Goal: Task Accomplishment & Management: Complete application form

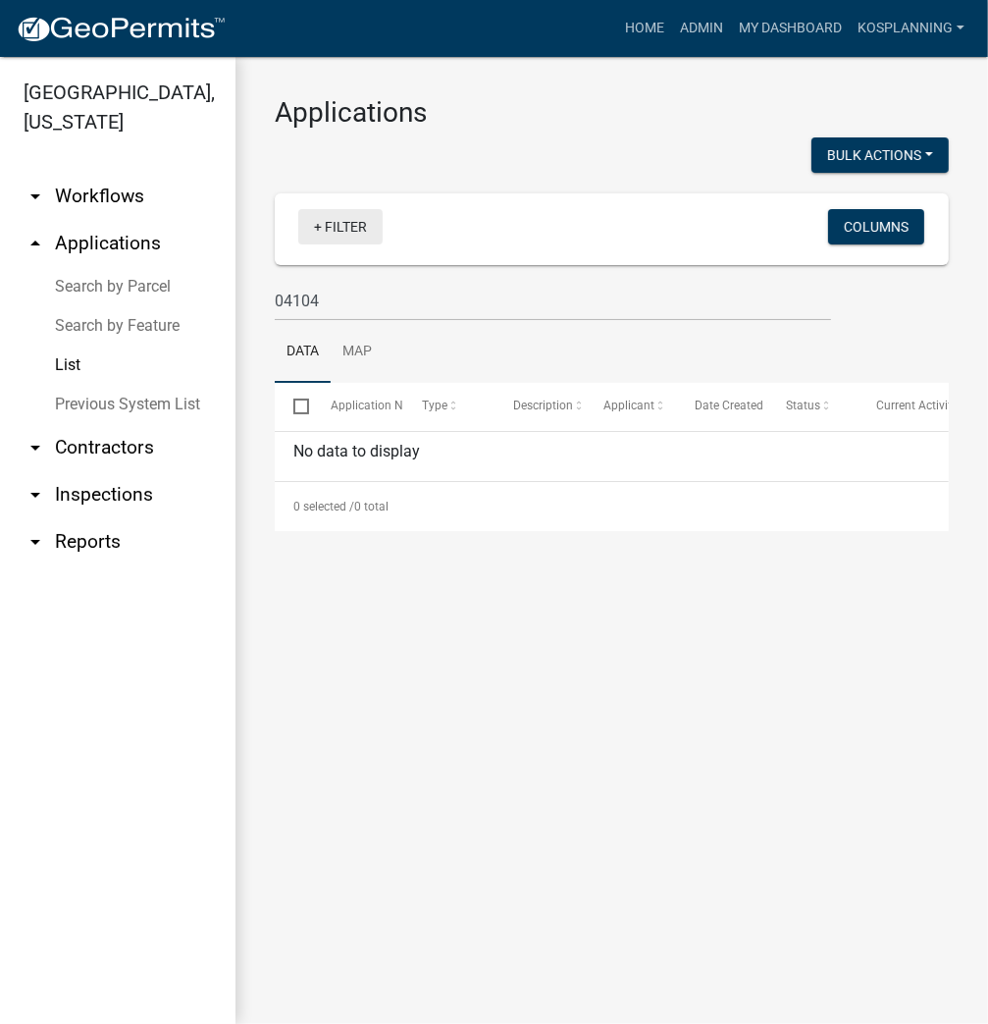
click at [355, 225] on link "+ Filter" at bounding box center [340, 226] width 84 height 35
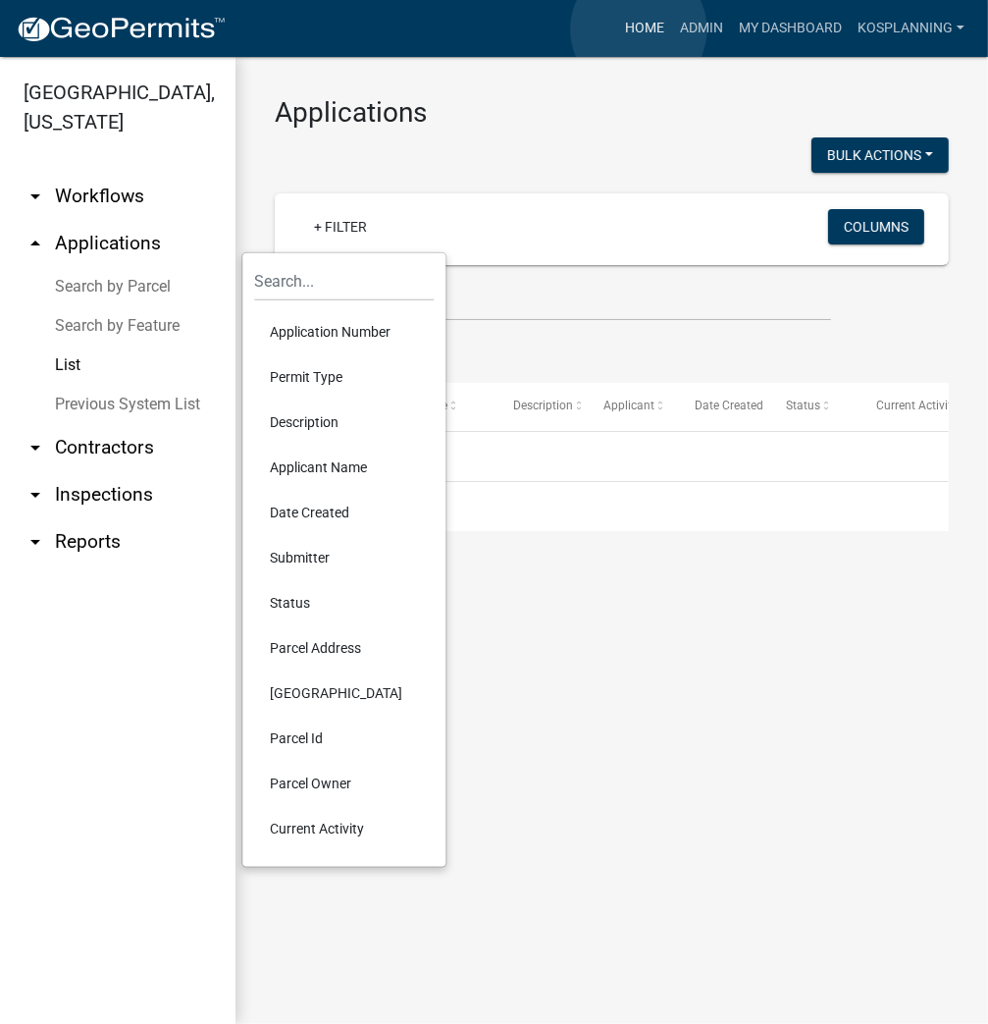
click at [639, 29] on link "Home" at bounding box center [644, 28] width 55 height 37
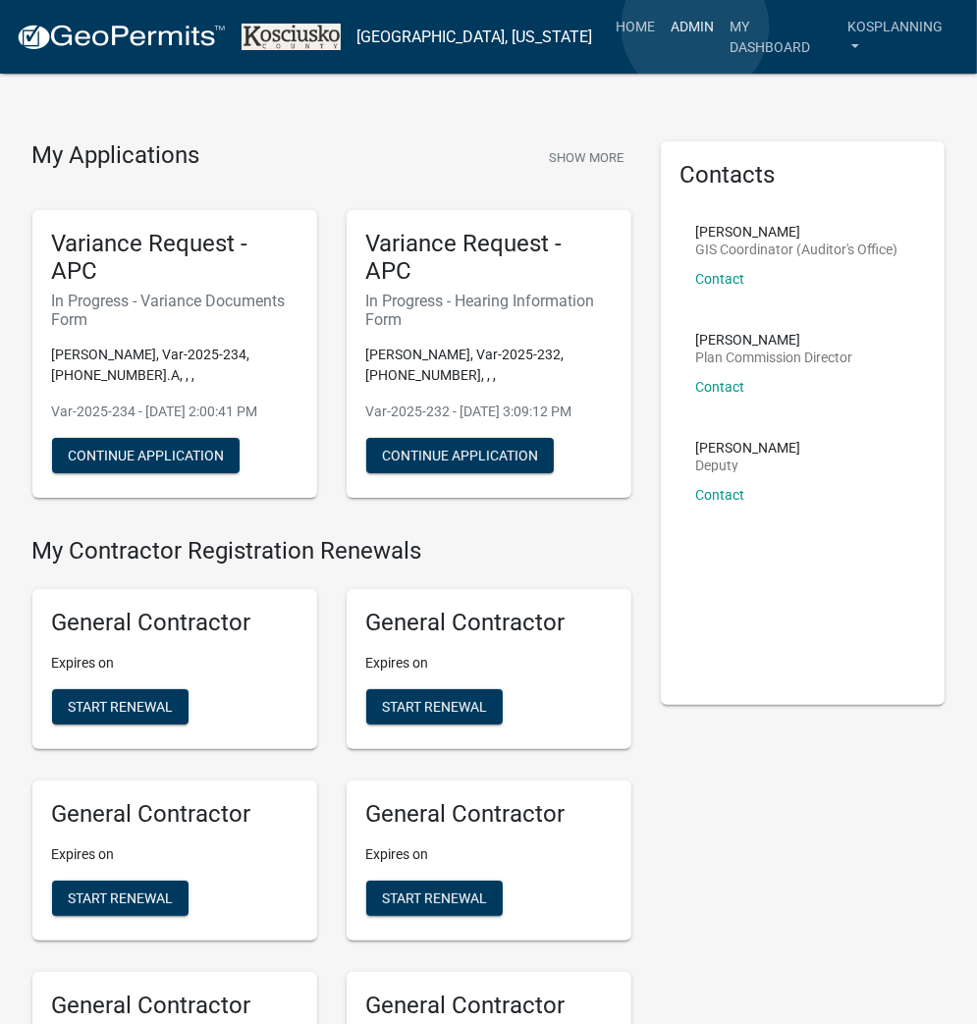
click at [695, 26] on link "Admin" at bounding box center [691, 26] width 59 height 37
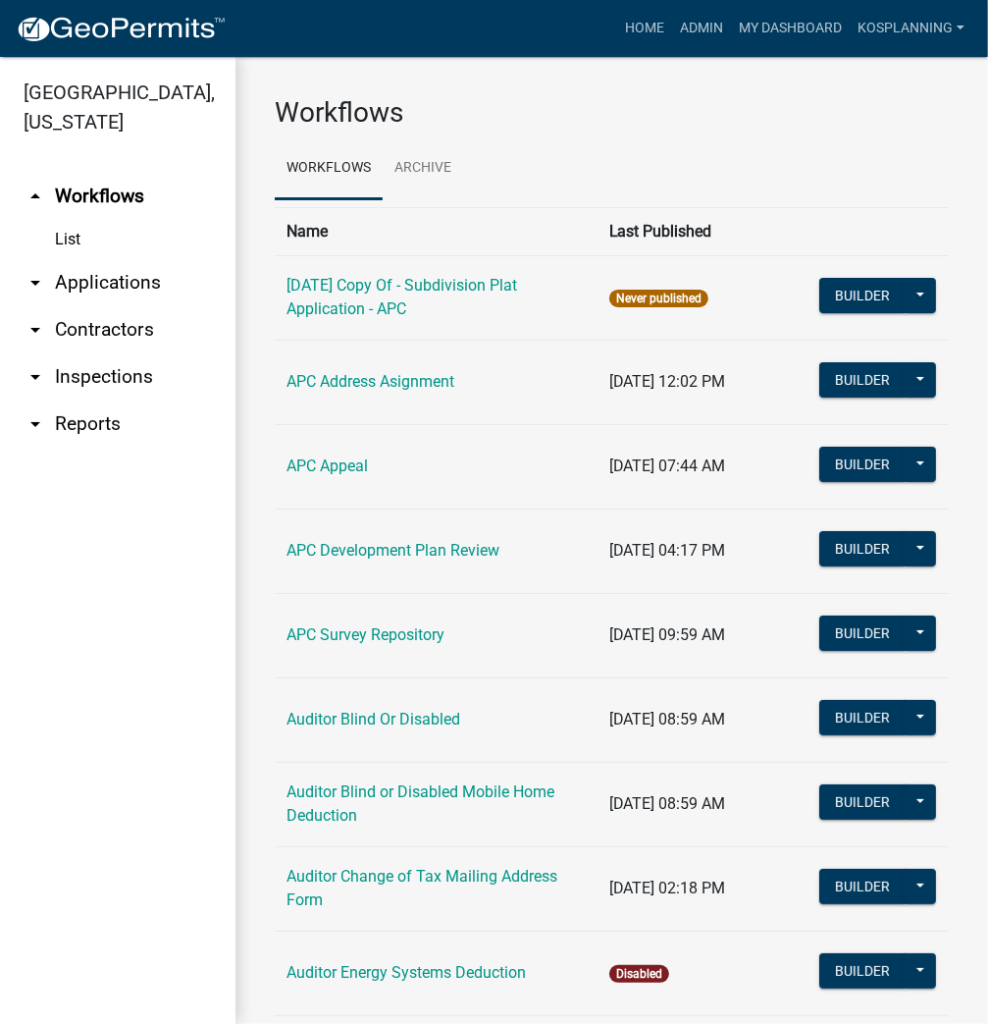
click at [121, 287] on link "arrow_drop_down Applications" at bounding box center [118, 282] width 236 height 47
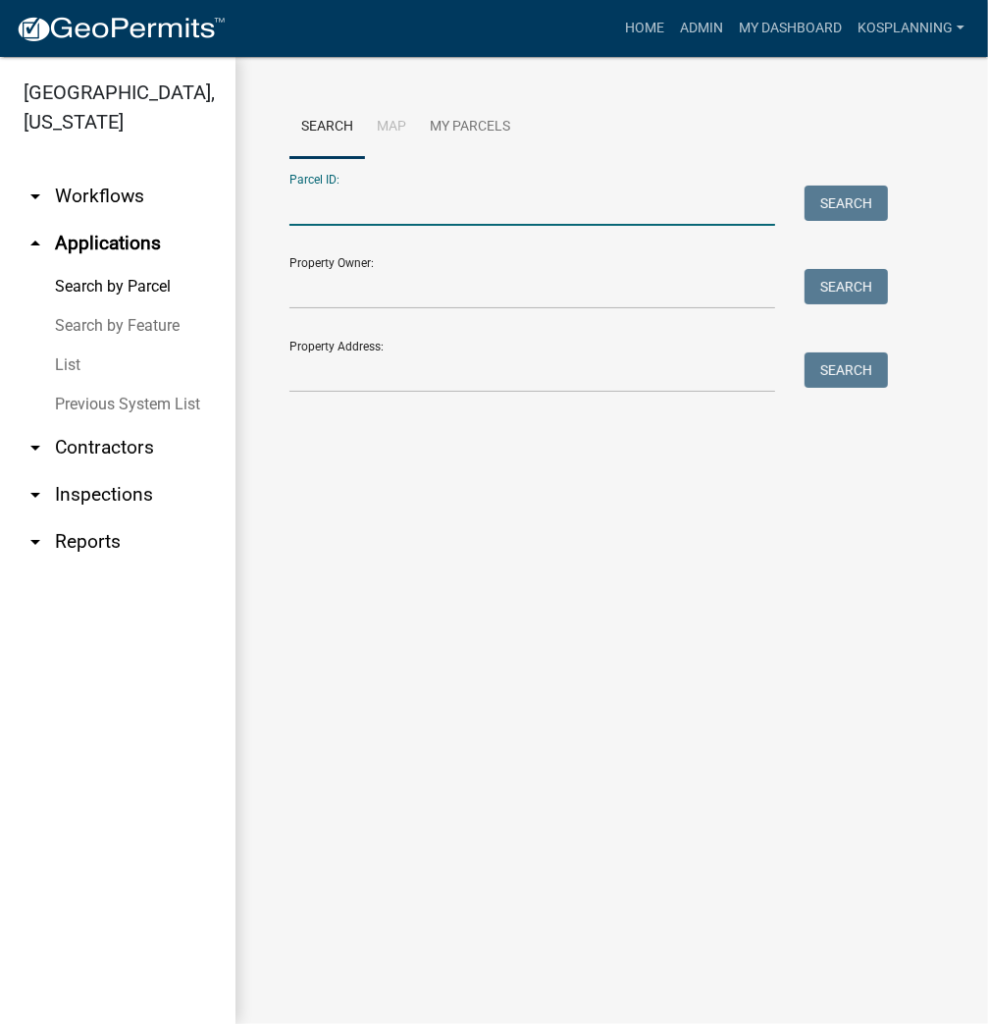
click at [424, 204] on input "Parcel ID:" at bounding box center [533, 205] width 486 height 40
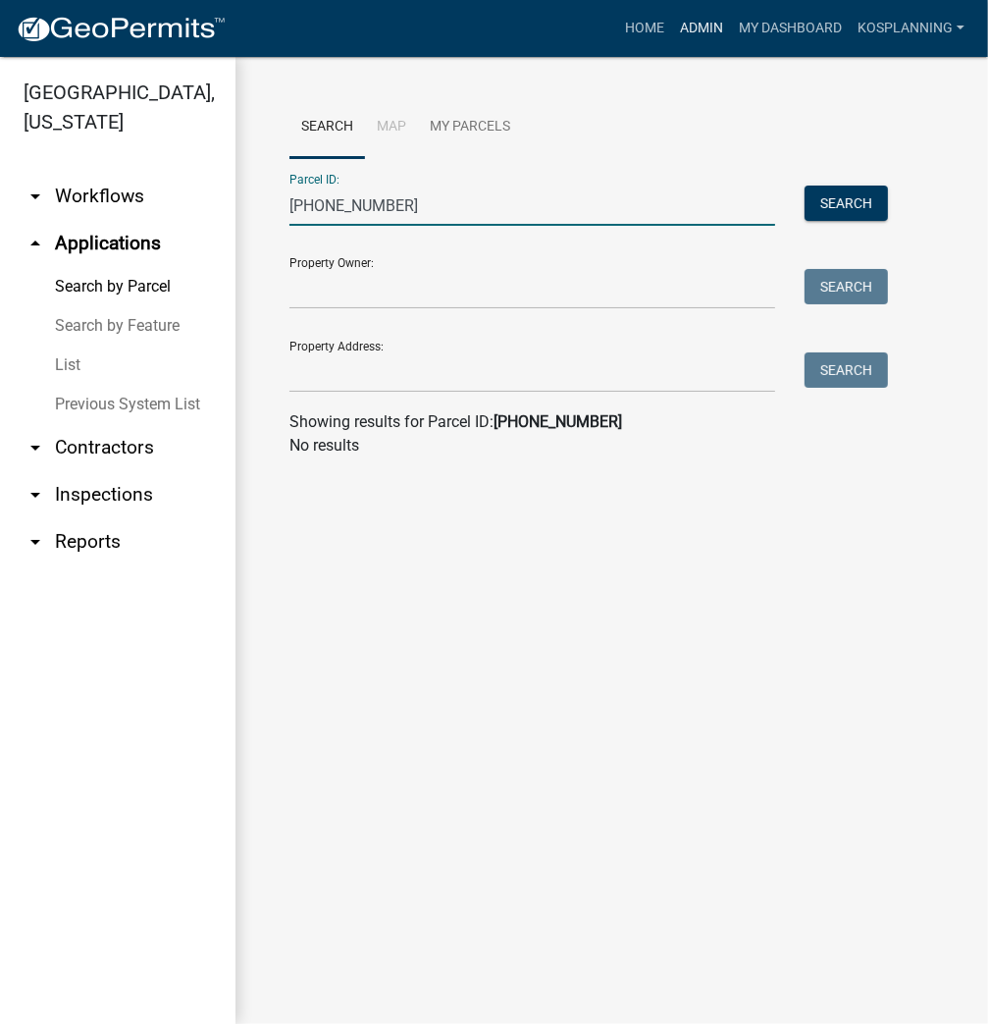
type input "[PHONE_NUMBER]"
click at [698, 27] on link "Admin" at bounding box center [701, 28] width 59 height 37
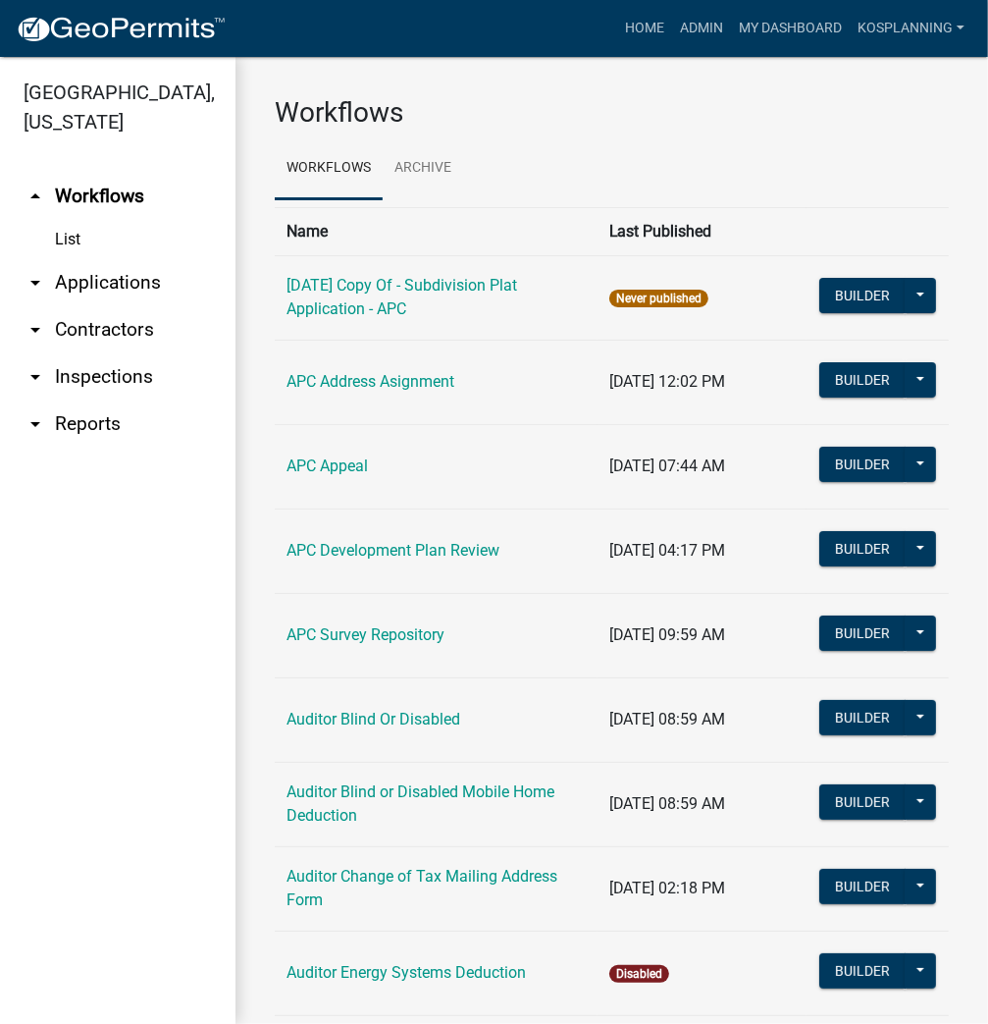
click at [143, 277] on link "arrow_drop_down Applications" at bounding box center [118, 282] width 236 height 47
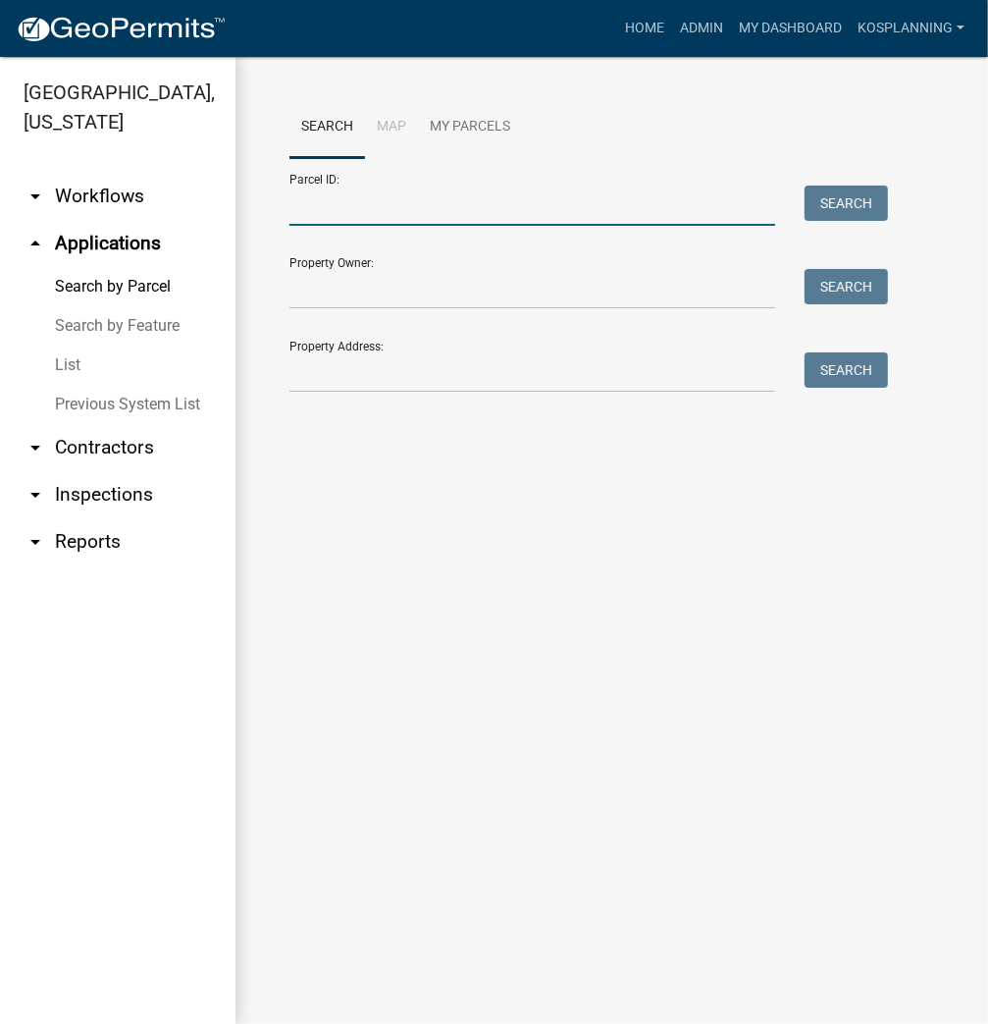
click at [373, 212] on input "Parcel ID:" at bounding box center [533, 205] width 486 height 40
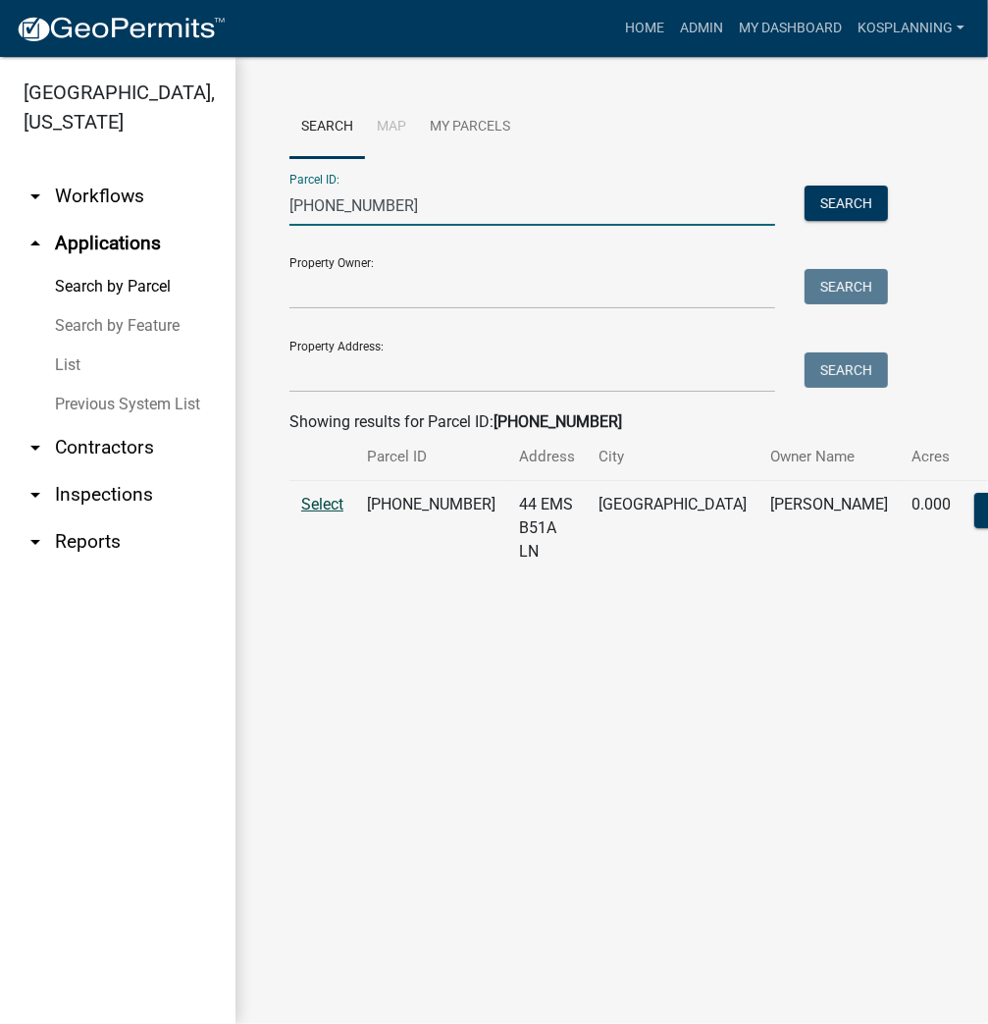
type input "[PHONE_NUMBER]"
click at [320, 513] on span "Select" at bounding box center [322, 504] width 42 height 19
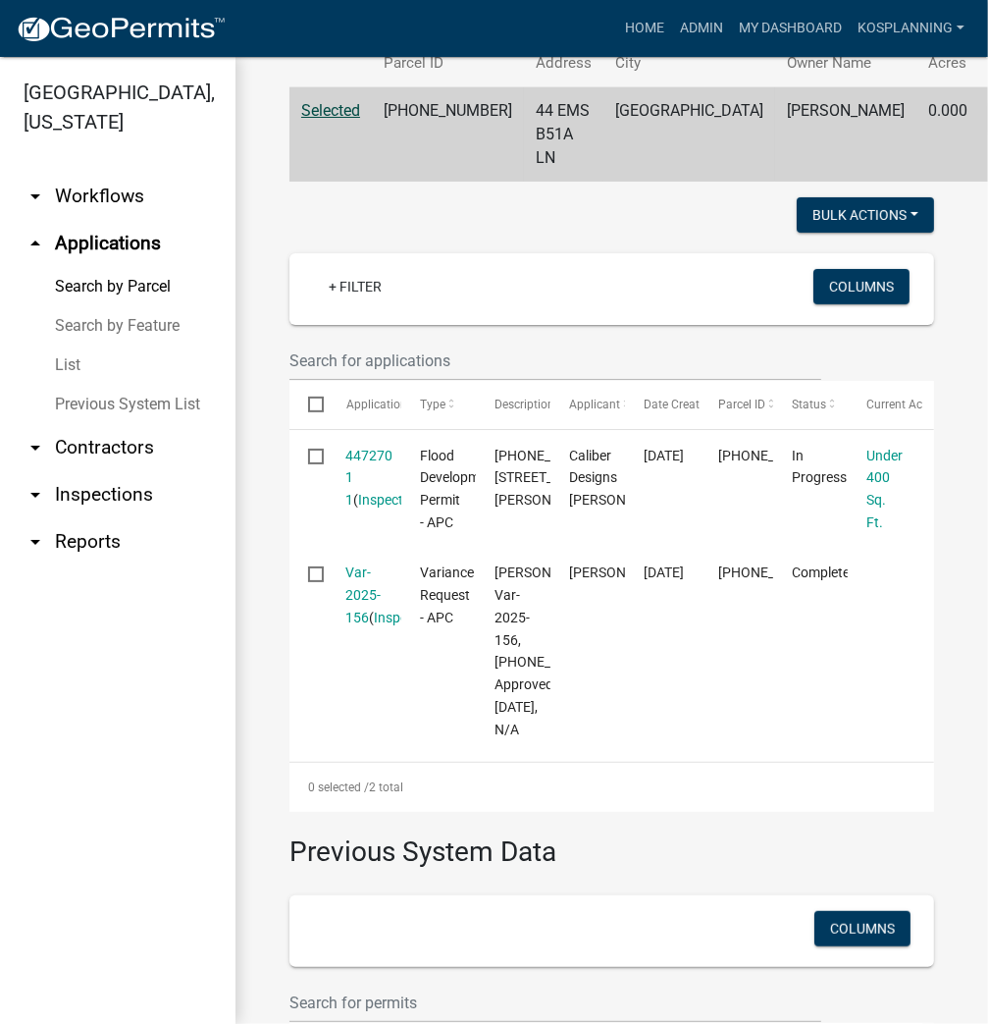
scroll to position [393, 0]
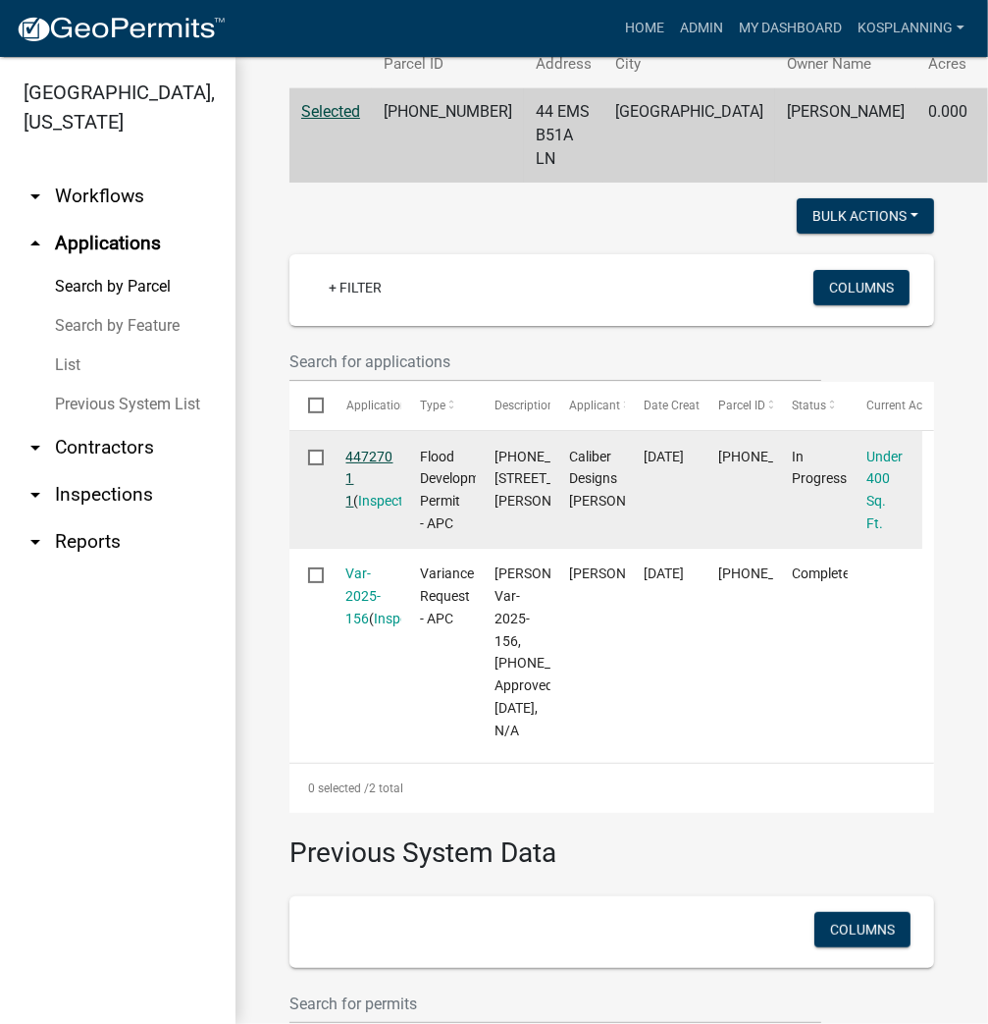
click at [378, 480] on link "447270 1 1" at bounding box center [369, 479] width 47 height 61
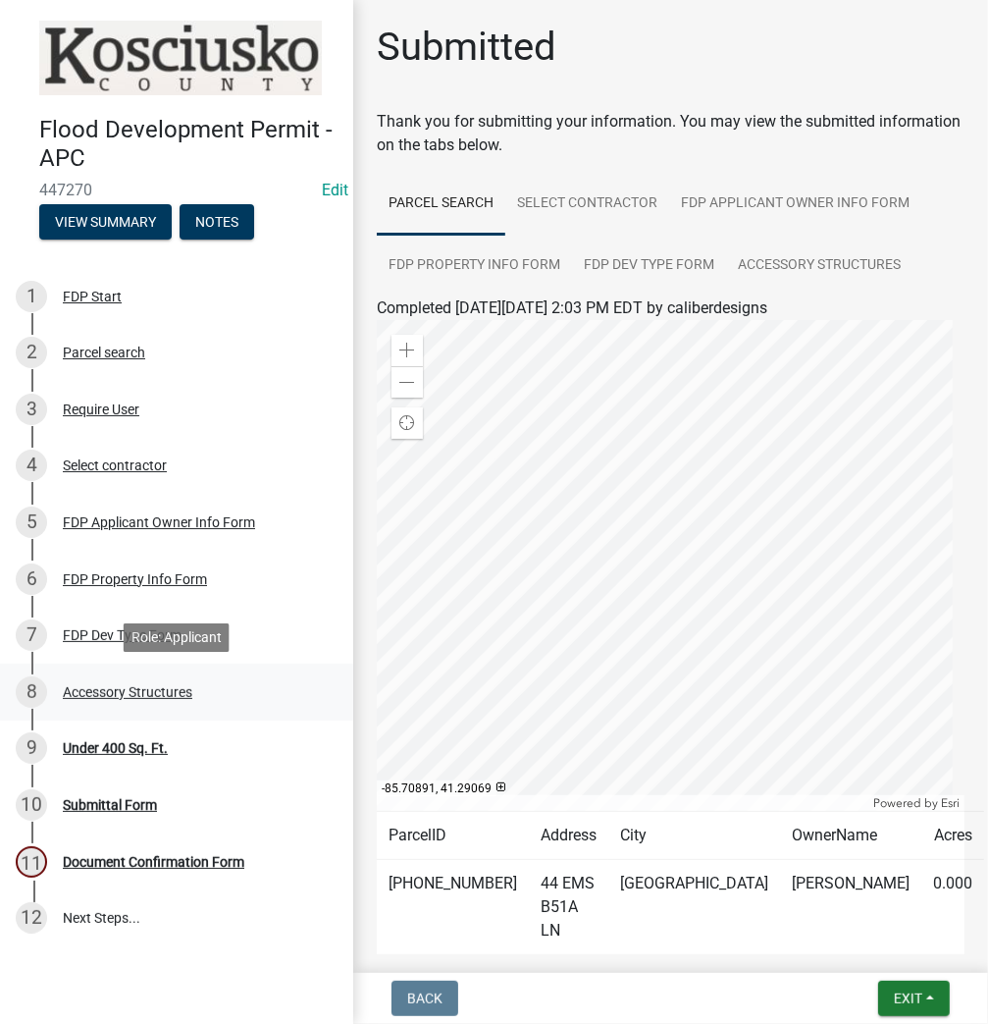
click at [125, 691] on div "Accessory Structures" at bounding box center [128, 692] width 130 height 14
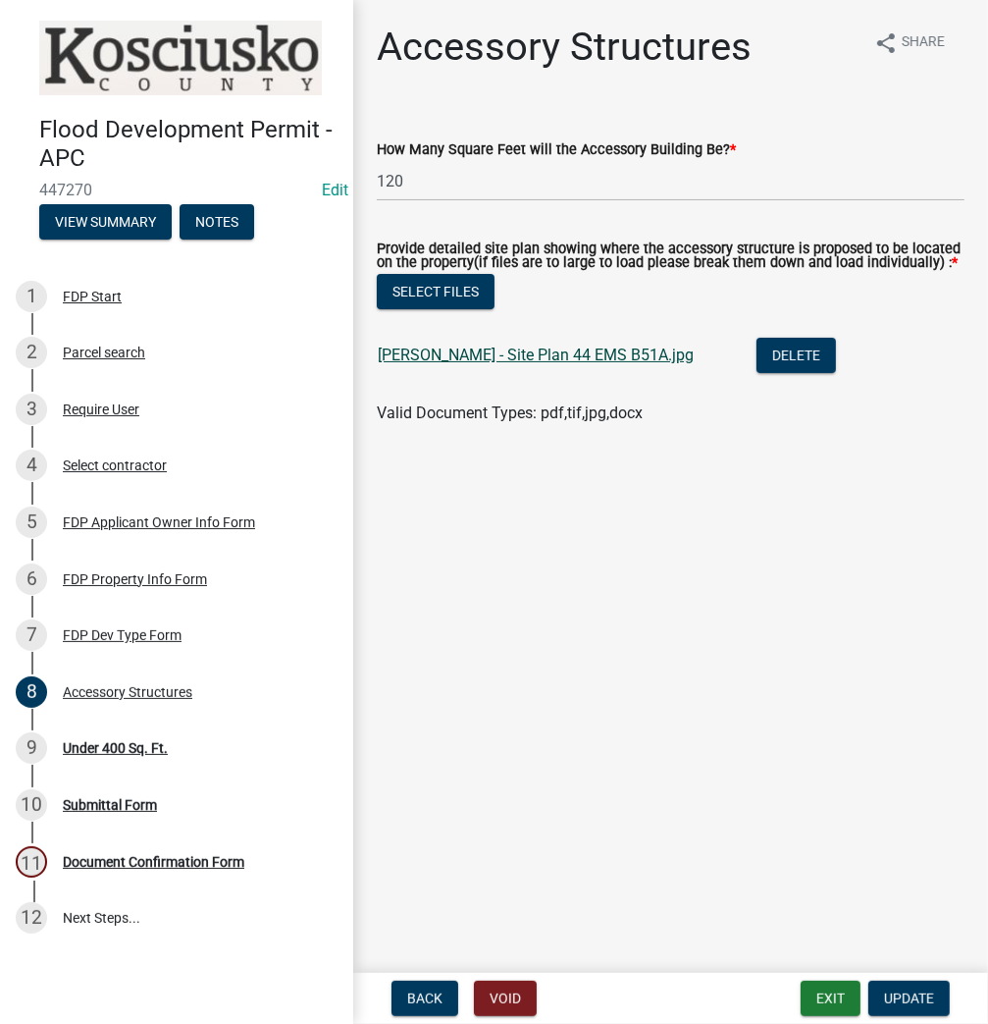
click at [509, 350] on link "[PERSON_NAME] - Site Plan 44 EMS B51A.jpg" at bounding box center [536, 354] width 316 height 19
click at [149, 688] on div "Accessory Structures" at bounding box center [128, 692] width 130 height 14
click at [165, 522] on div "FDP Applicant Owner Info Form" at bounding box center [159, 522] width 192 height 14
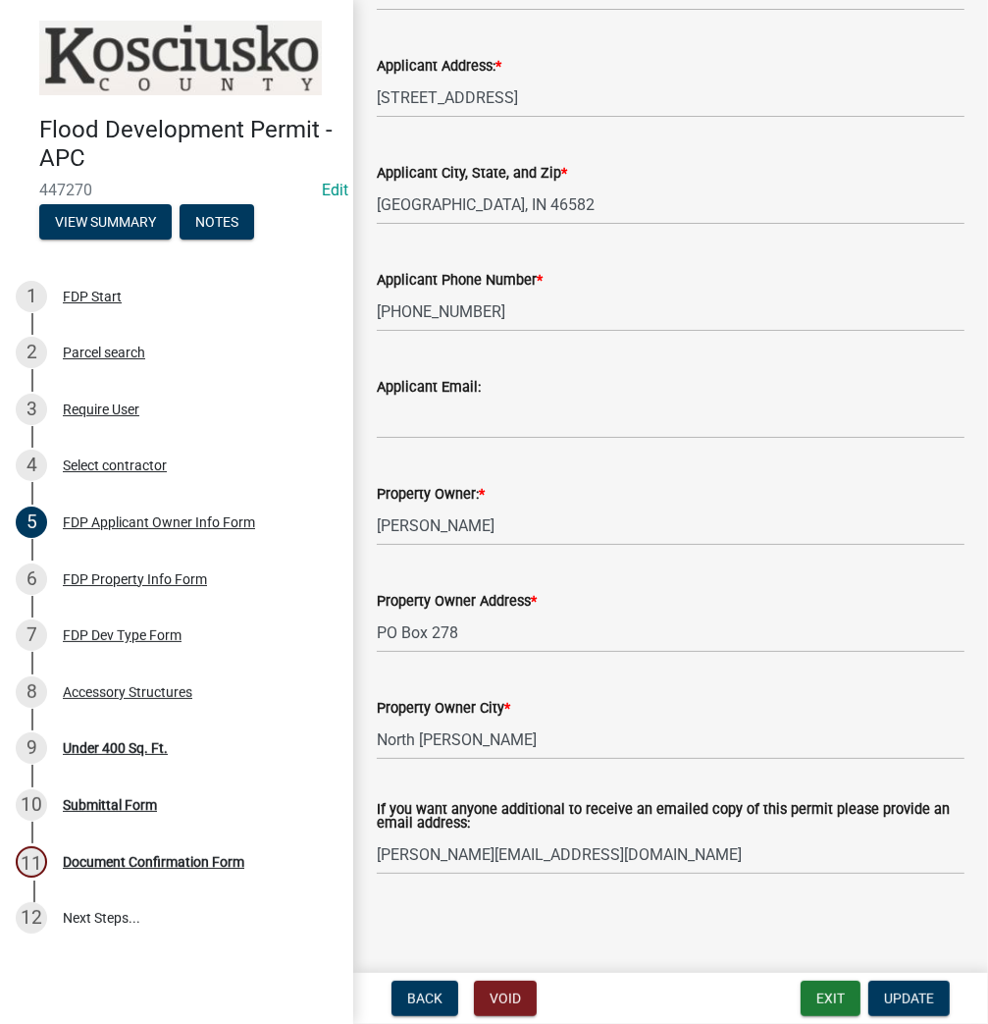
scroll to position [559, 0]
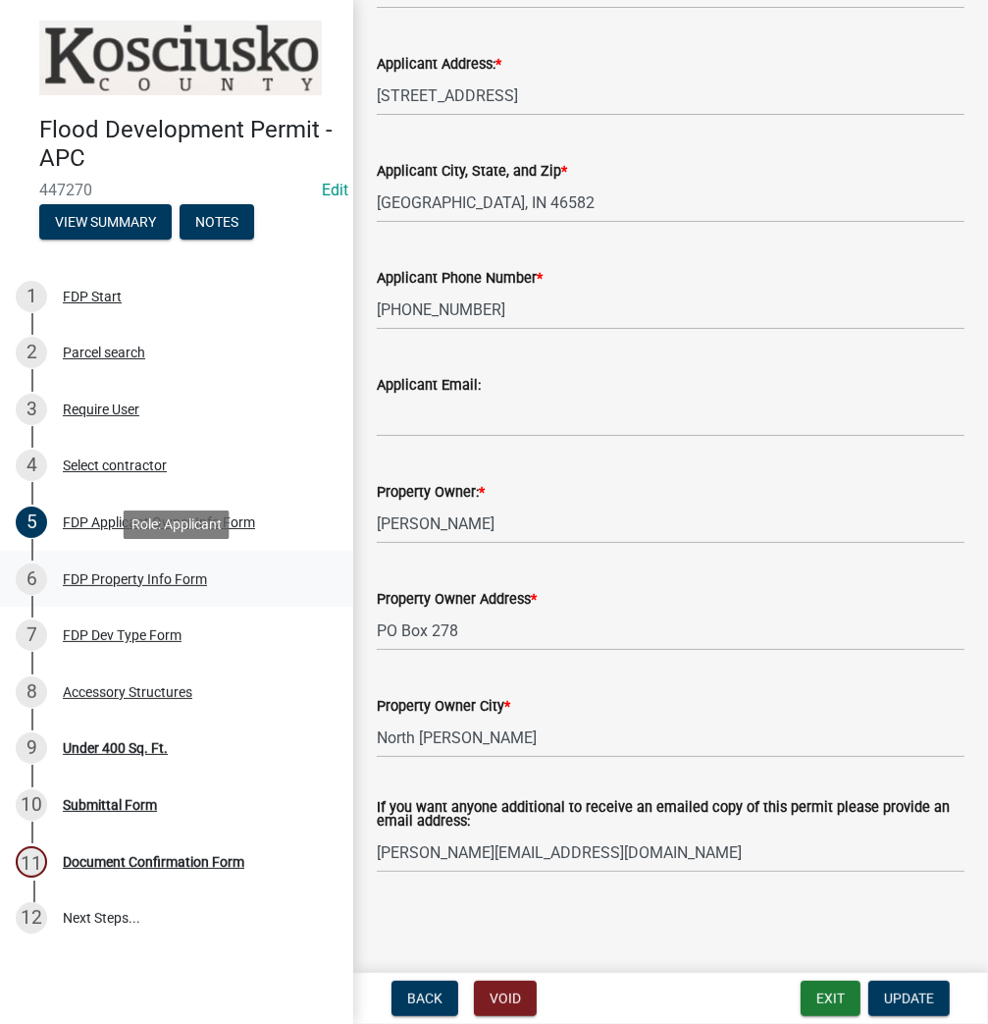
click at [137, 583] on div "FDP Property Info Form" at bounding box center [135, 579] width 144 height 14
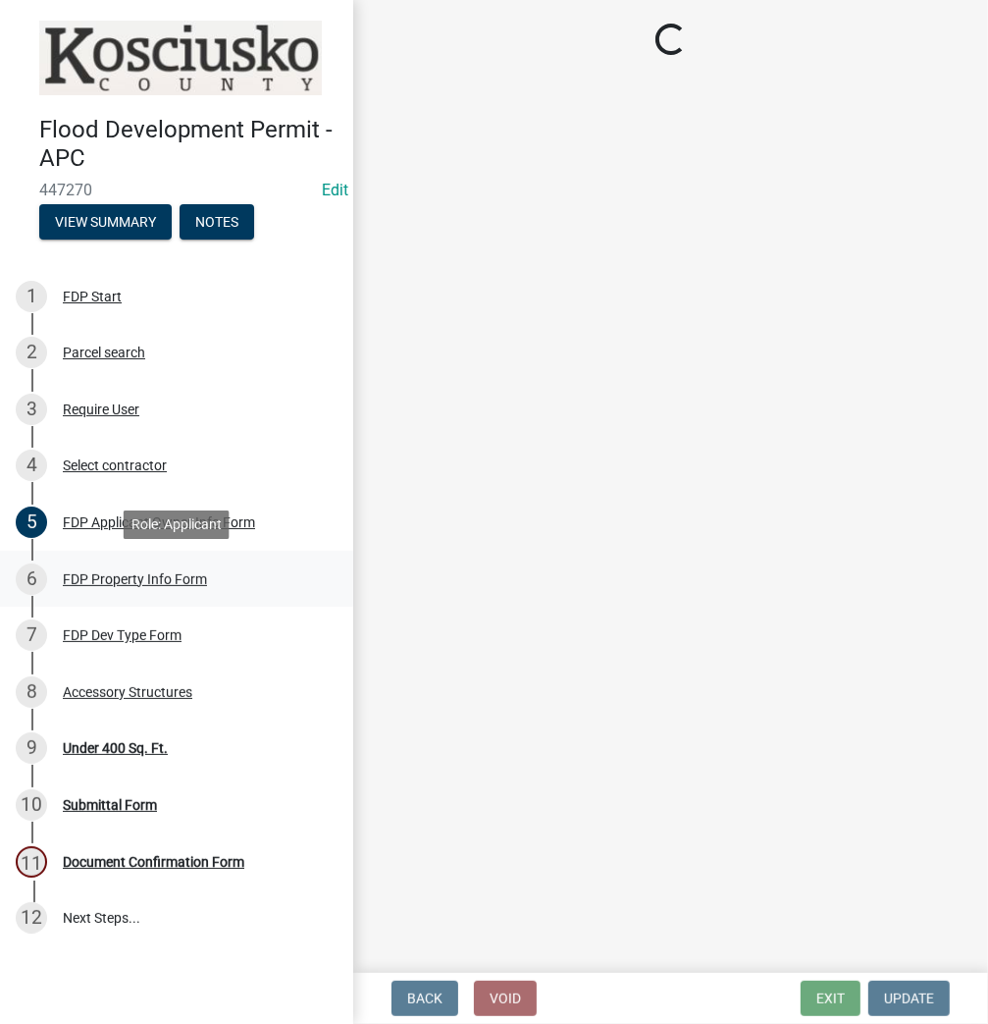
scroll to position [0, 0]
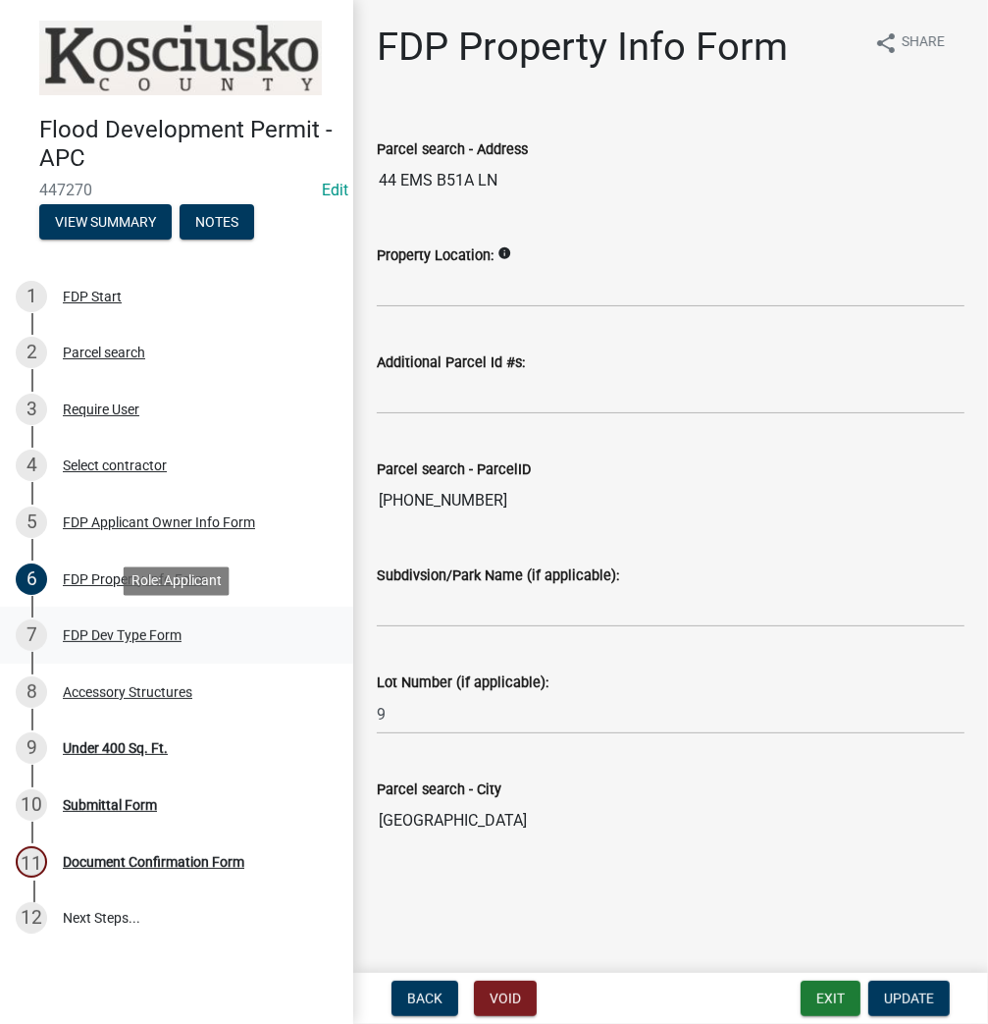
click at [76, 636] on div "FDP Dev Type Form" at bounding box center [122, 635] width 119 height 14
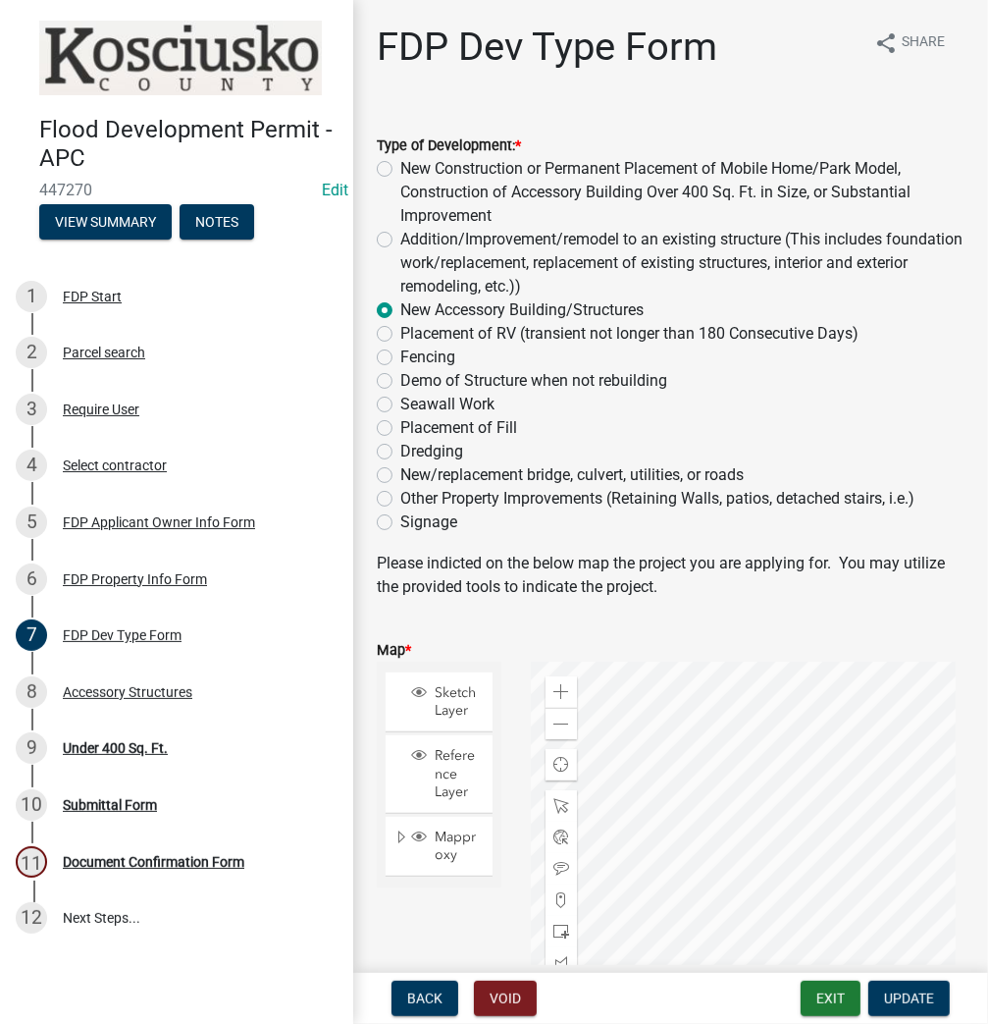
scroll to position [79, 0]
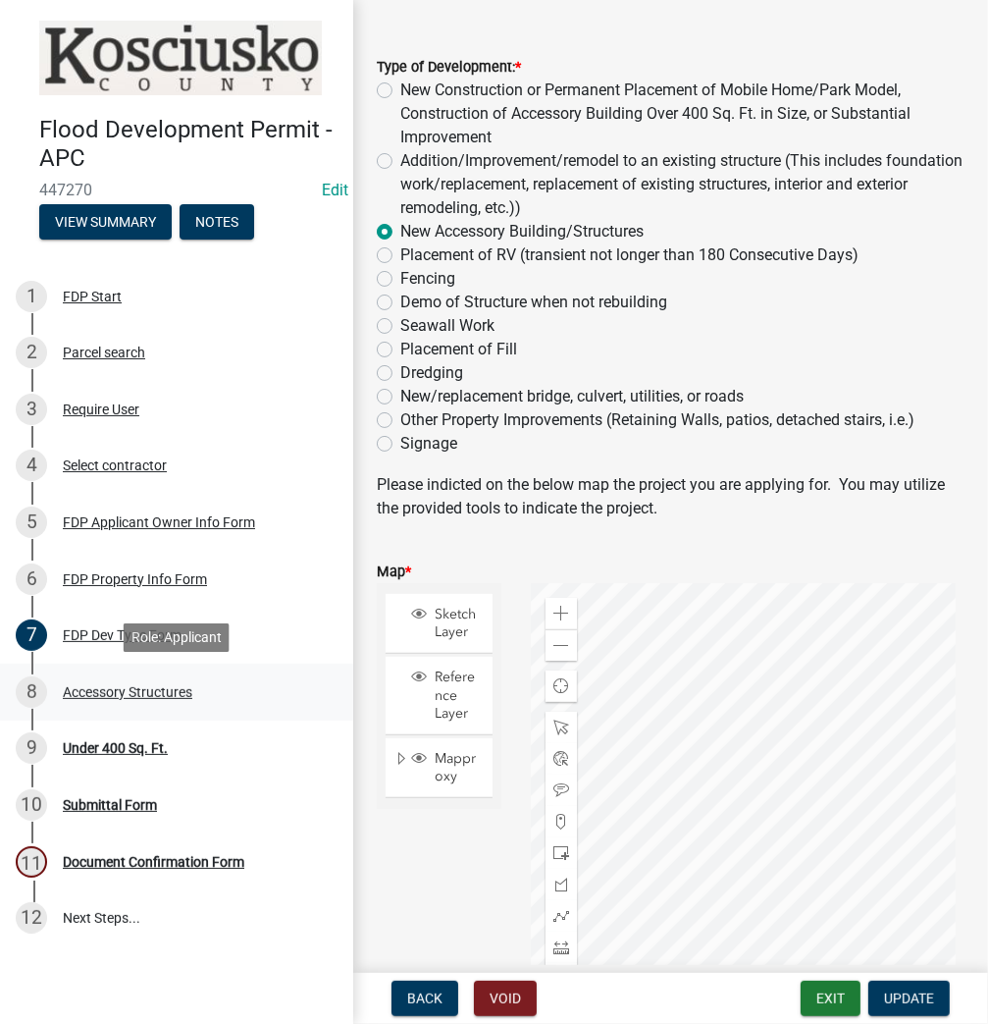
click at [144, 687] on div "Accessory Structures" at bounding box center [128, 692] width 130 height 14
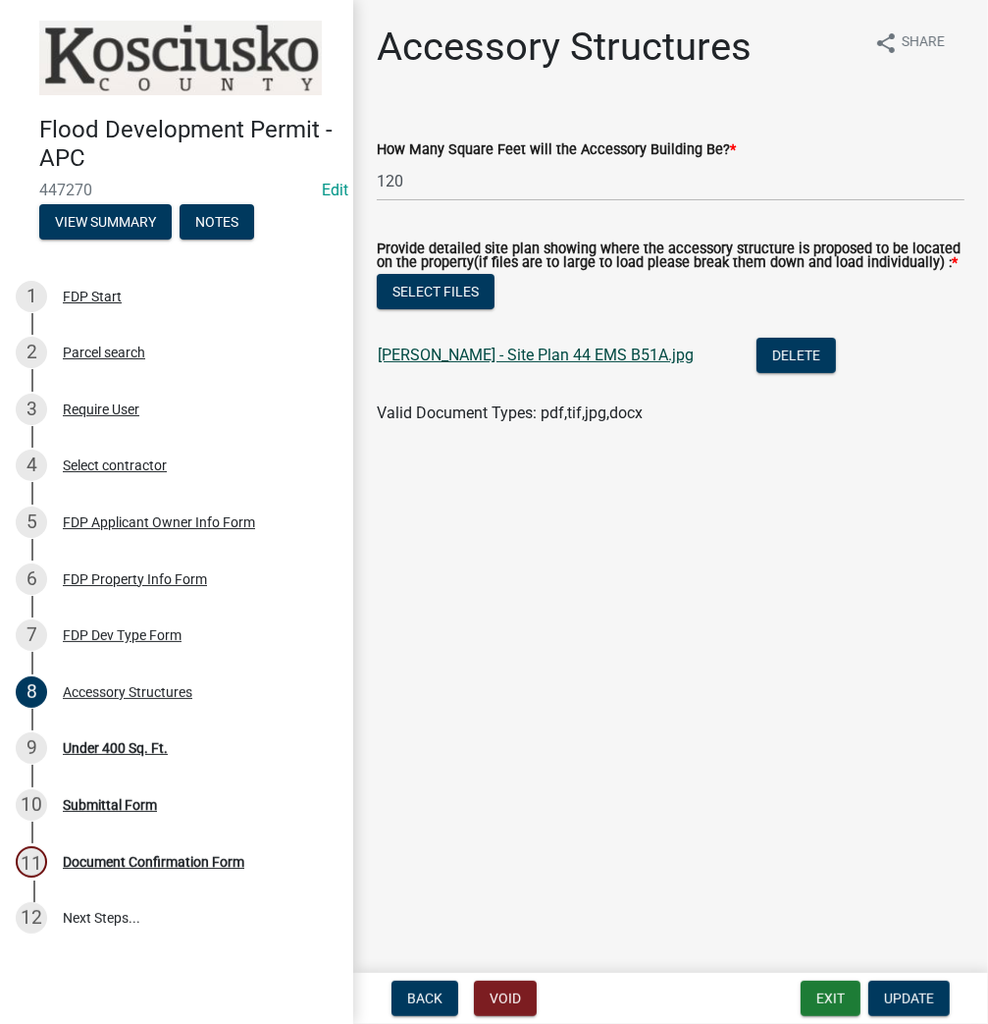
click at [530, 357] on link "[PERSON_NAME] - Site Plan 44 EMS B51A.jpg" at bounding box center [536, 354] width 316 height 19
click at [133, 746] on div "Under 400 Sq. Ft." at bounding box center [115, 748] width 105 height 14
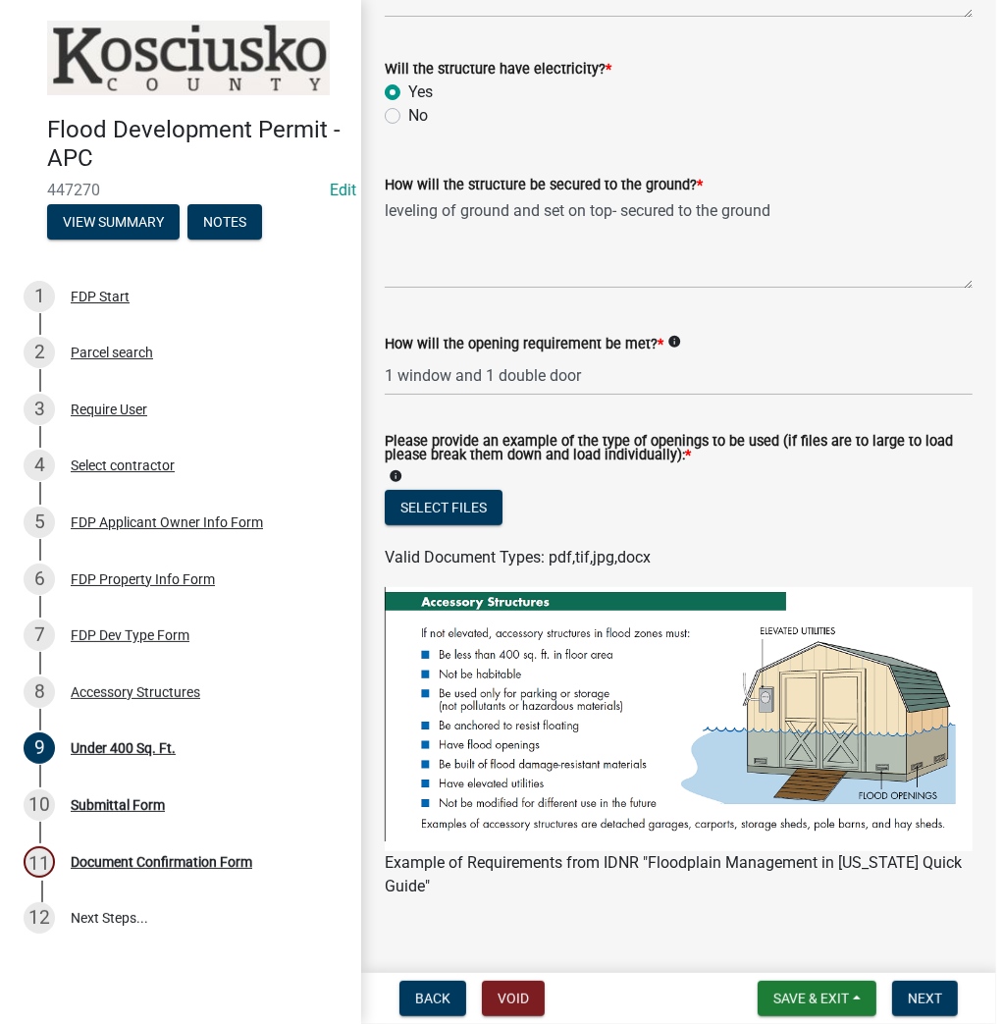
scroll to position [256, 0]
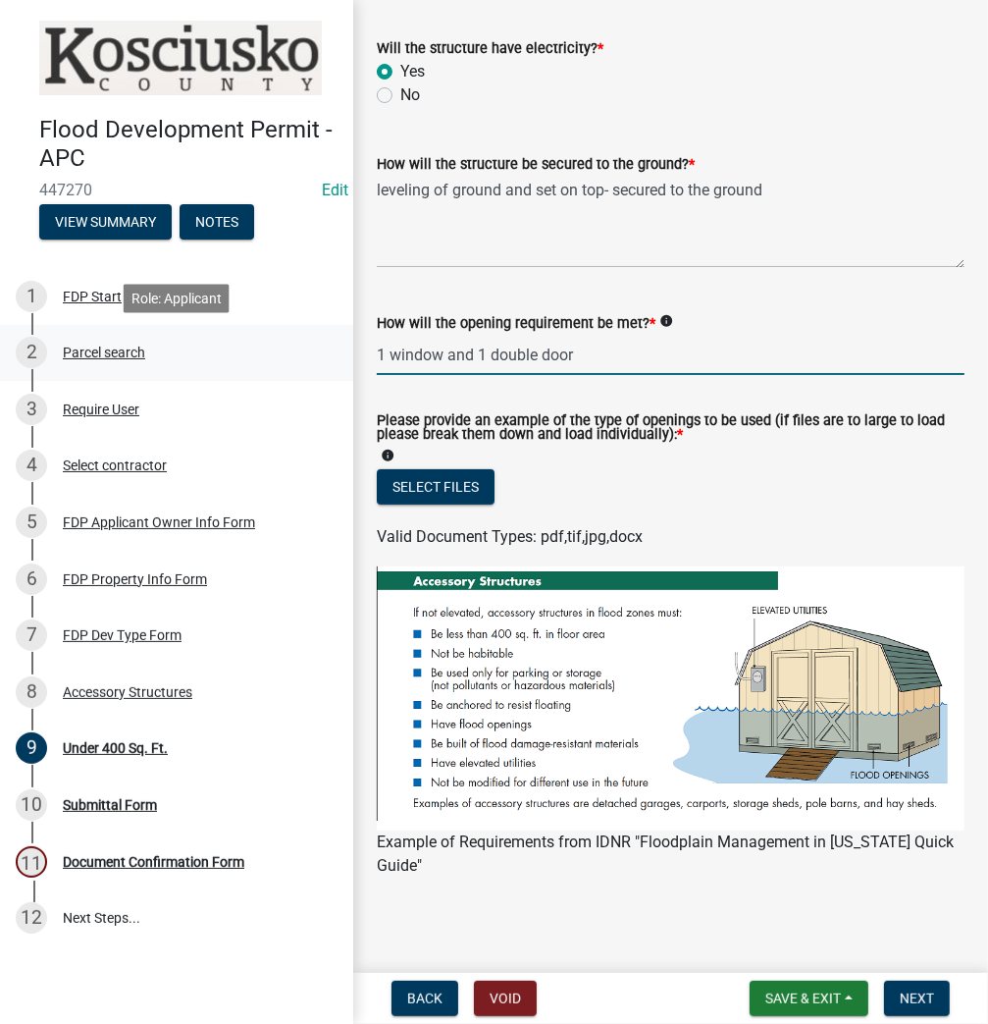
drag, startPoint x: 627, startPoint y: 348, endPoint x: 184, endPoint y: 353, distance: 443.6
click at [184, 353] on div "Flood Development Permit - APC 447270 Edit View Summary Notes 1 FDP Start 2 Par…" at bounding box center [494, 512] width 988 height 1024
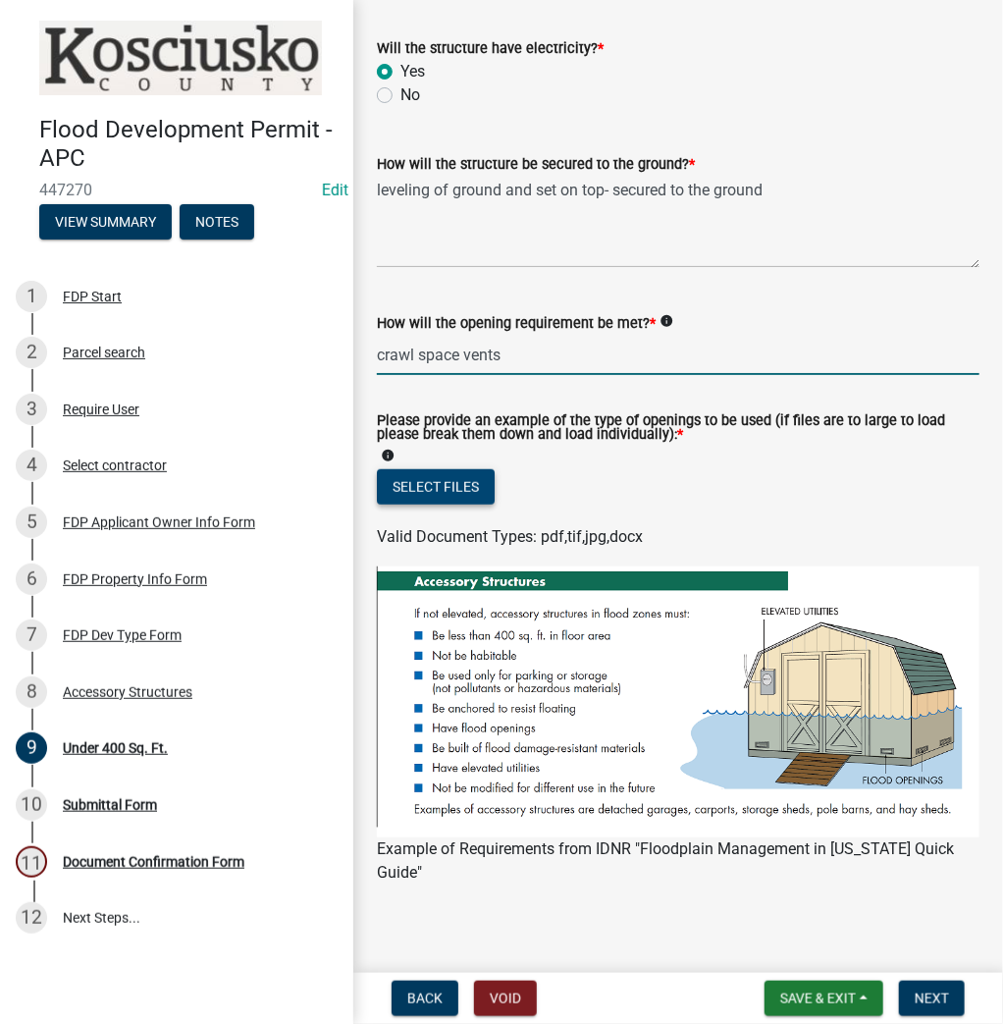
type input "crawl space vents"
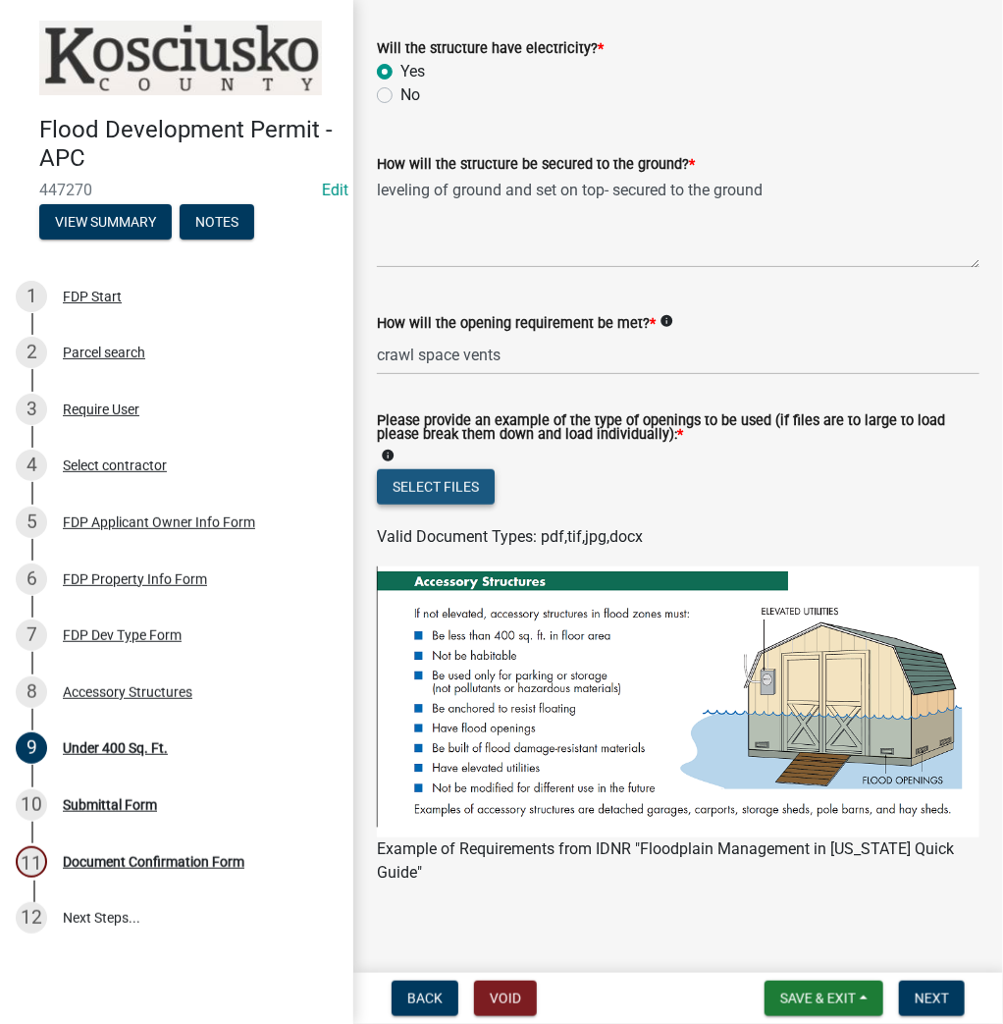
click at [448, 487] on button "Select files" at bounding box center [436, 486] width 118 height 35
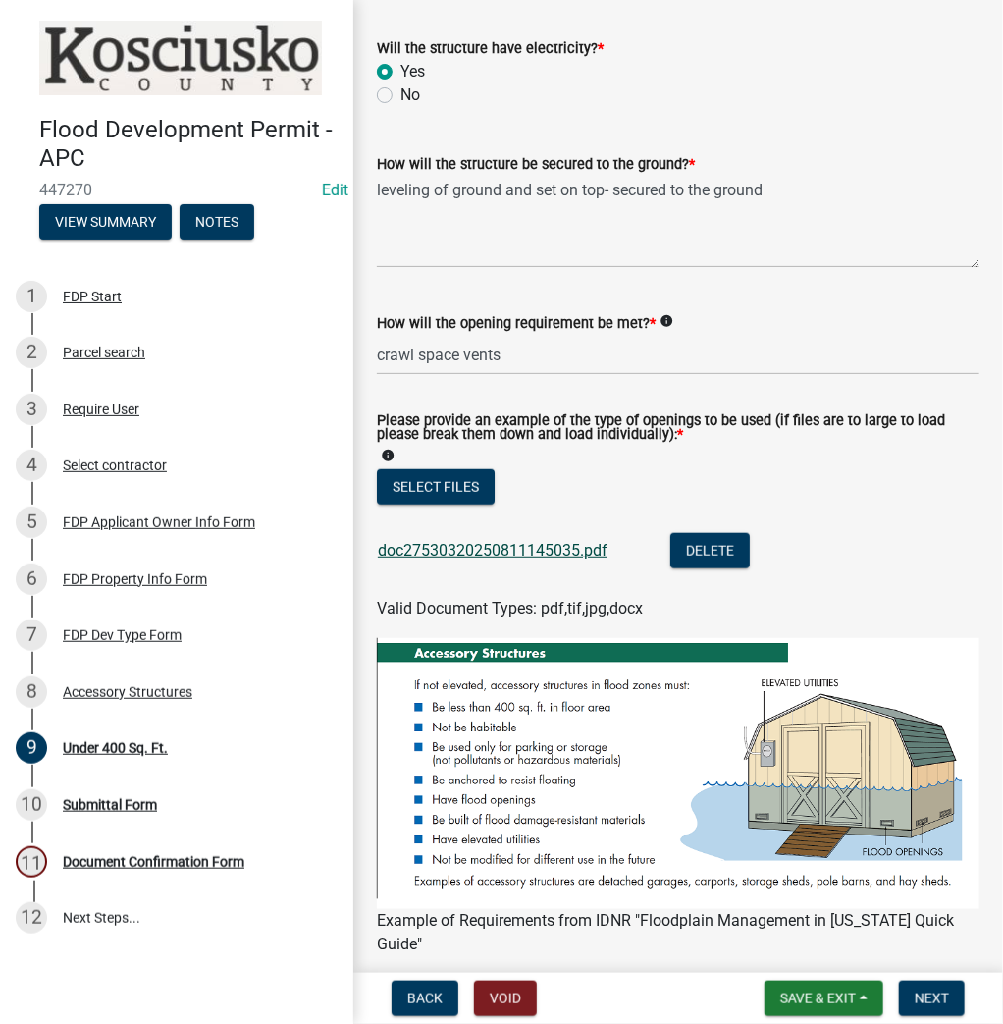
click at [540, 543] on link "doc27530320250811145035.pdf" at bounding box center [493, 550] width 230 height 19
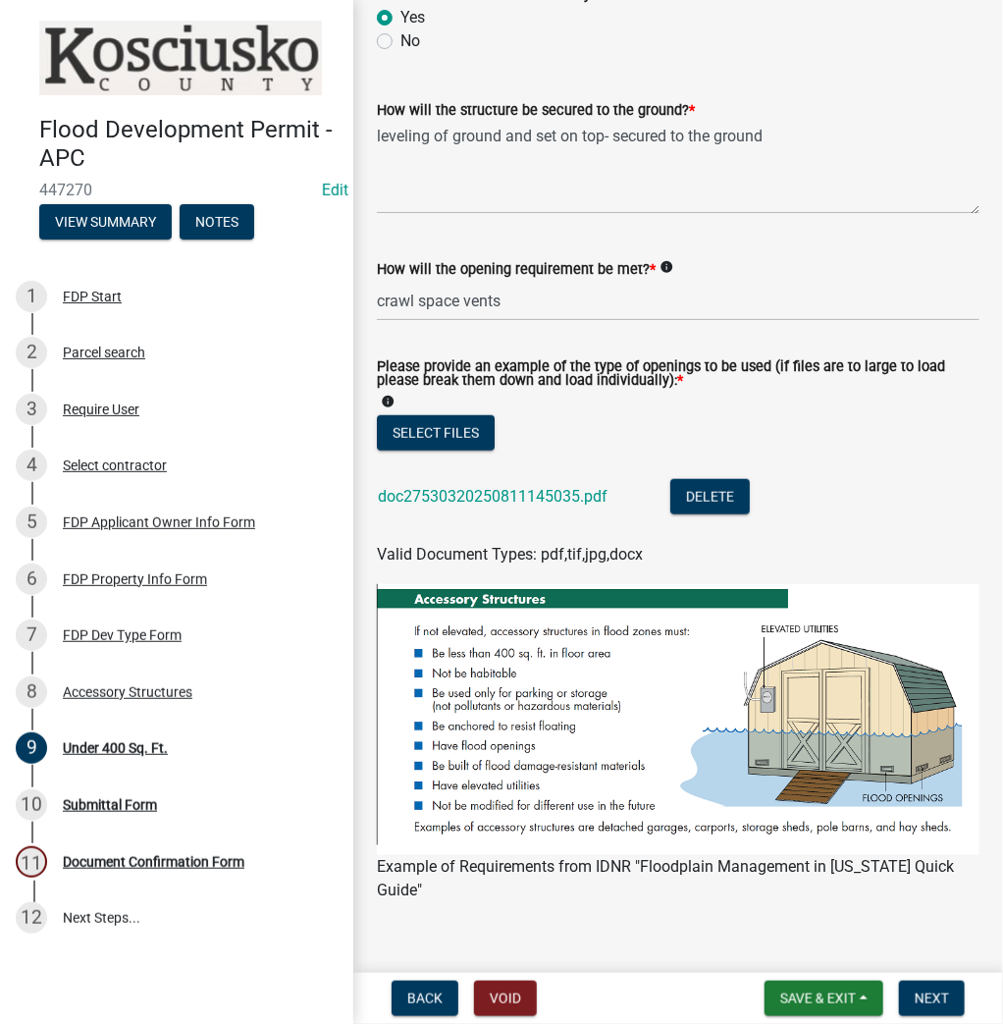
scroll to position [334, 0]
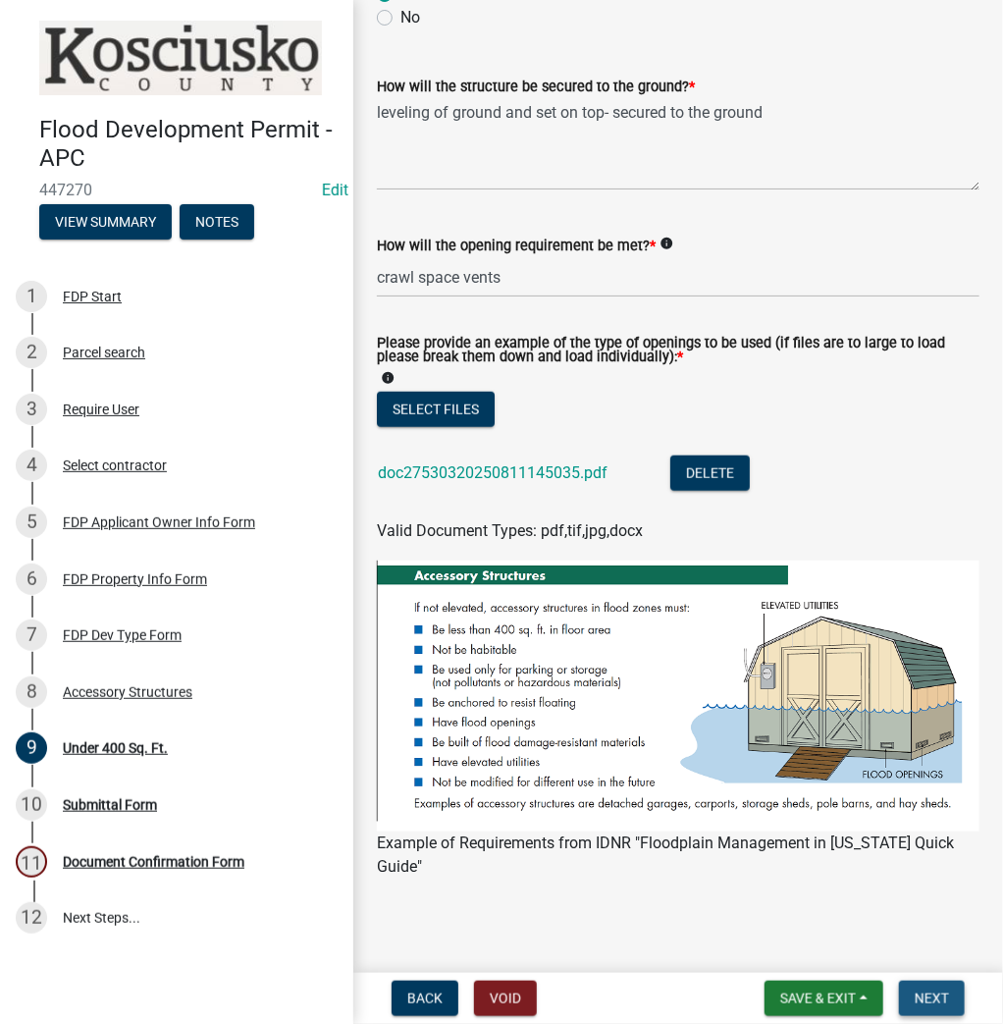
click at [935, 999] on span "Next" at bounding box center [932, 998] width 34 height 16
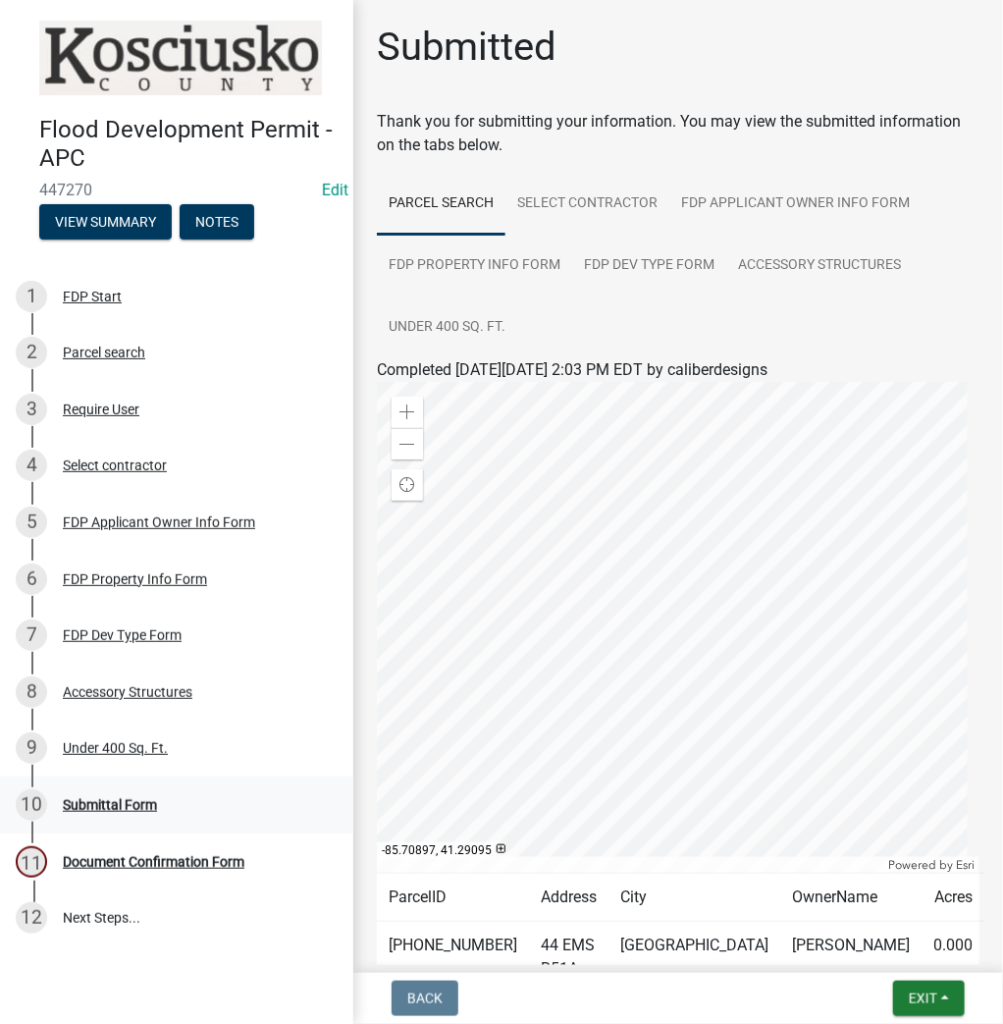
click at [110, 802] on div "Submittal Form" at bounding box center [110, 805] width 94 height 14
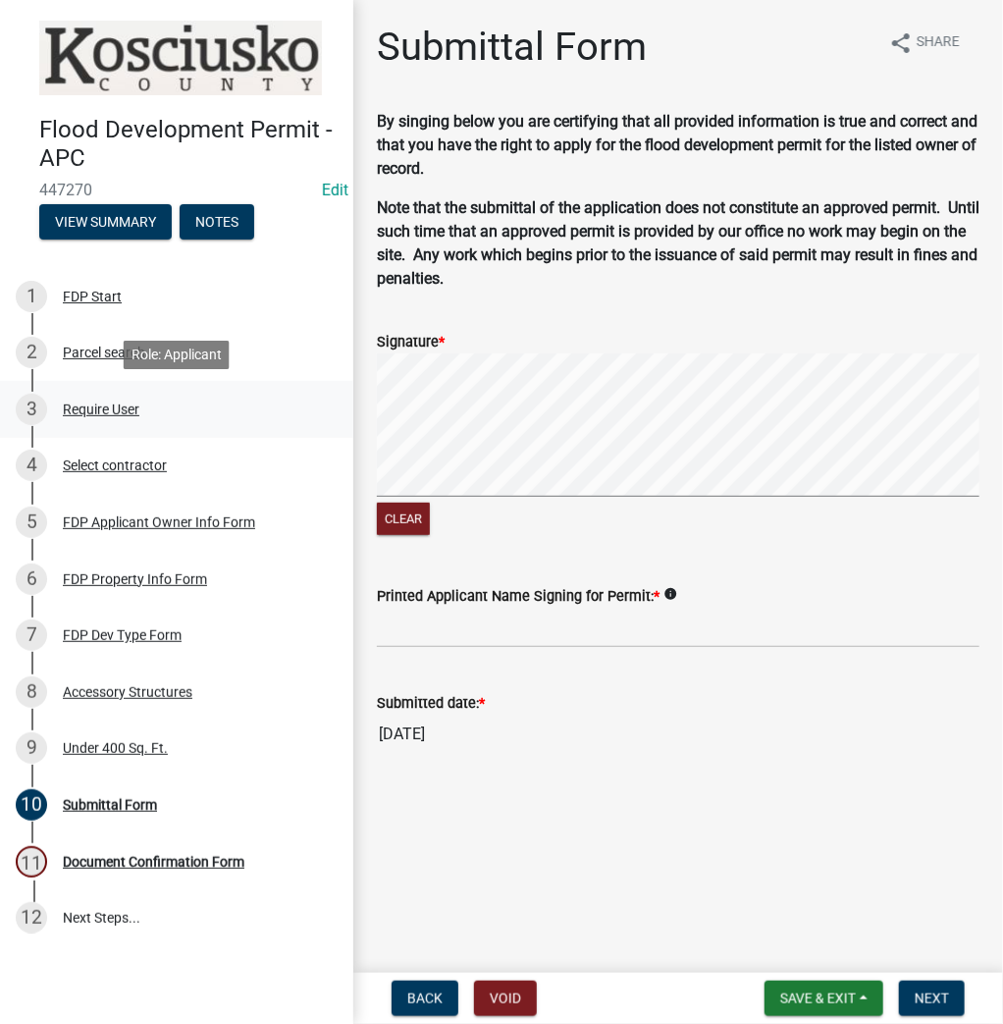
click at [122, 408] on div "Require User" at bounding box center [101, 409] width 77 height 14
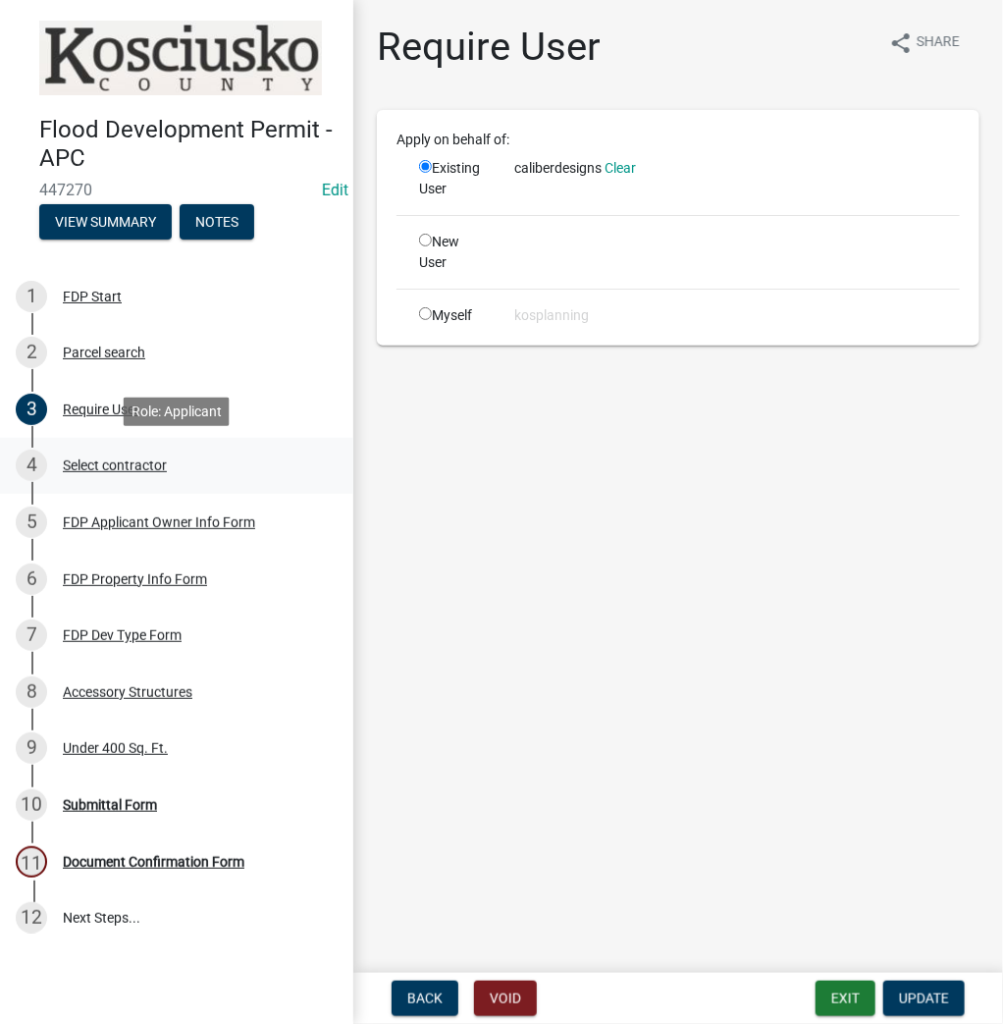
click at [153, 467] on div "Select contractor" at bounding box center [115, 465] width 104 height 14
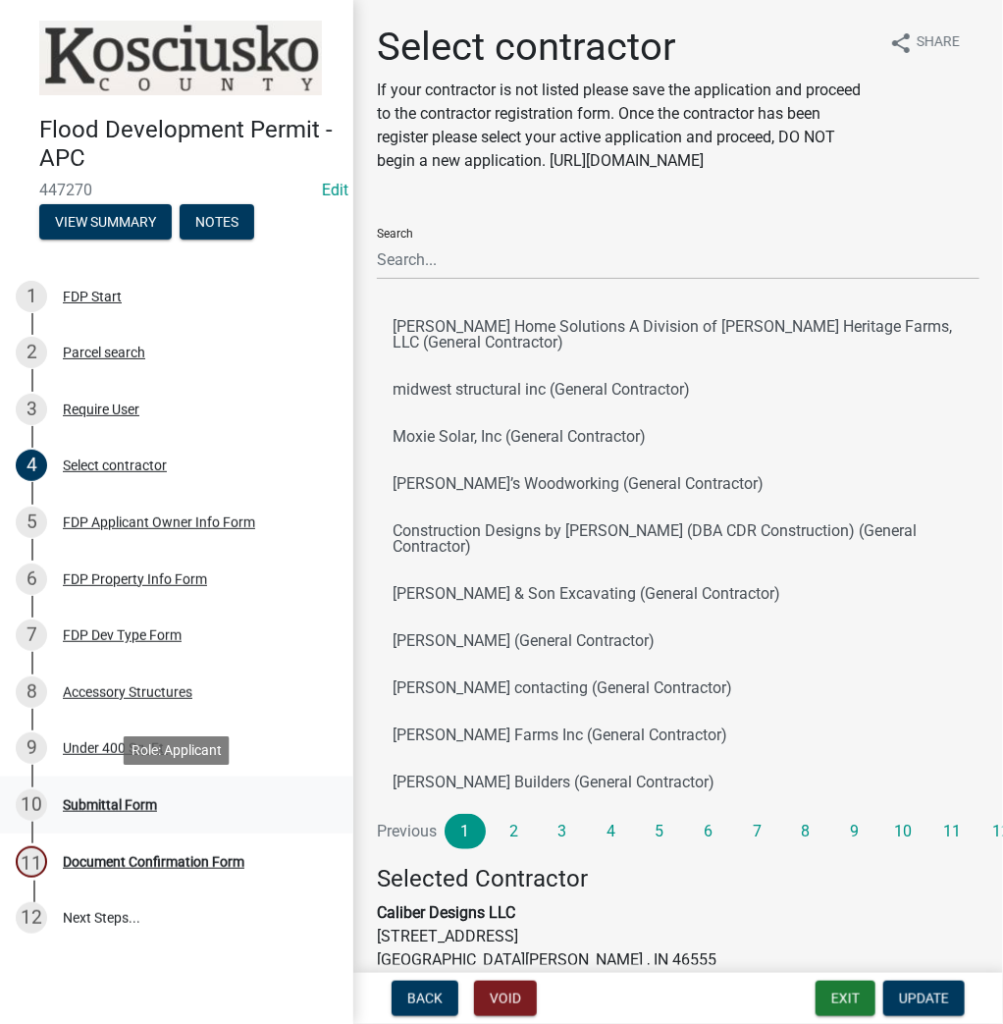
click at [122, 805] on div "Submittal Form" at bounding box center [110, 805] width 94 height 14
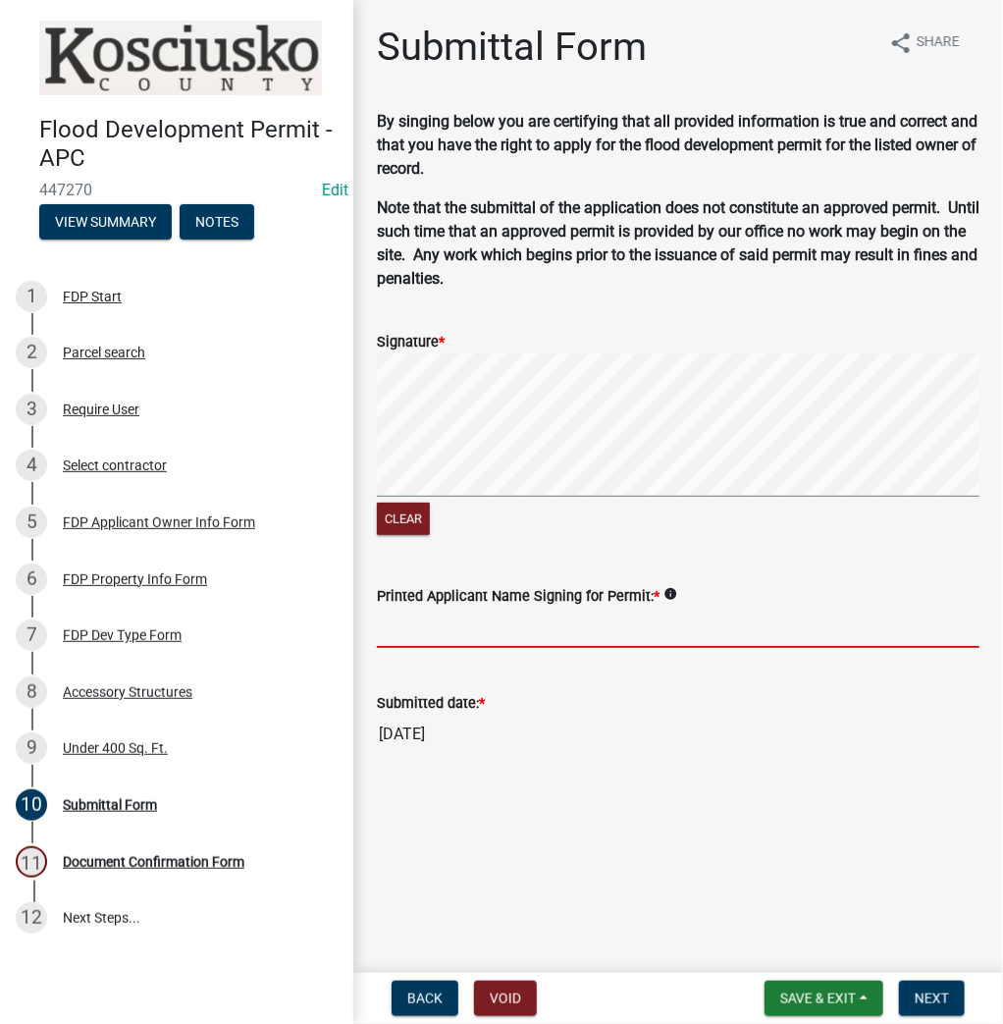
click at [660, 629] on input "Printed Applicant Name Signing for Permit: *" at bounding box center [678, 627] width 603 height 40
type input "[PERSON_NAME]"
click at [919, 1009] on button "Next" at bounding box center [932, 997] width 66 height 35
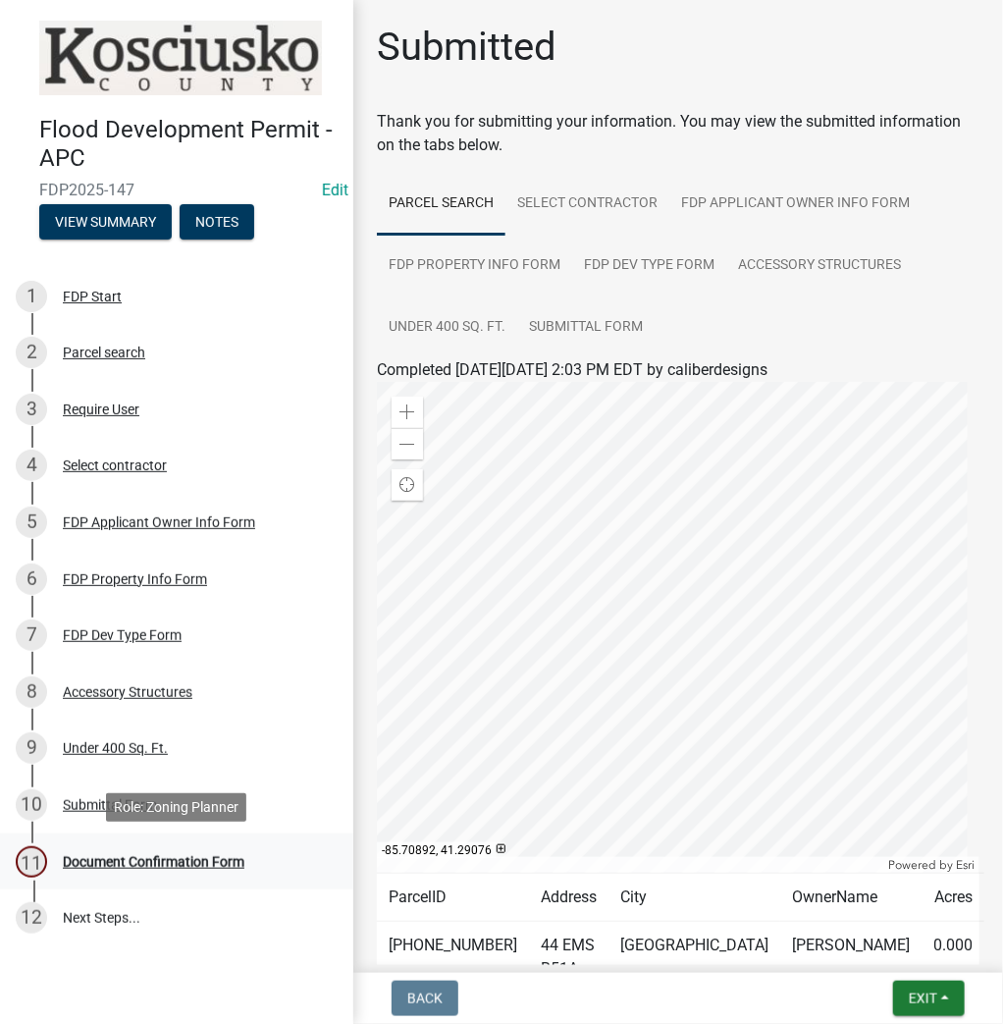
click at [150, 857] on div "Document Confirmation Form" at bounding box center [154, 862] width 182 height 14
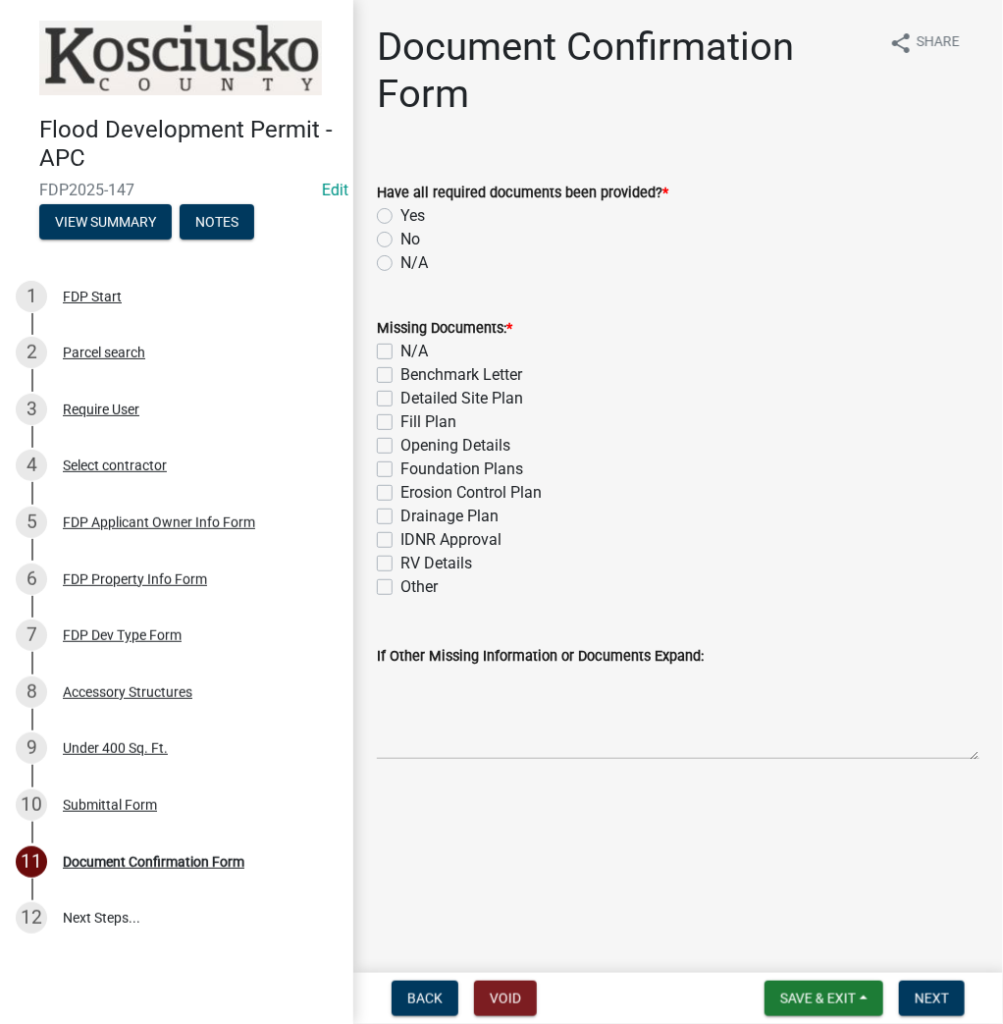
click at [400, 213] on label "Yes" at bounding box center [412, 216] width 25 height 24
click at [400, 213] on input "Yes" at bounding box center [406, 210] width 13 height 13
radio input "true"
click at [400, 357] on label "N/A" at bounding box center [413, 352] width 27 height 24
click at [400, 352] on input "N/A" at bounding box center [406, 346] width 13 height 13
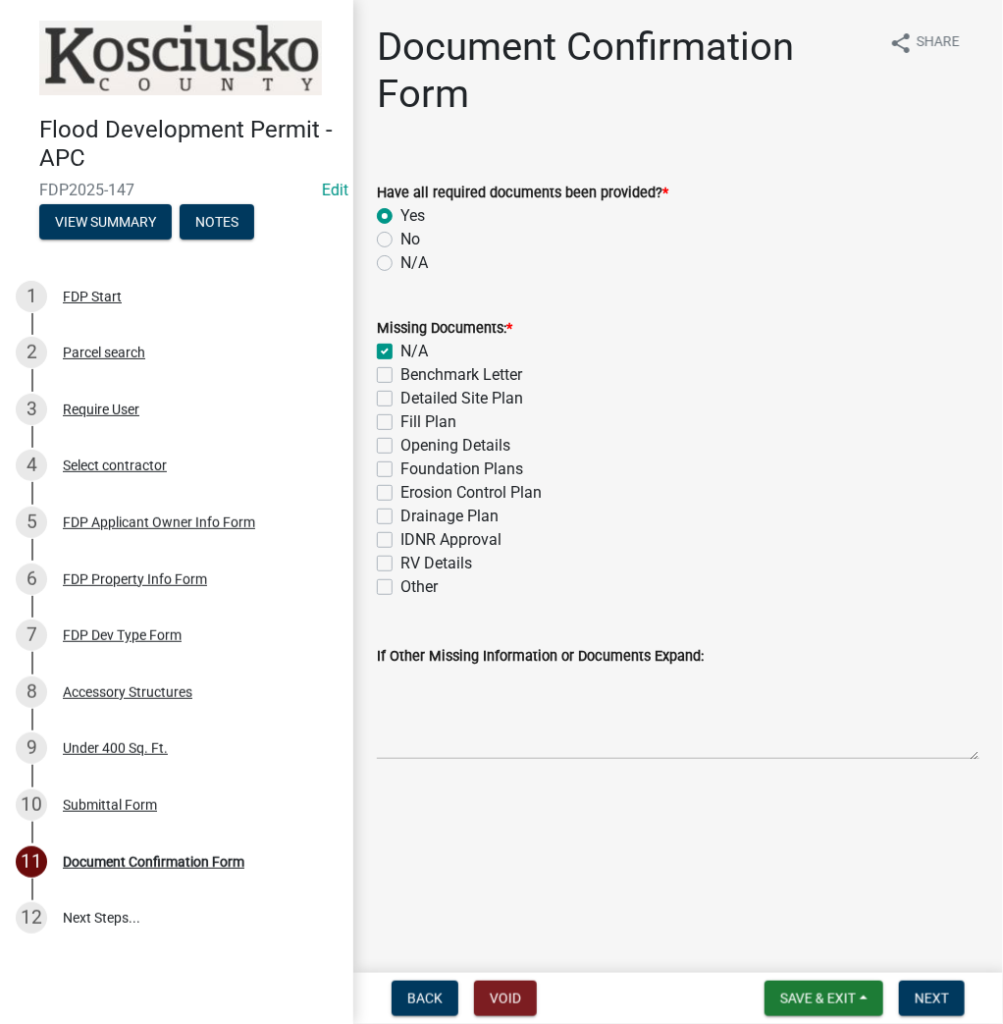
checkbox input "true"
checkbox input "false"
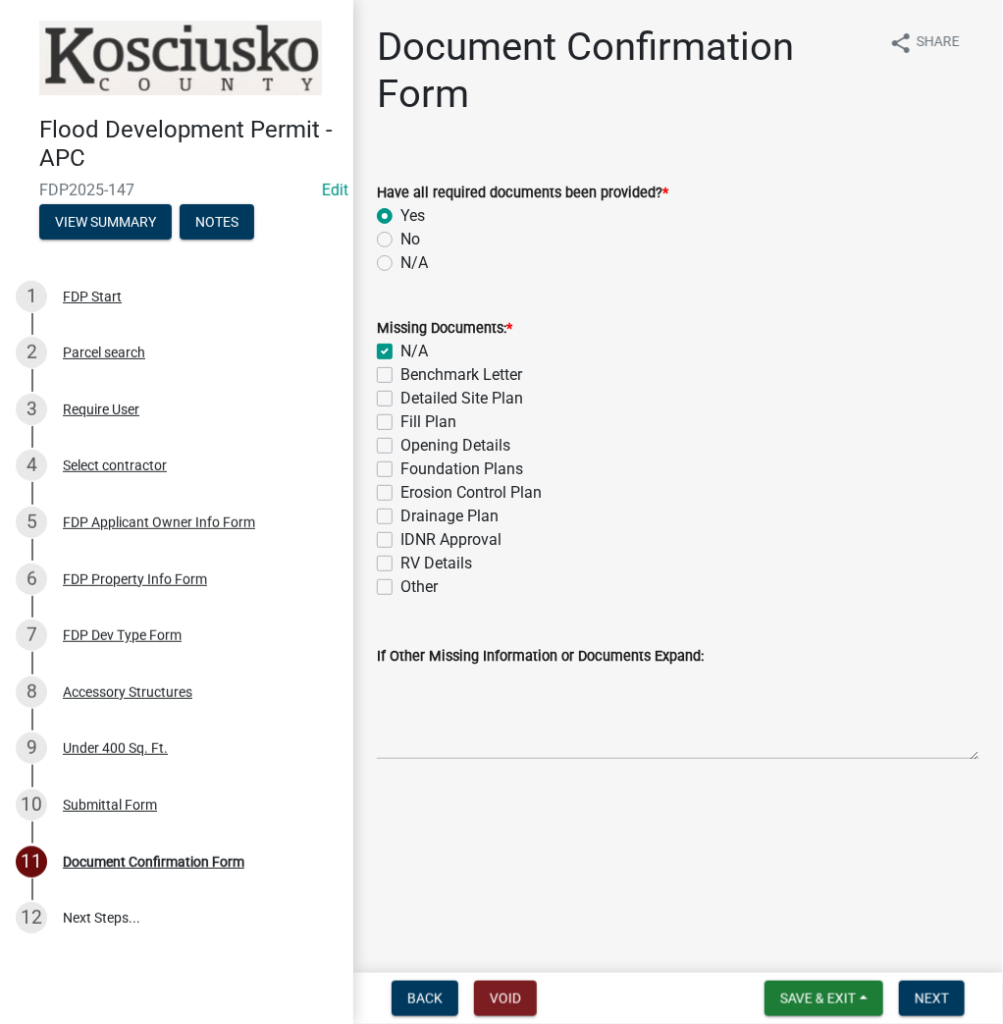
checkbox input "false"
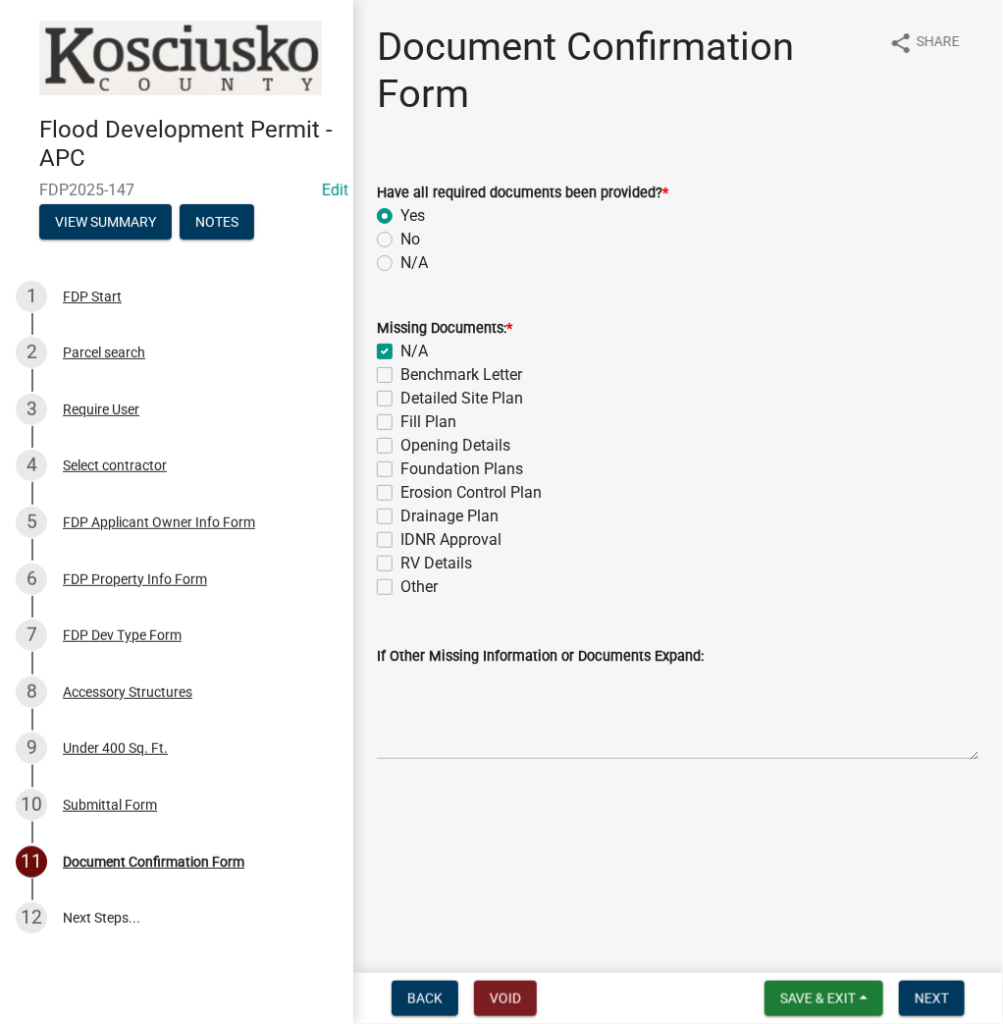
checkbox input "false"
click at [921, 1002] on span "Next" at bounding box center [932, 998] width 34 height 16
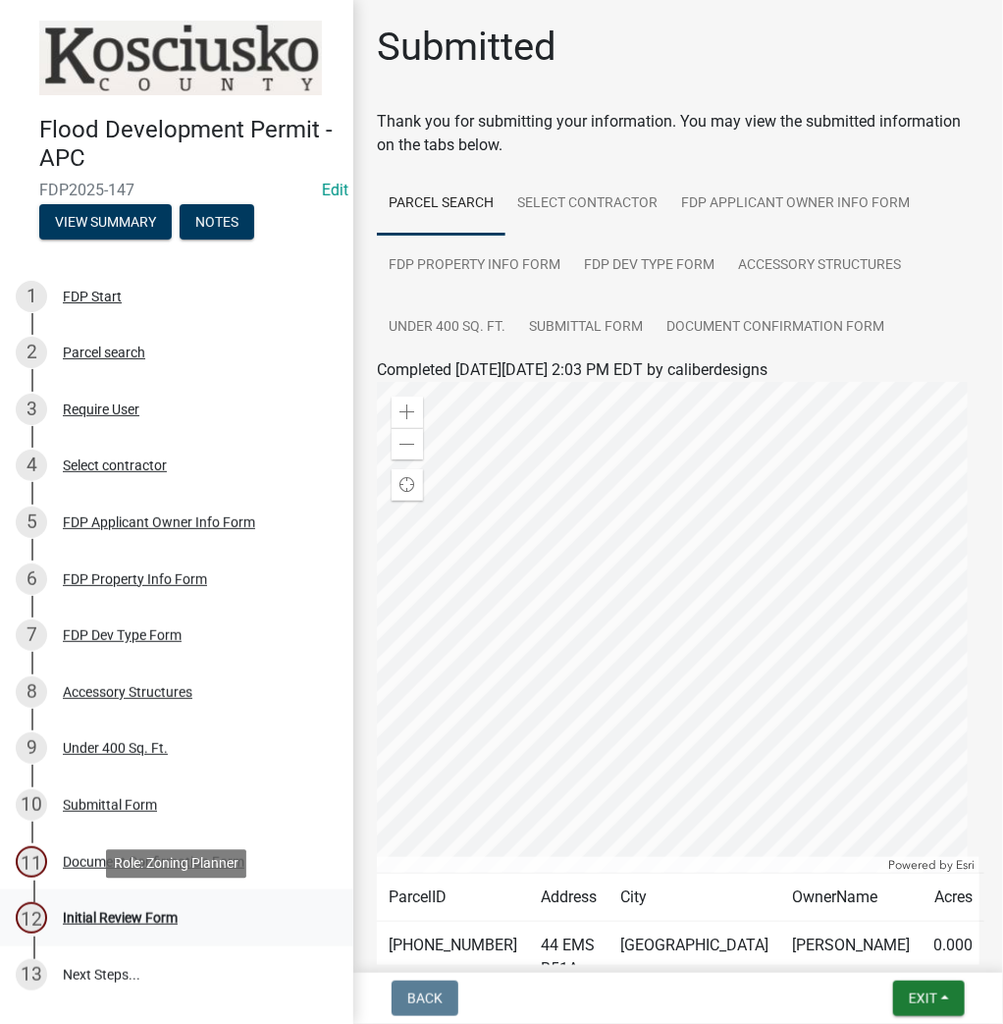
click at [156, 919] on div "Initial Review Form" at bounding box center [120, 918] width 115 height 14
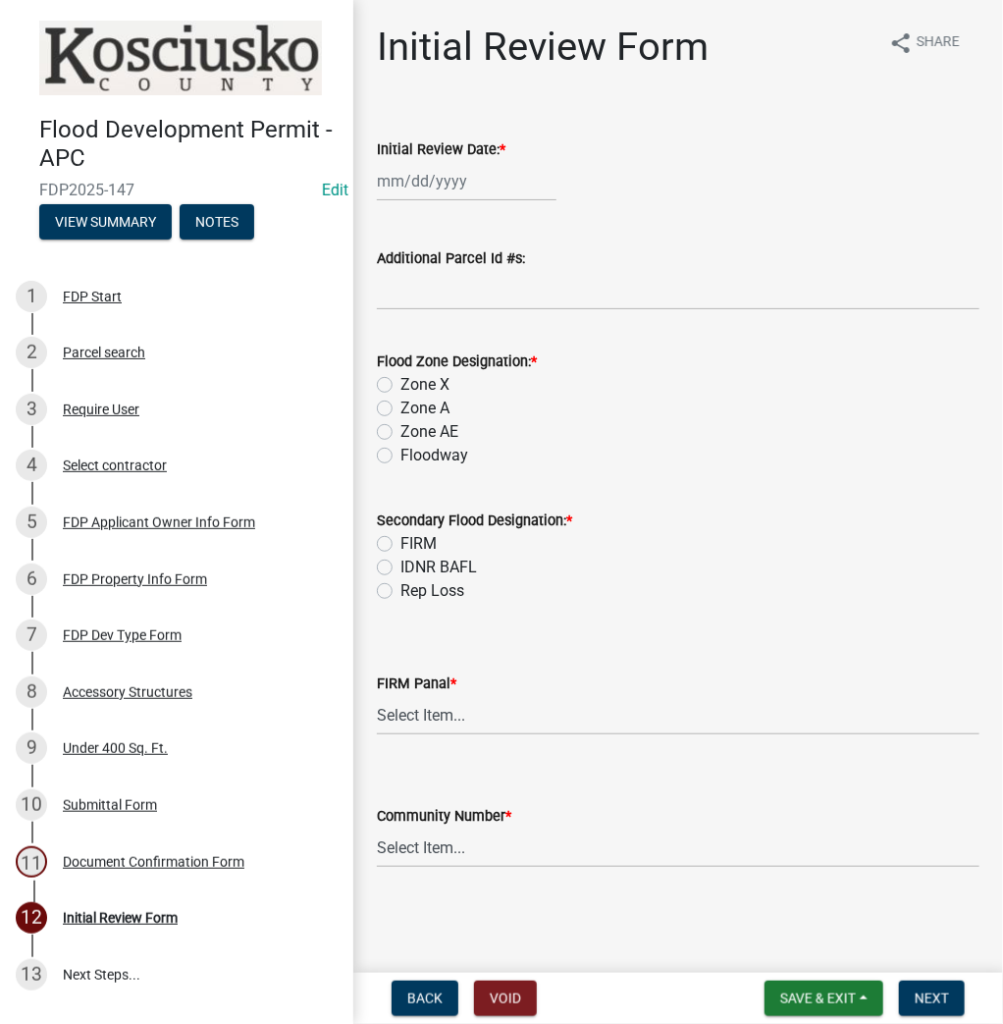
click at [418, 191] on div at bounding box center [467, 181] width 180 height 40
select select "8"
select select "2025"
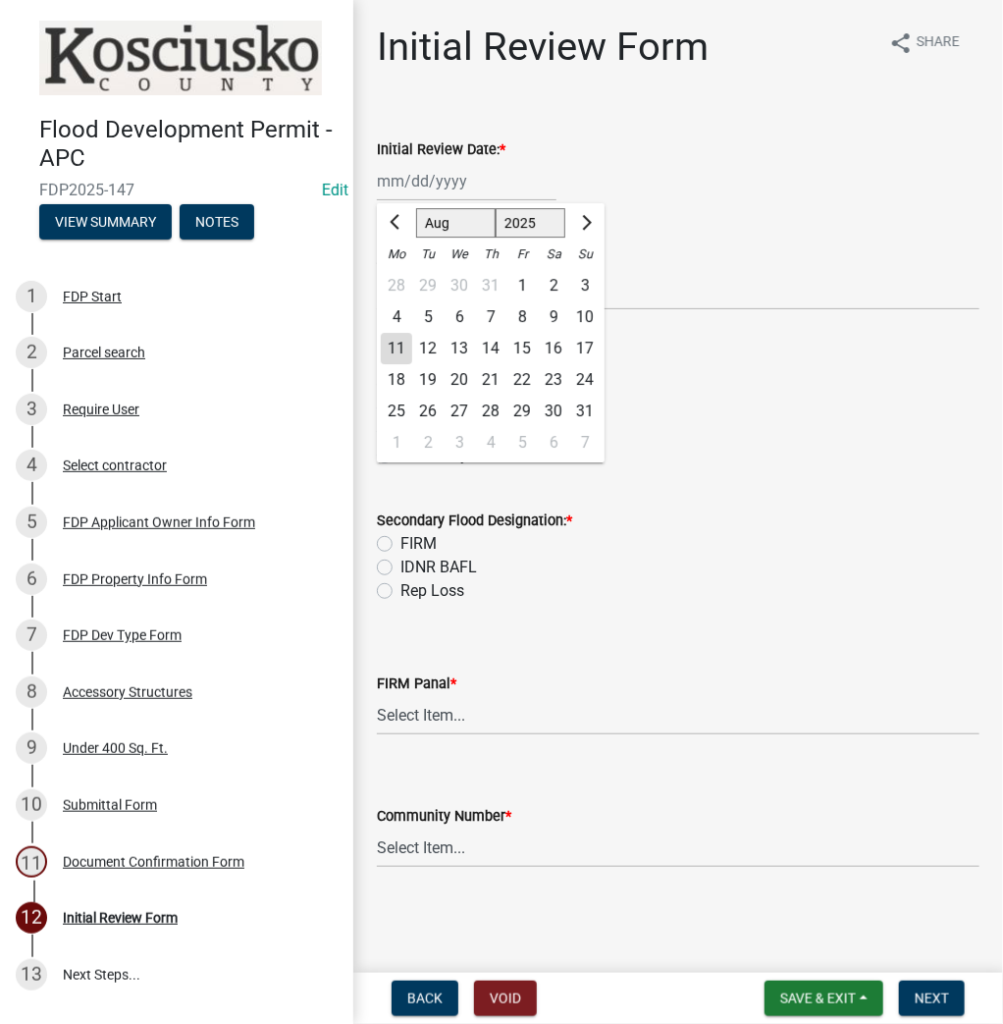
click at [397, 356] on div "11" at bounding box center [396, 348] width 31 height 31
type input "[DATE]"
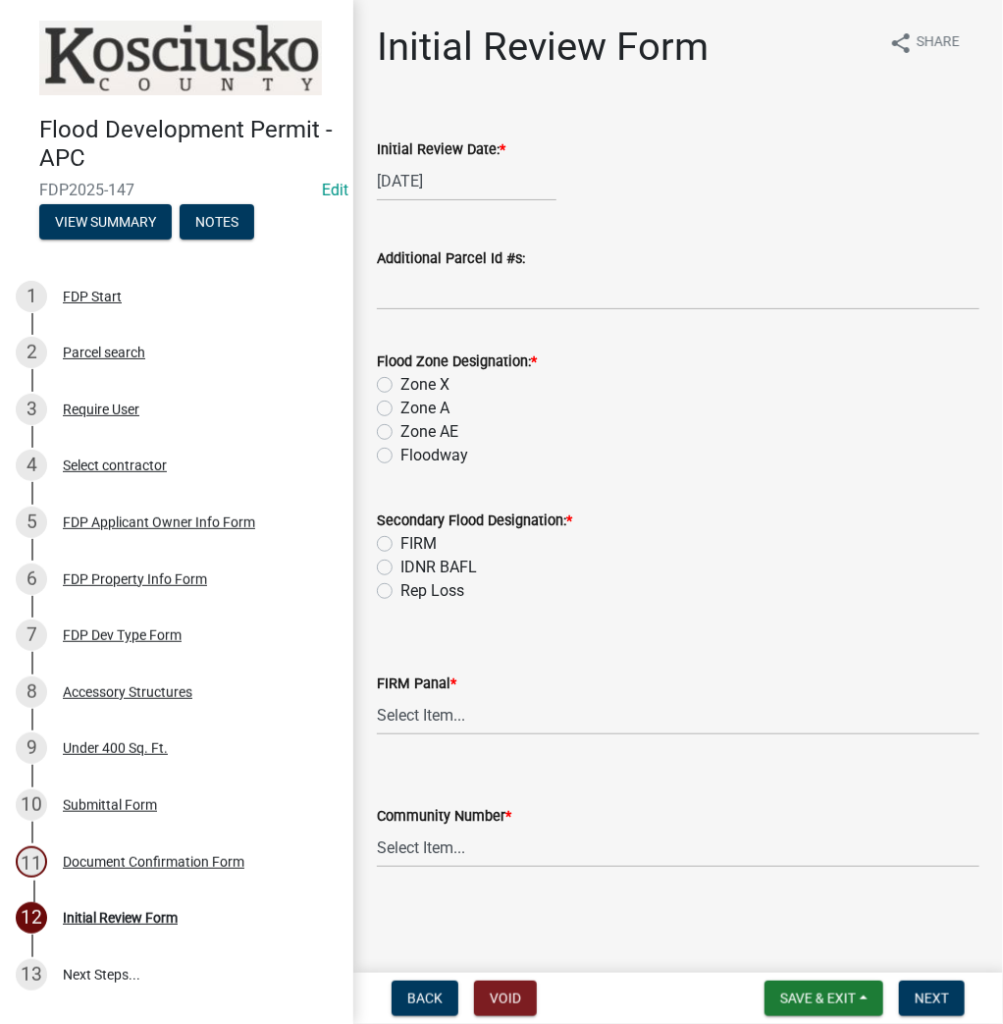
click at [400, 430] on label "Zone AE" at bounding box center [429, 432] width 58 height 24
click at [400, 430] on input "Zone AE" at bounding box center [406, 426] width 13 height 13
radio input "true"
click at [400, 550] on label "FIRM" at bounding box center [418, 544] width 36 height 24
click at [400, 545] on input "FIRM" at bounding box center [406, 538] width 13 height 13
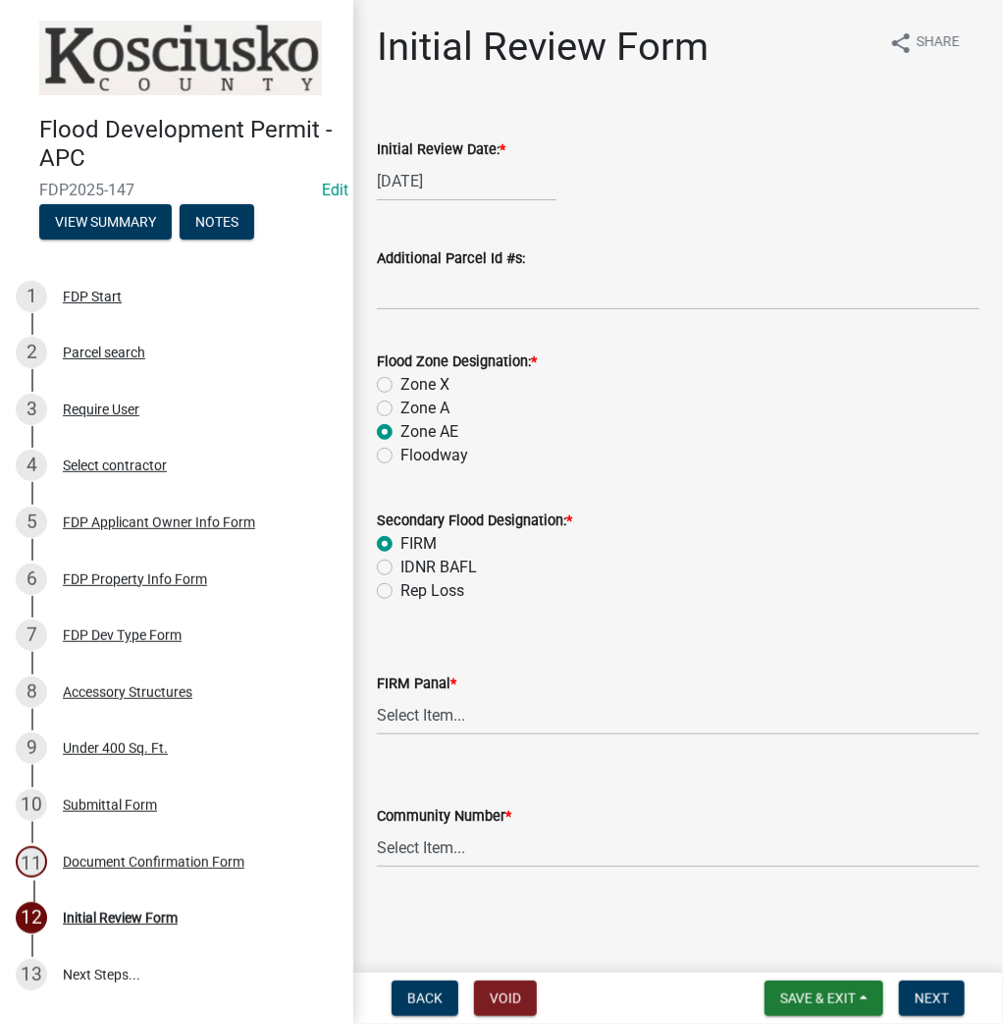
radio input "true"
click at [459, 728] on select "Select Item... 0020 0040 0045 0065 0067 0070 0086 0090 0095 0110 0120 0140 0145…" at bounding box center [678, 715] width 603 height 40
click at [377, 695] on select "Select Item... 0020 0040 0045 0065 0067 0070 0086 0090 0095 0110 0120 0140 0145…" at bounding box center [678, 715] width 603 height 40
select select "274e195b-1867-4ec5-92d0-38f0641a2bb5"
click at [419, 861] on select "Select Item... Kos Co - Unincop - 180121 Town of [GEOGRAPHIC_DATA] - 180382 Tow…" at bounding box center [678, 847] width 603 height 40
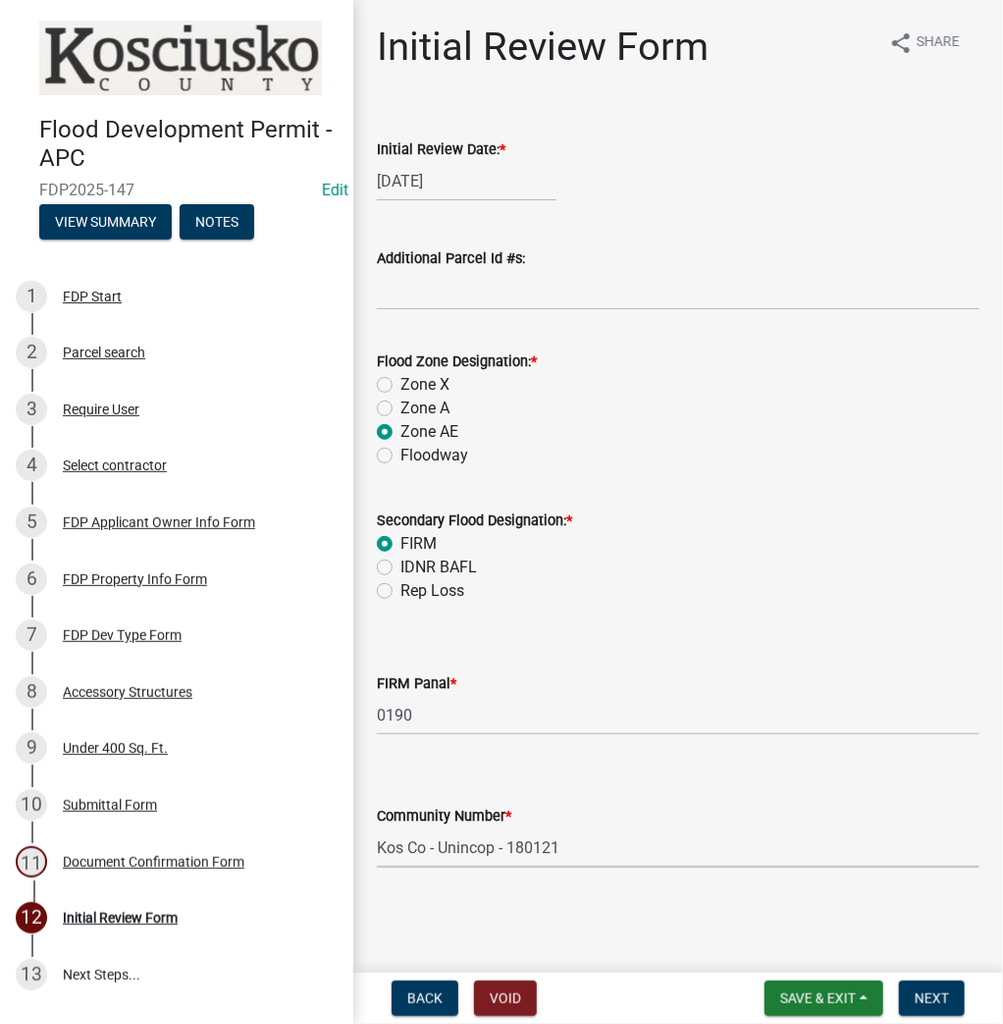
click at [377, 827] on select "Select Item... Kos Co - Unincop - 180121 Town of [GEOGRAPHIC_DATA] - 180382 Tow…" at bounding box center [678, 847] width 603 height 40
select select "1d0925c7-9c1e-4f6f-b7f6-1bc109fea0dc"
click at [922, 1004] on span "Next" at bounding box center [932, 998] width 34 height 16
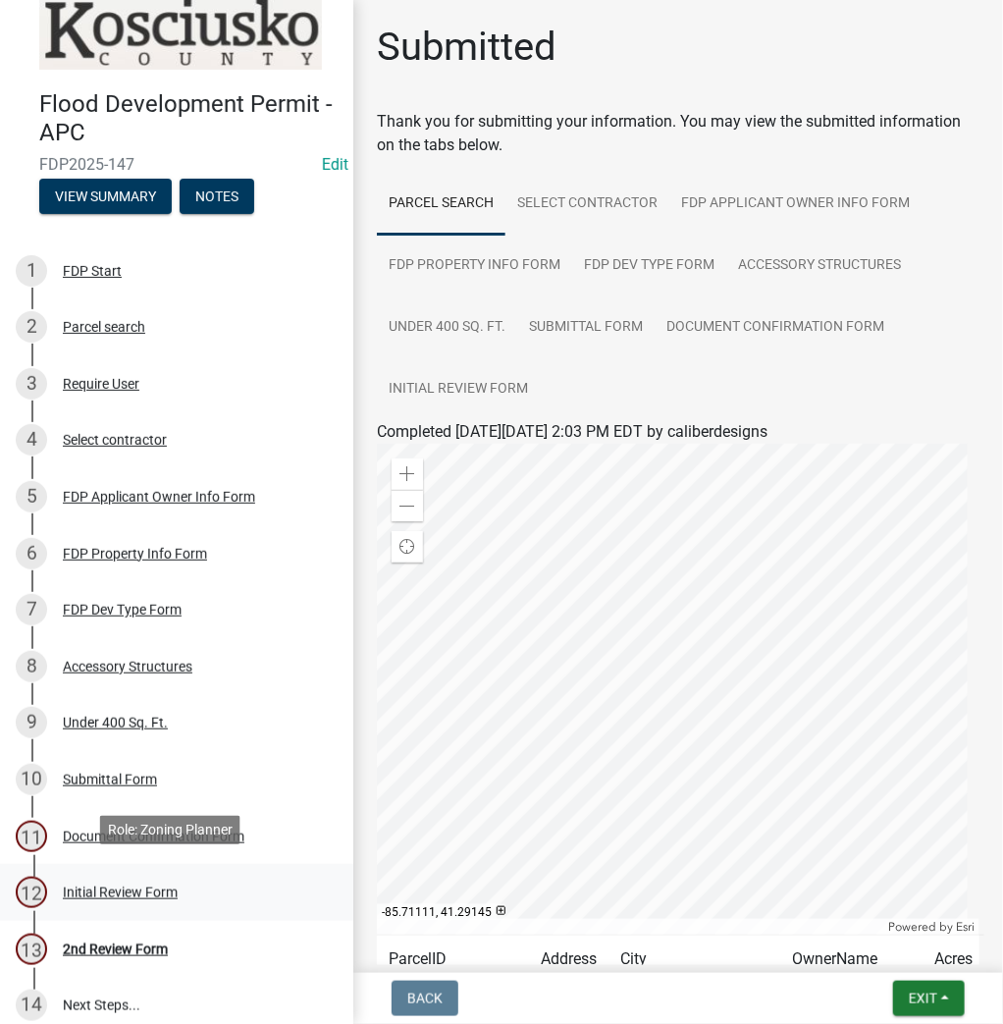
scroll to position [39, 0]
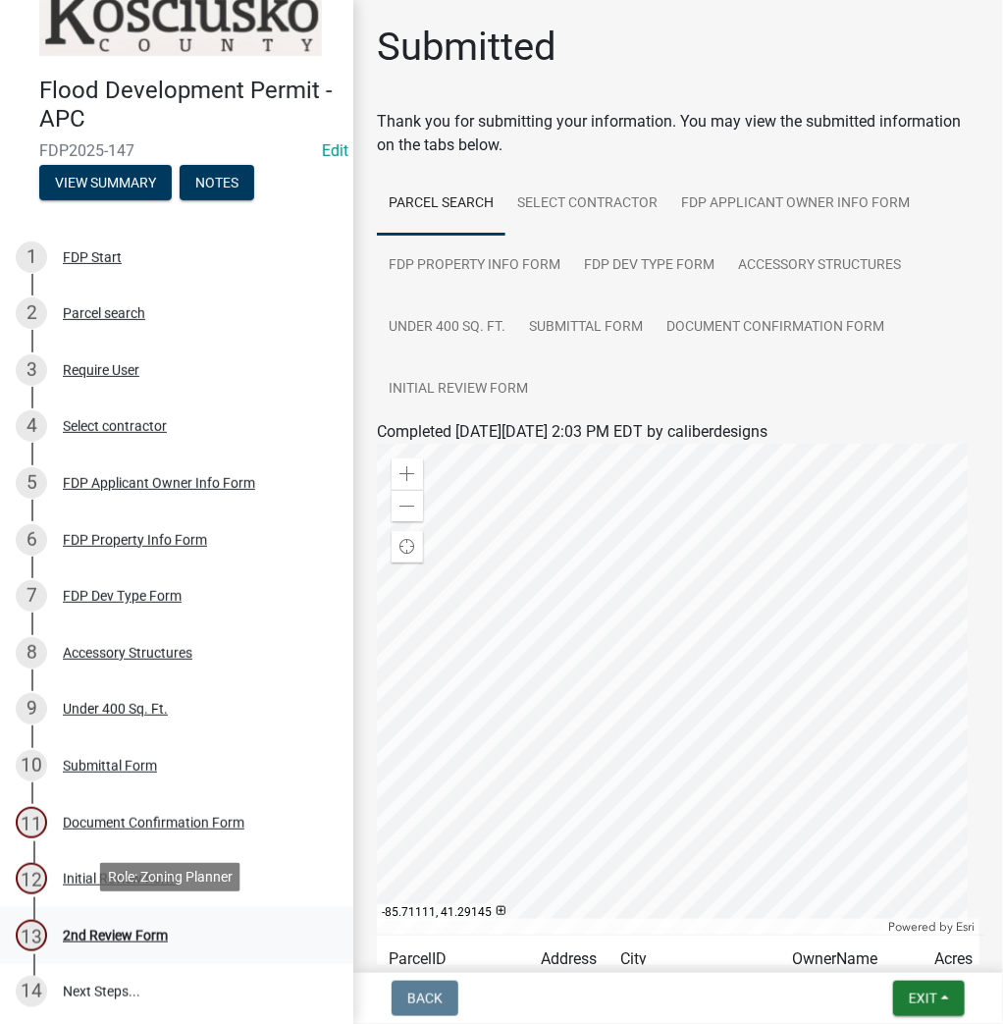
click at [133, 928] on div "2nd Review Form" at bounding box center [115, 935] width 105 height 14
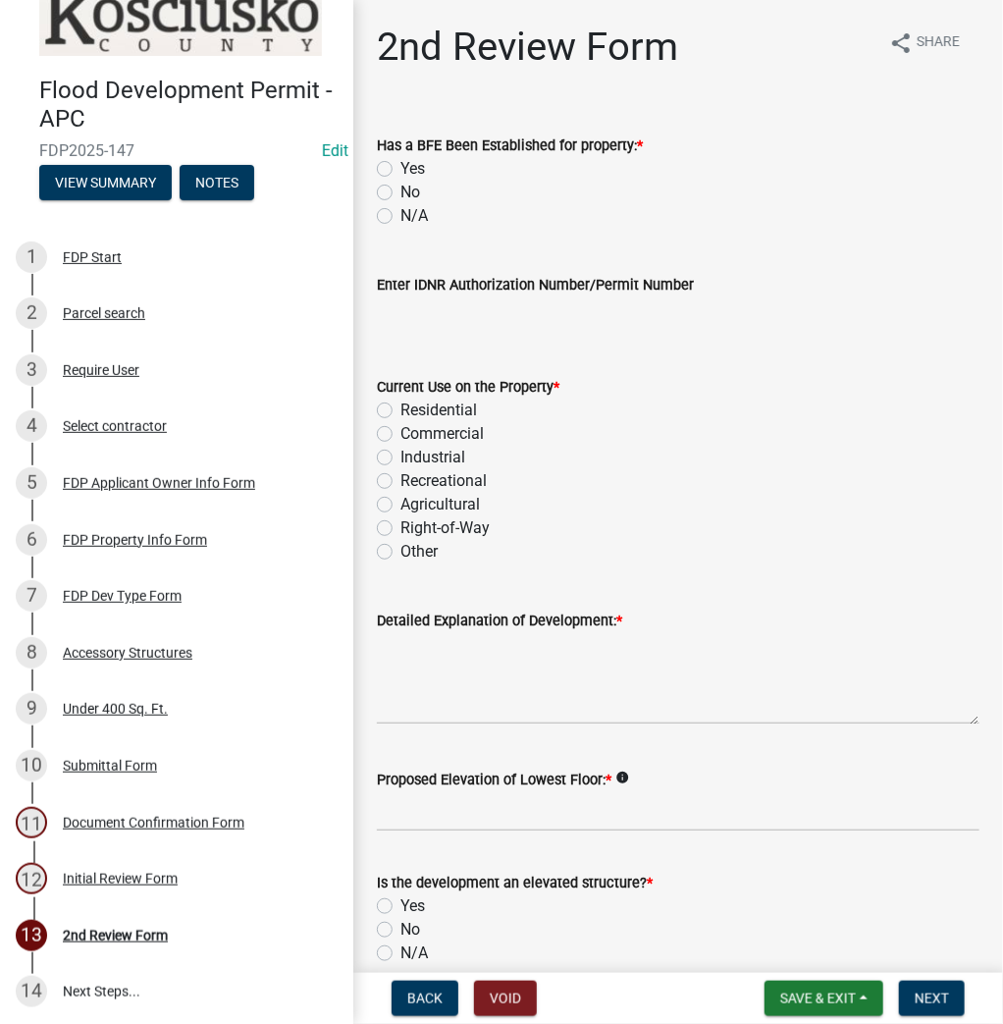
click at [400, 176] on label "Yes" at bounding box center [412, 169] width 25 height 24
click at [400, 170] on input "Yes" at bounding box center [406, 163] width 13 height 13
radio input "true"
click at [400, 407] on label "Residential" at bounding box center [438, 410] width 77 height 24
click at [400, 407] on input "Residential" at bounding box center [406, 404] width 13 height 13
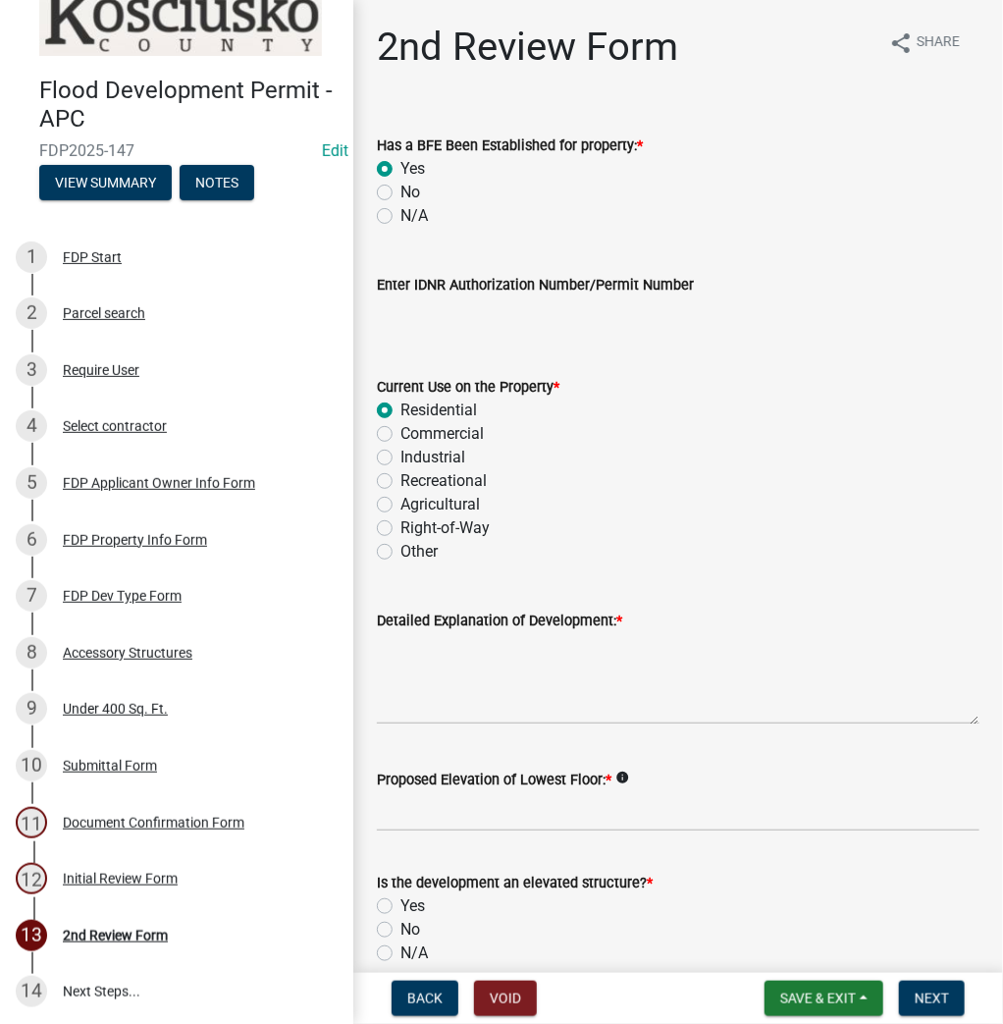
radio input "true"
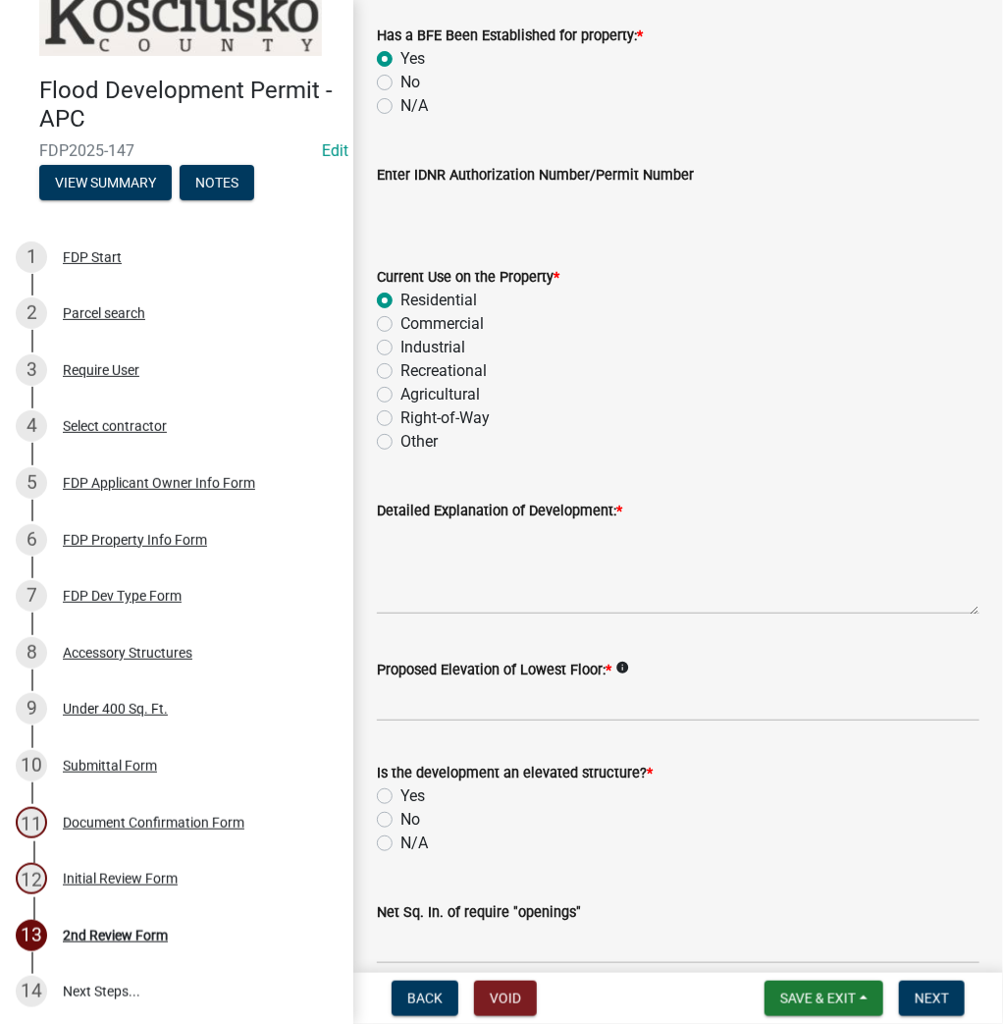
scroll to position [236, 0]
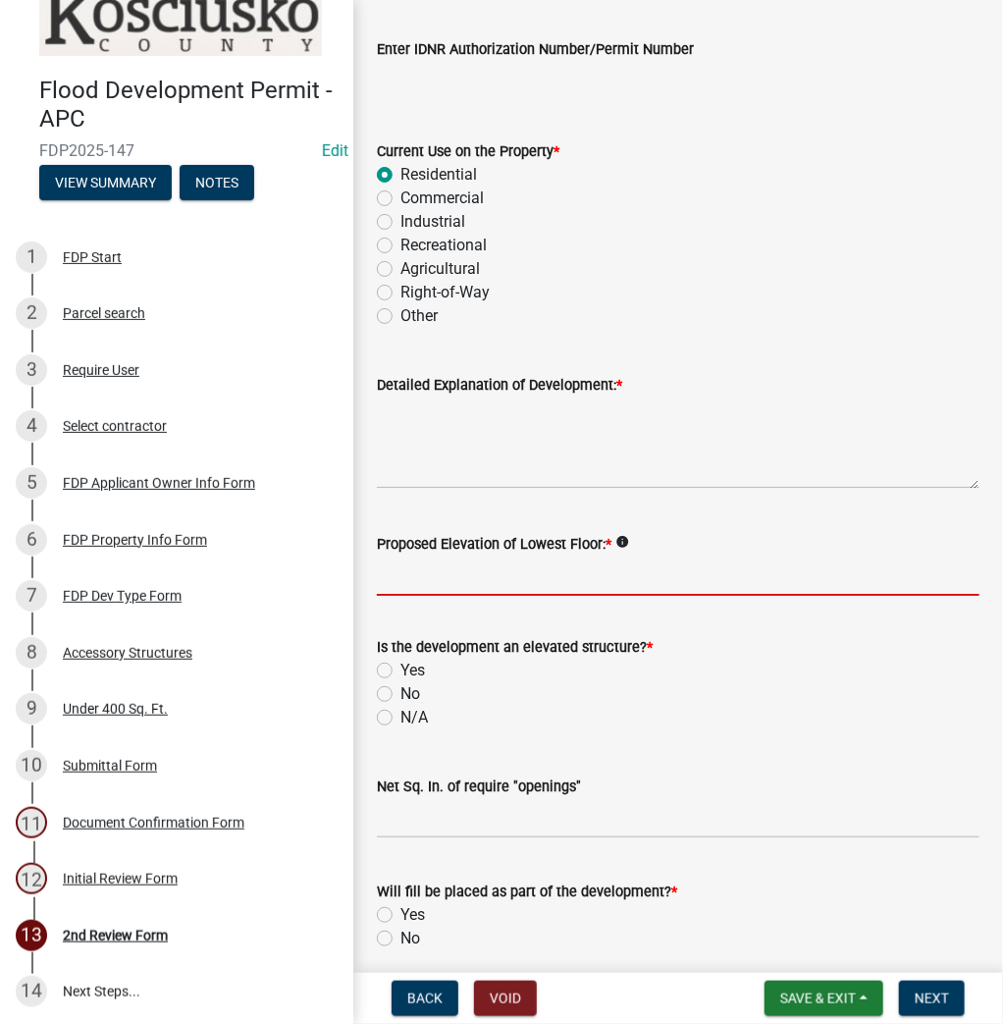
click at [419, 579] on input "Proposed Elevation of Lowest Floor: *" at bounding box center [678, 575] width 603 height 40
type input "n/a"
click at [400, 697] on label "No" at bounding box center [410, 694] width 20 height 24
click at [400, 695] on input "No" at bounding box center [406, 688] width 13 height 13
radio input "true"
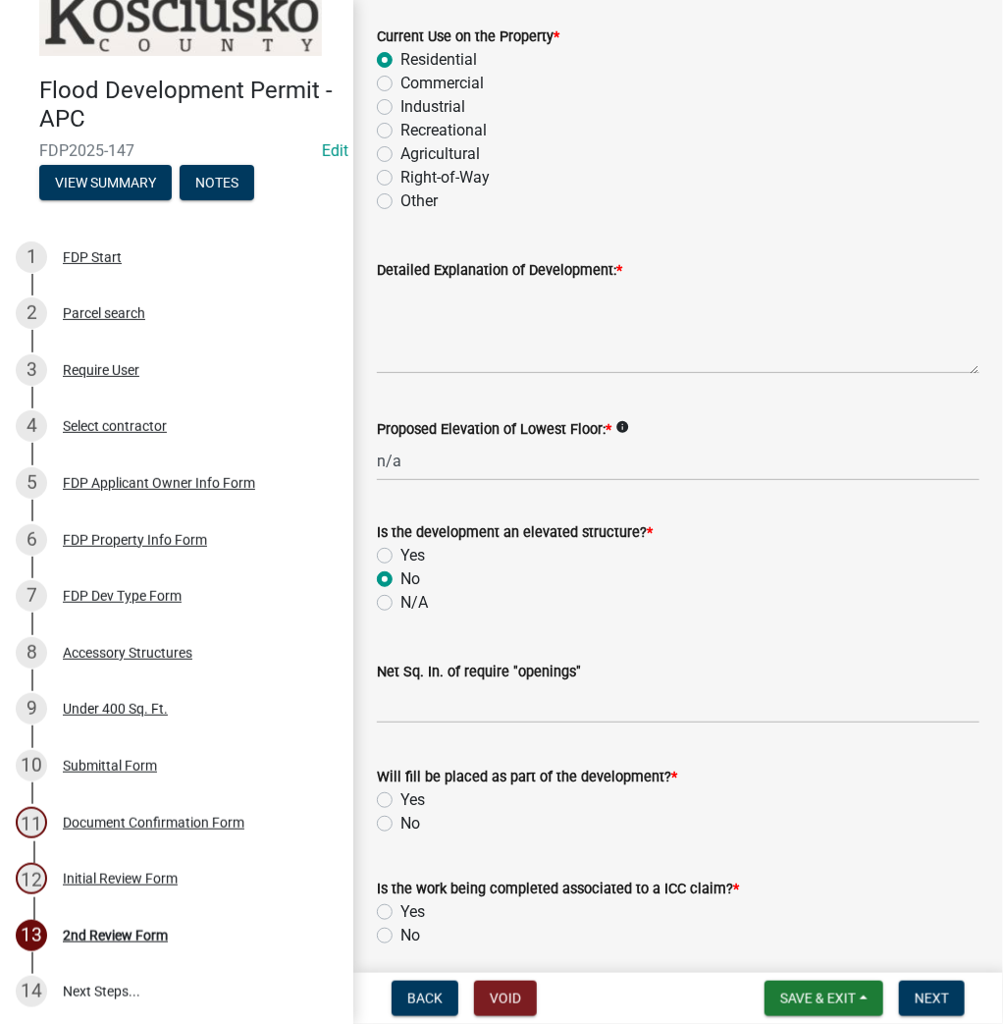
scroll to position [471, 0]
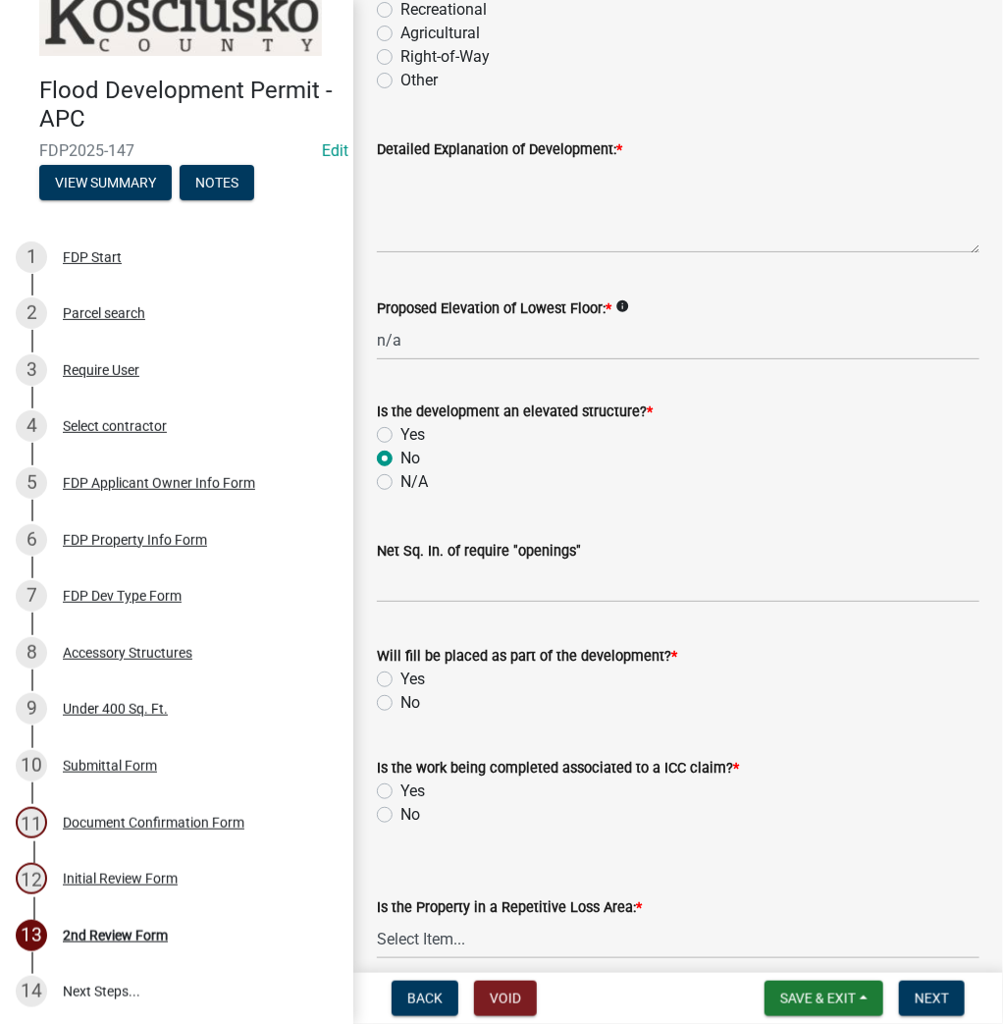
click at [400, 702] on label "No" at bounding box center [410, 703] width 20 height 24
click at [400, 702] on input "No" at bounding box center [406, 697] width 13 height 13
radio input "true"
click at [400, 815] on label "No" at bounding box center [410, 815] width 20 height 24
click at [400, 815] on input "No" at bounding box center [406, 809] width 13 height 13
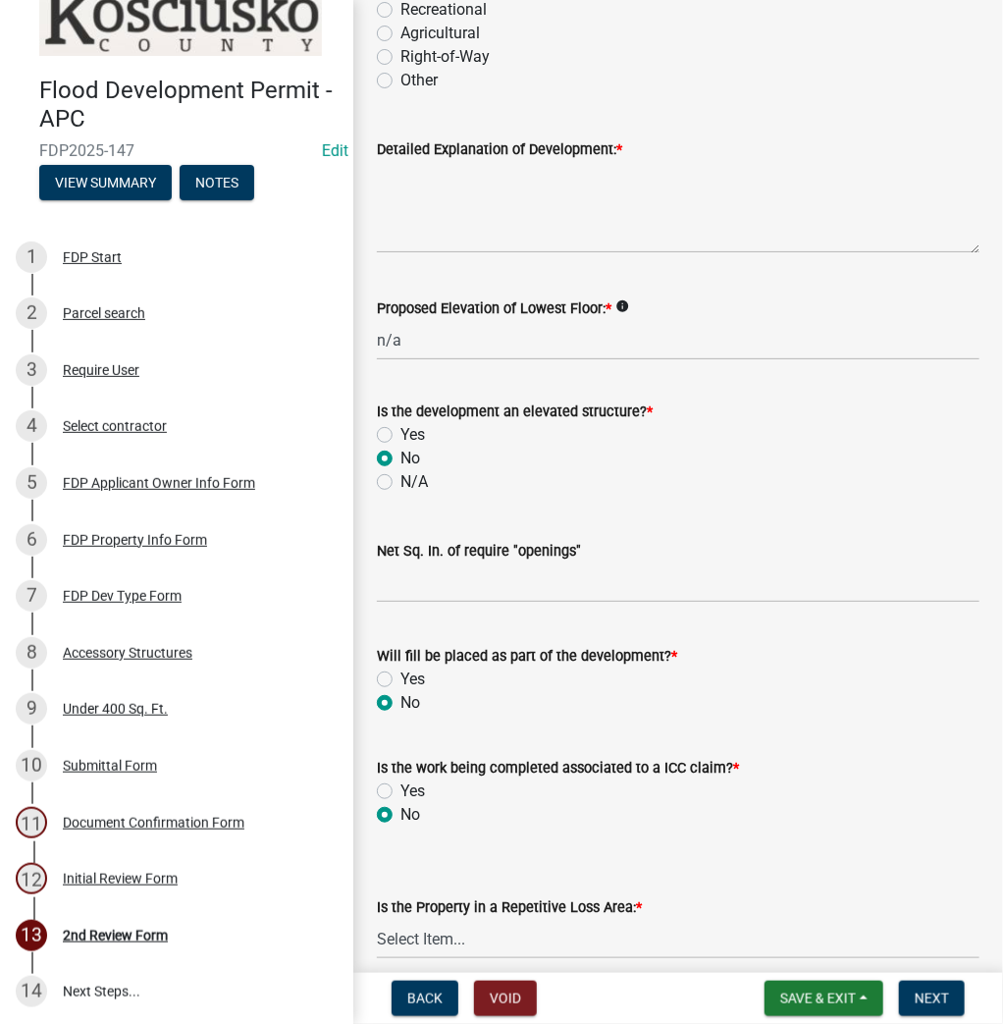
radio input "true"
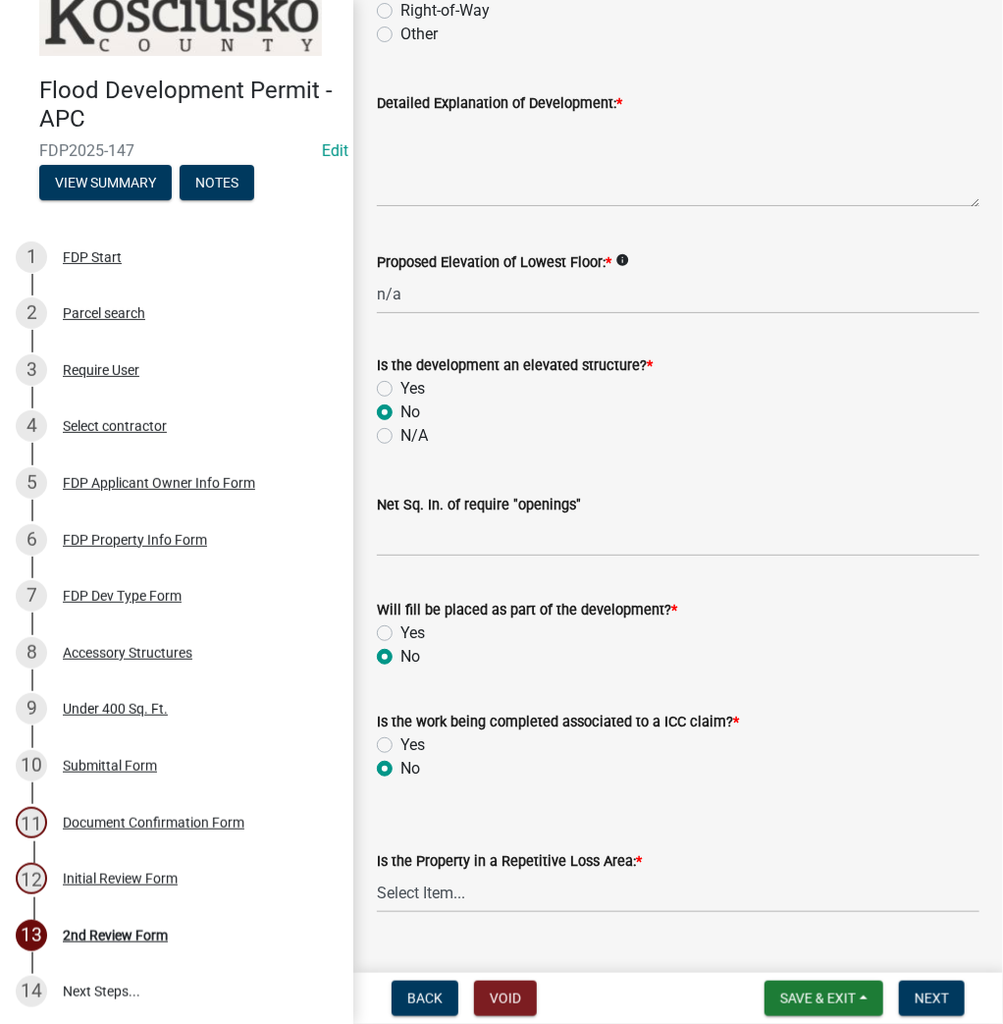
scroll to position [558, 0]
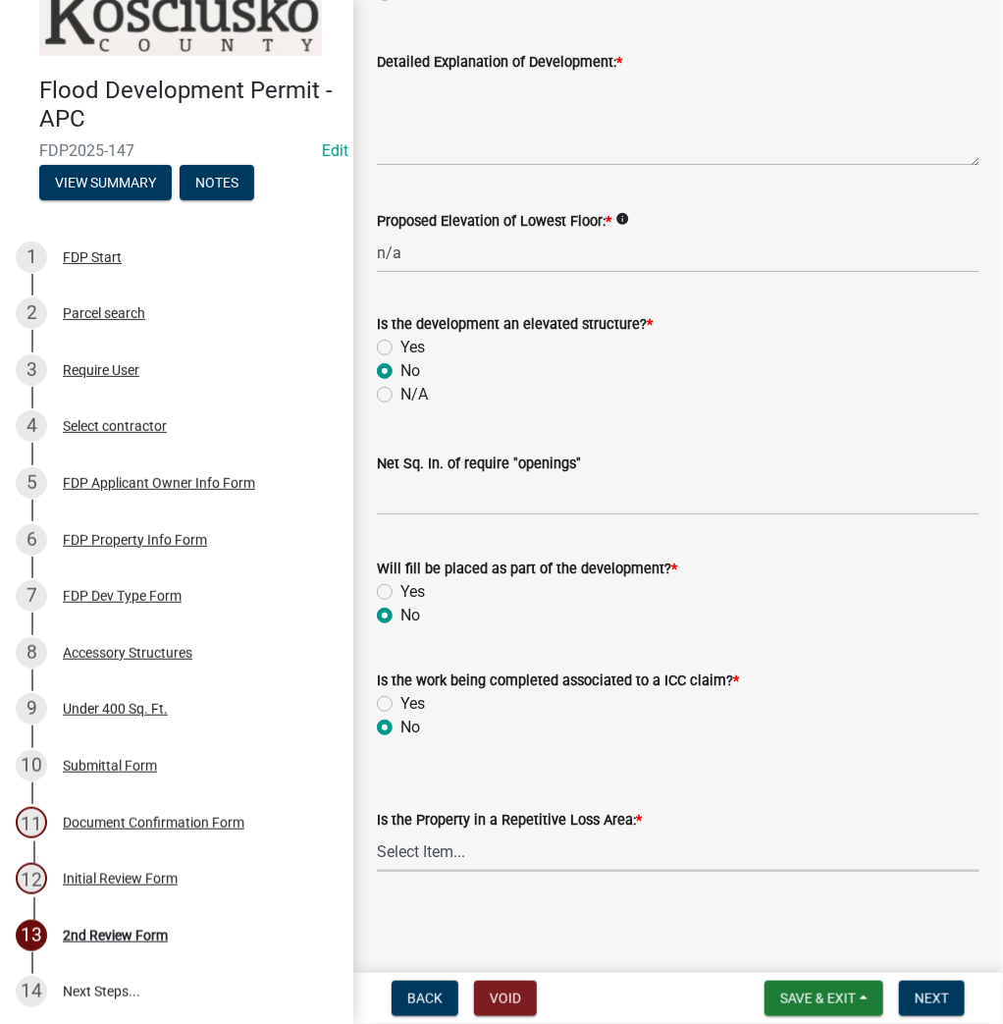
click at [463, 858] on select "Select Item... N/A Sycamore Briarwood EMS T41 EMS T13B Shore Acres EMS B40F EMS…" at bounding box center [678, 851] width 603 height 40
click at [377, 831] on select "Select Item... N/A Sycamore Briarwood EMS T41 EMS T13B Shore Acres EMS B40F EMS…" at bounding box center [678, 851] width 603 height 40
select select "e3c360ee-7977-4b9d-91ef-f00a4a3ecee8"
click at [939, 993] on span "Next" at bounding box center [932, 998] width 34 height 16
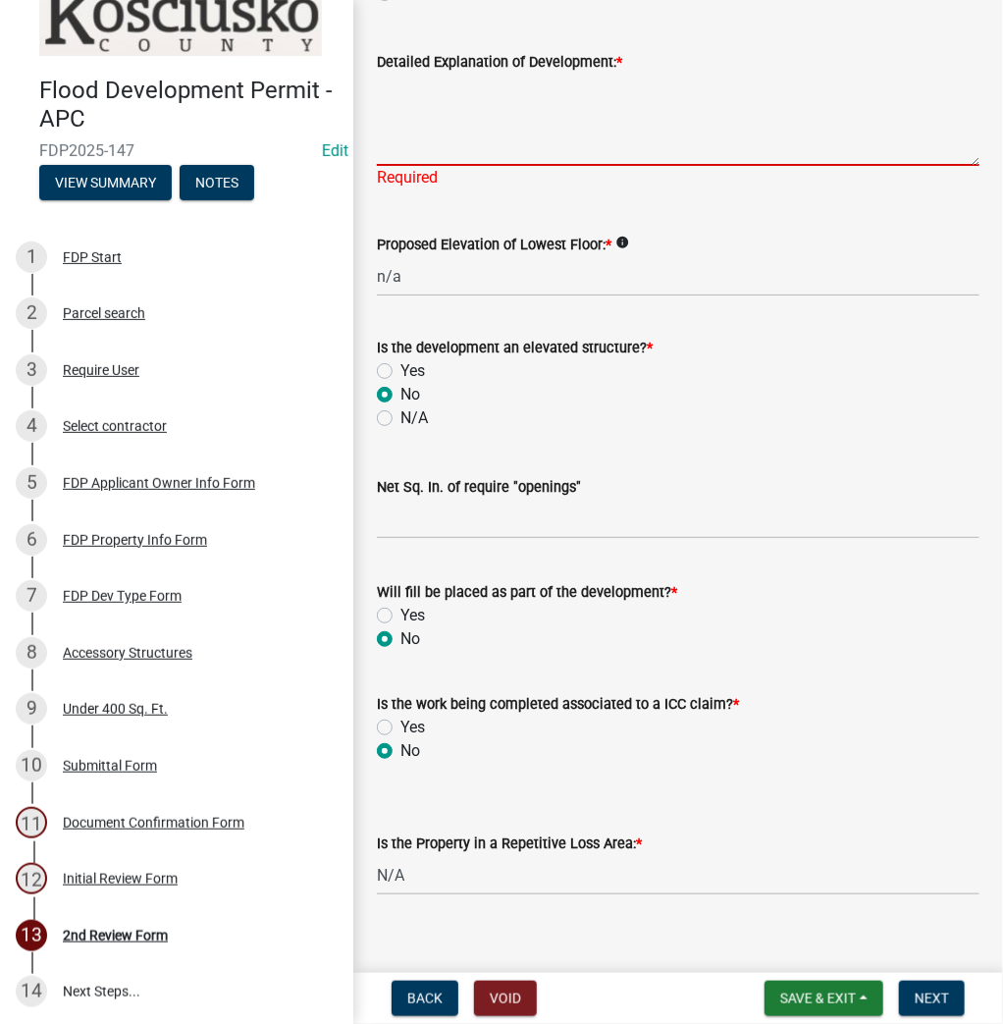
click at [454, 115] on textarea "Detailed Explanation of Development: *" at bounding box center [678, 120] width 603 height 92
type textarea "install a 10'x12' shed"
click at [907, 981] on button "Next" at bounding box center [932, 997] width 66 height 35
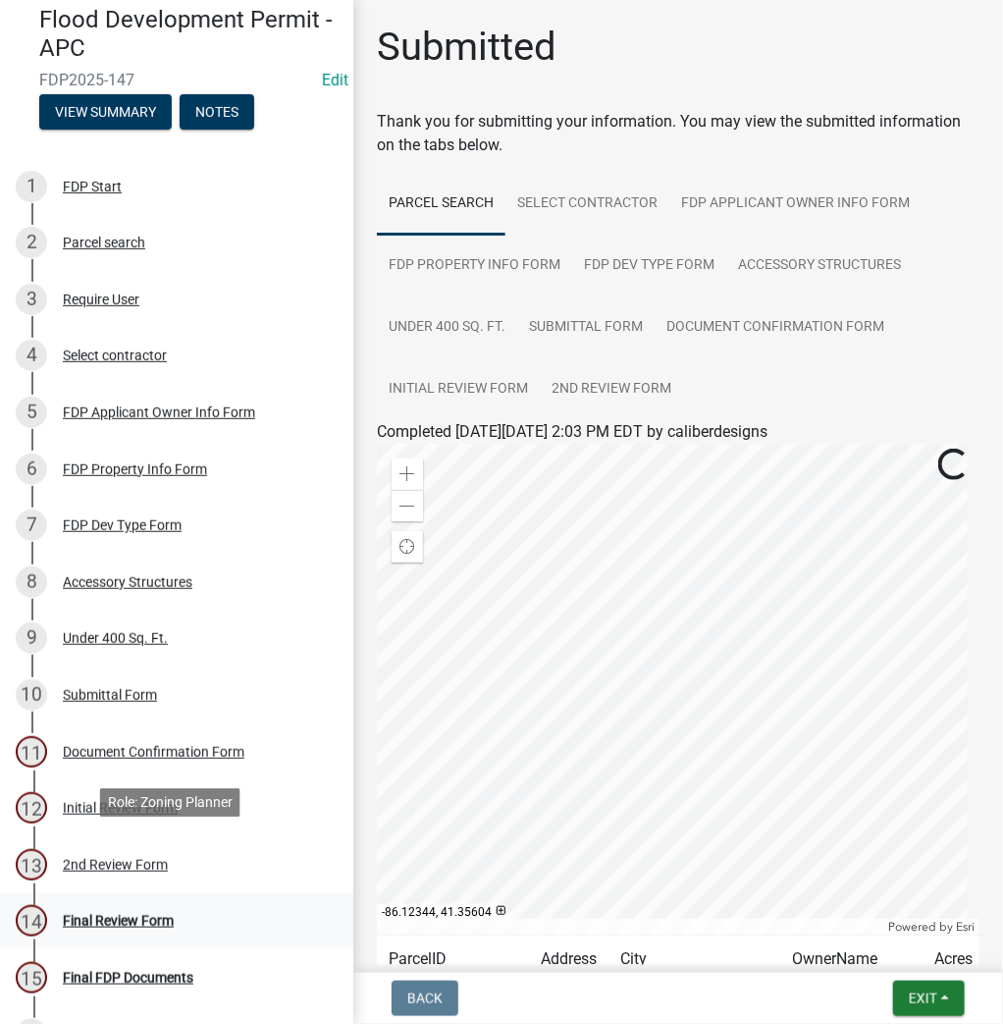
scroll to position [153, 0]
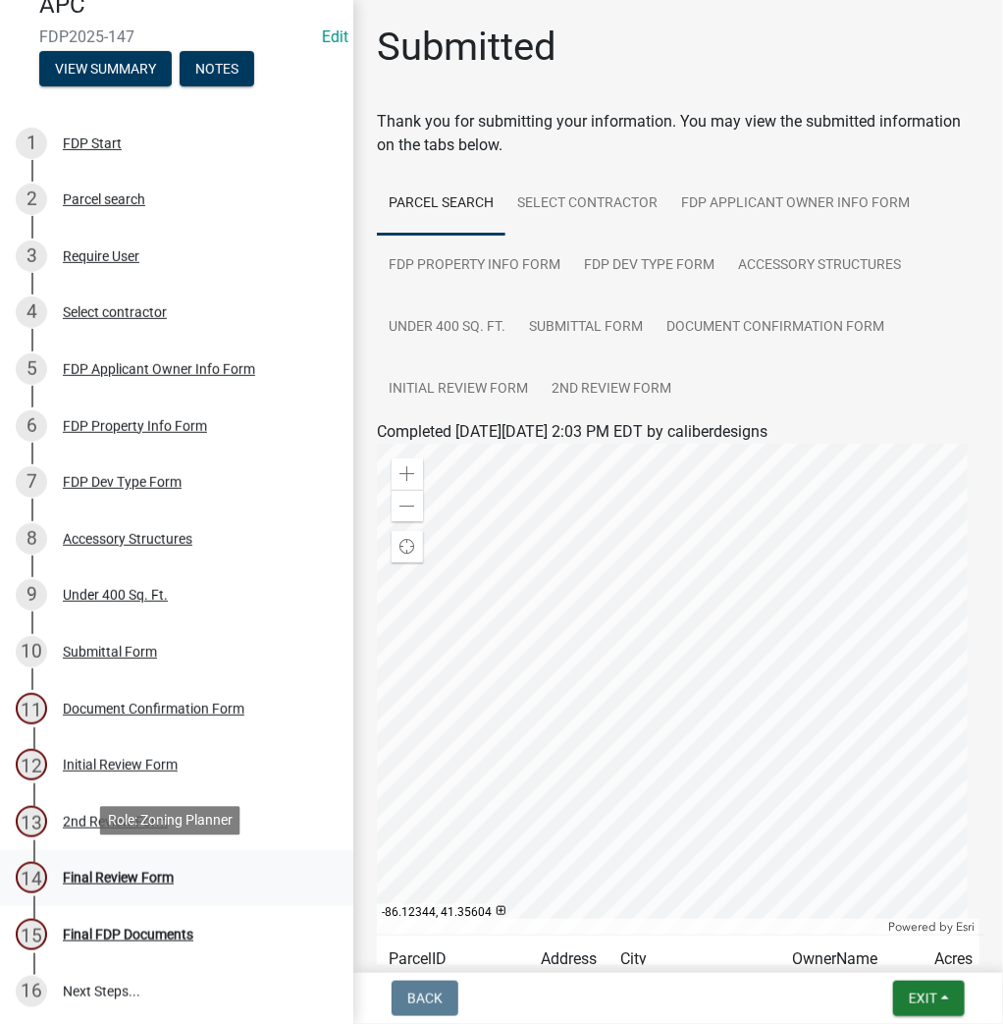
click at [127, 875] on div "Final Review Form" at bounding box center [118, 878] width 111 height 14
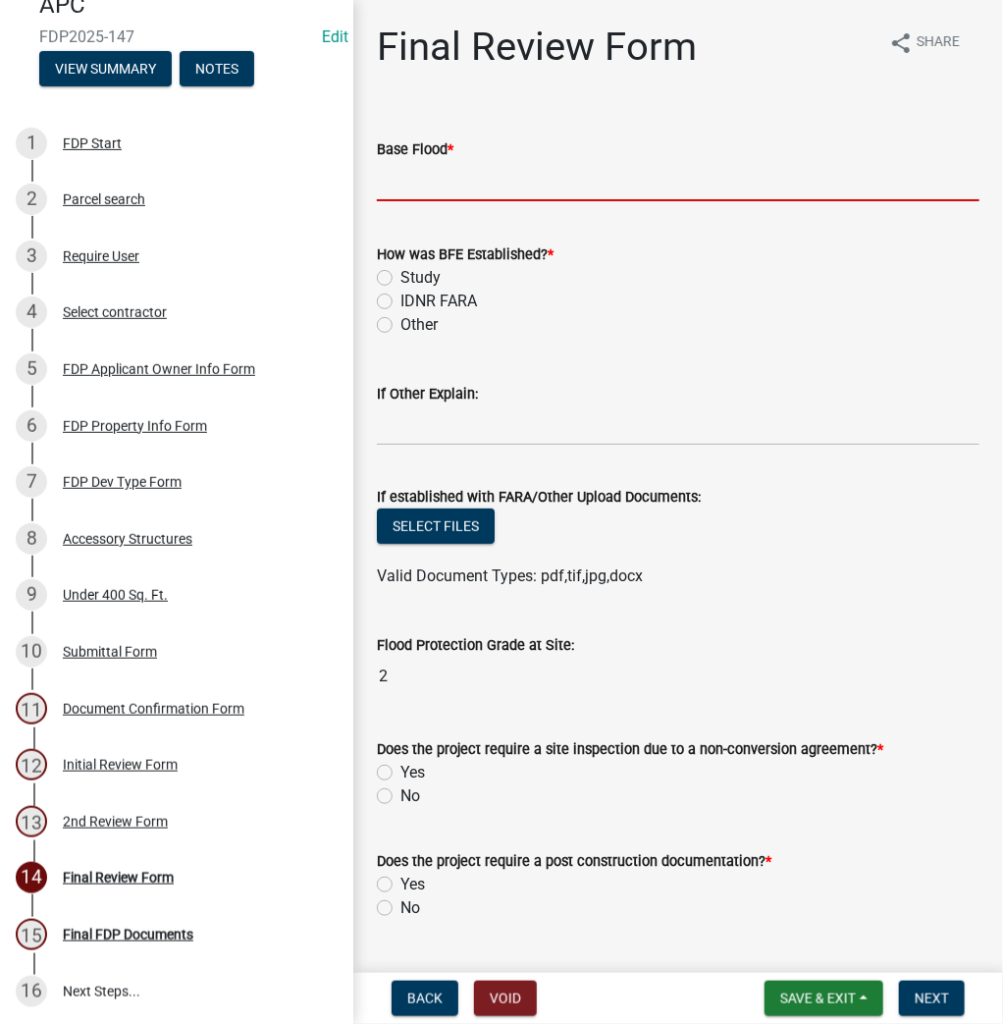
click at [379, 191] on input "text" at bounding box center [678, 181] width 603 height 40
type input "840.3"
click at [400, 272] on label "Study" at bounding box center [420, 278] width 40 height 24
click at [400, 272] on input "Study" at bounding box center [406, 272] width 13 height 13
radio input "true"
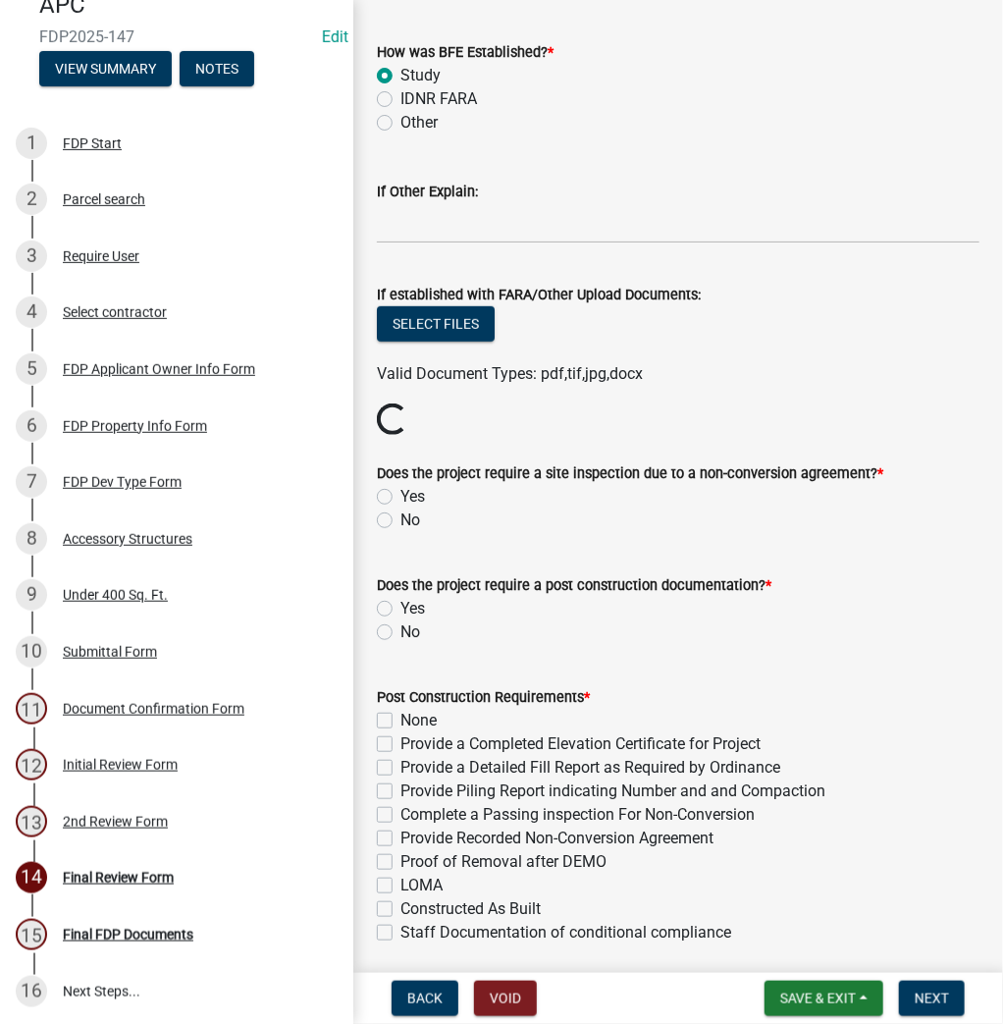
scroll to position [314, 0]
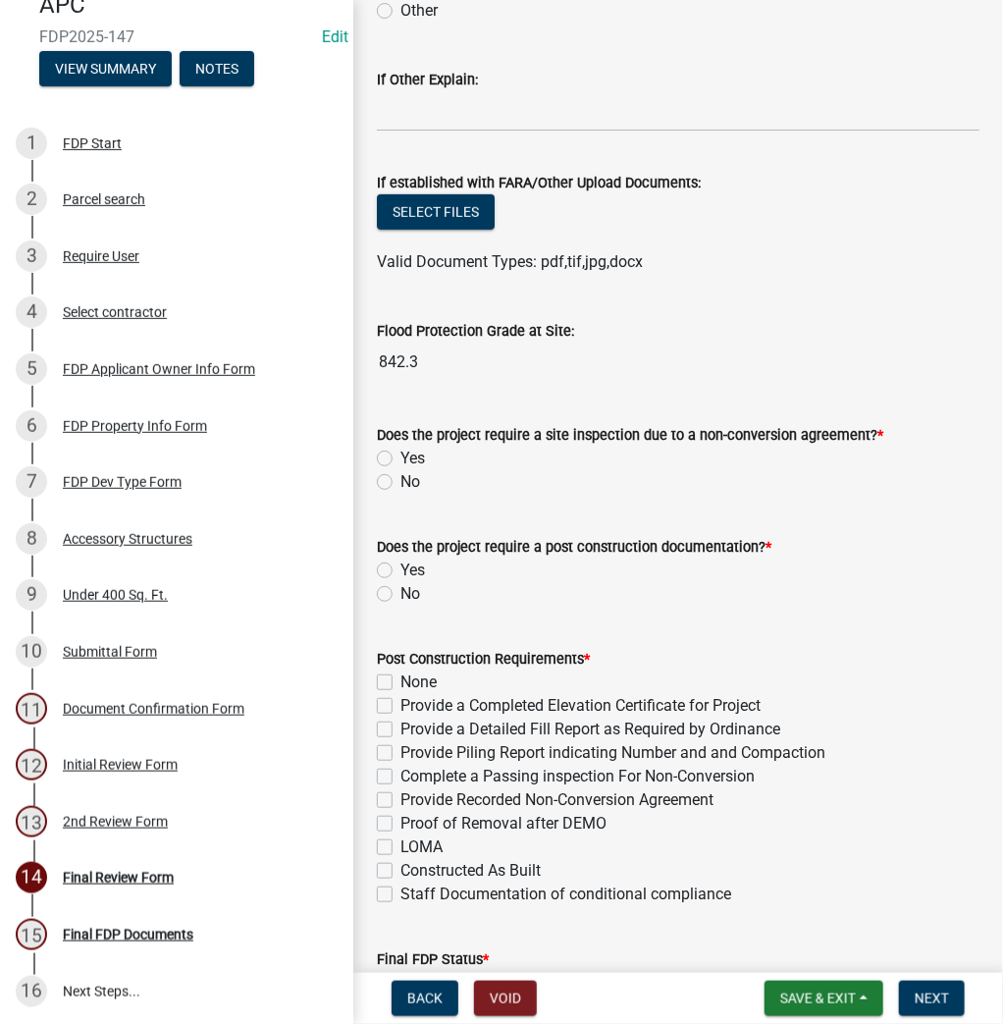
click at [400, 482] on label "No" at bounding box center [410, 482] width 20 height 24
click at [400, 482] on input "No" at bounding box center [406, 476] width 13 height 13
radio input "true"
click at [400, 595] on label "No" at bounding box center [410, 594] width 20 height 24
click at [400, 595] on input "No" at bounding box center [406, 588] width 13 height 13
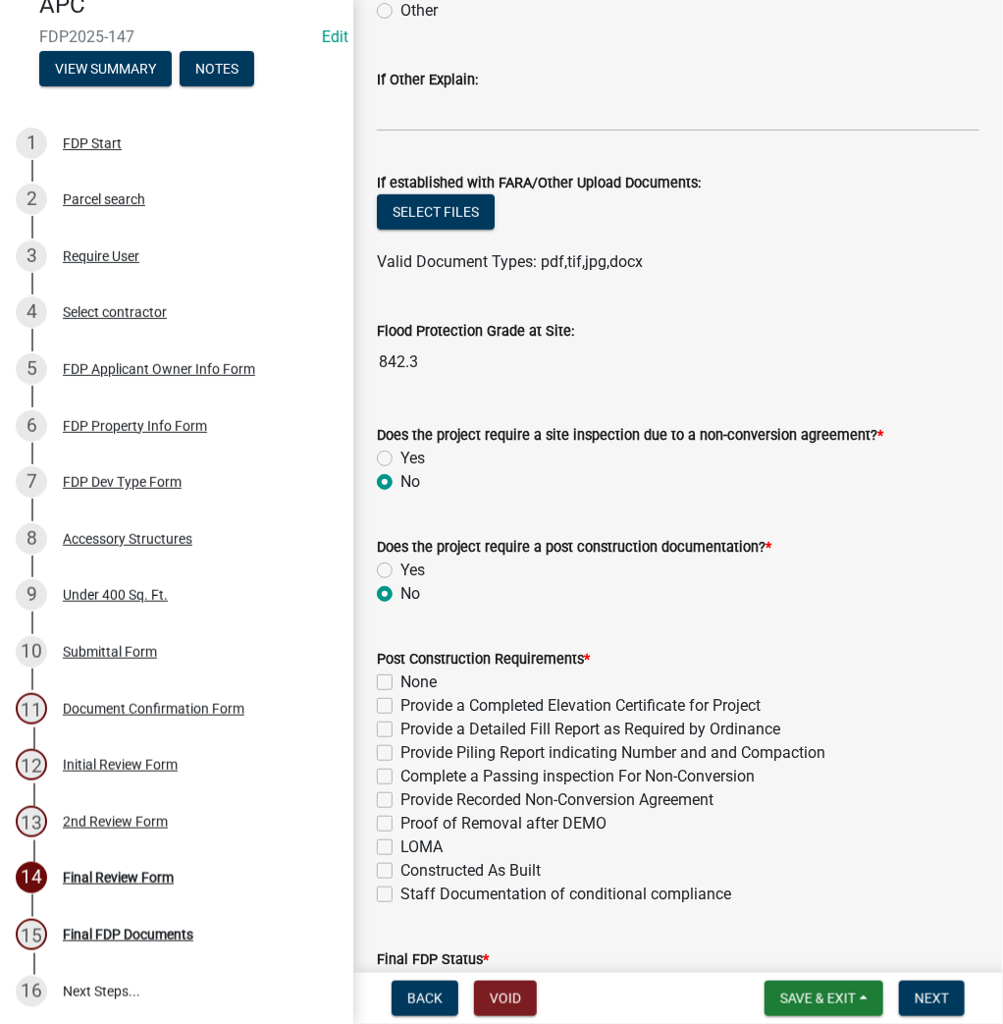
radio input "true"
click at [400, 675] on label "None" at bounding box center [418, 682] width 36 height 24
click at [400, 675] on input "None" at bounding box center [406, 676] width 13 height 13
checkbox input "true"
checkbox input "false"
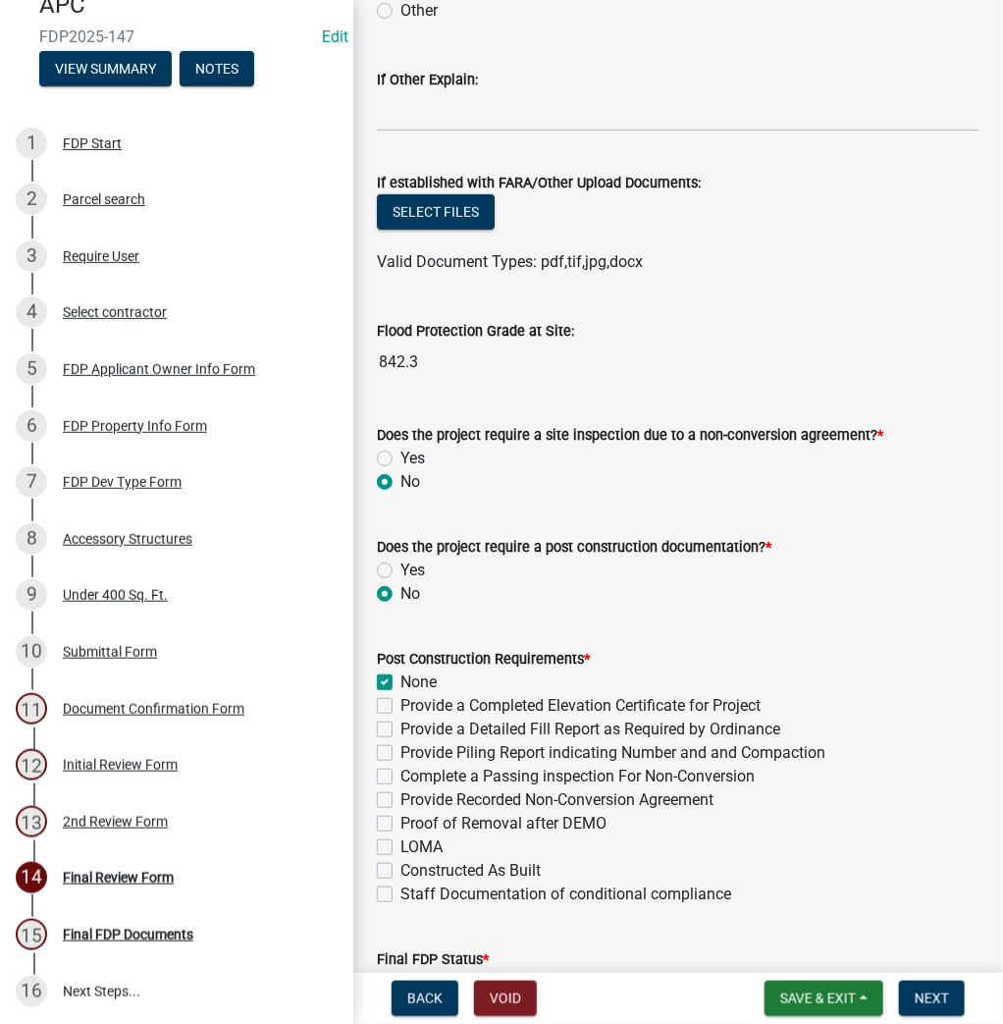
checkbox input "false"
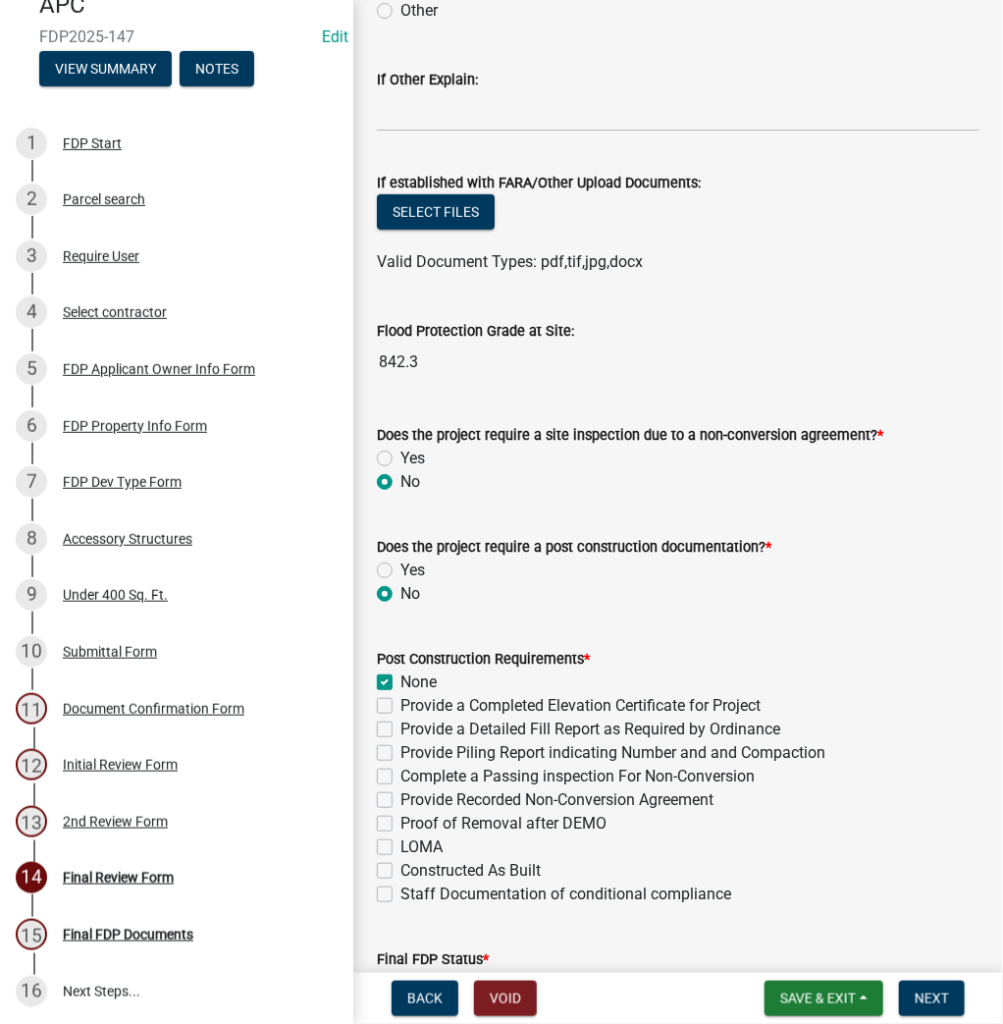
checkbox input "false"
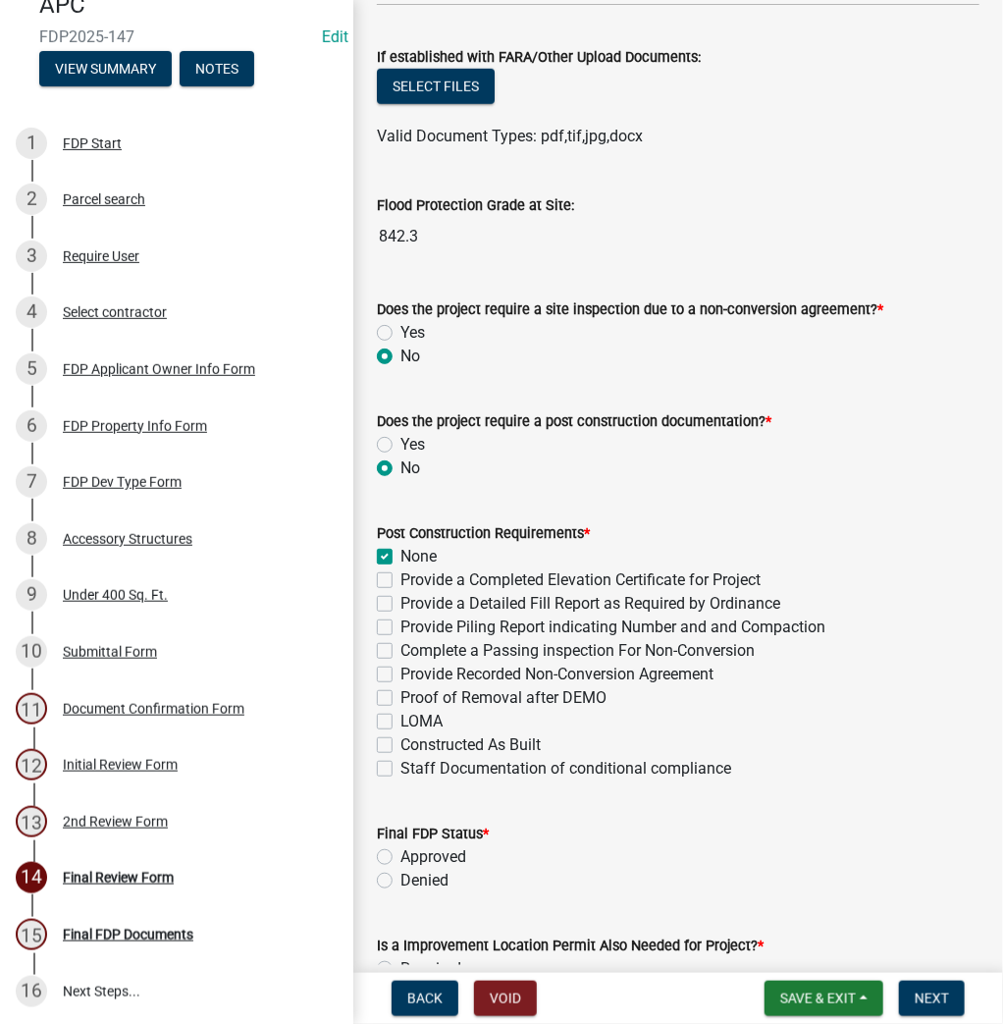
scroll to position [628, 0]
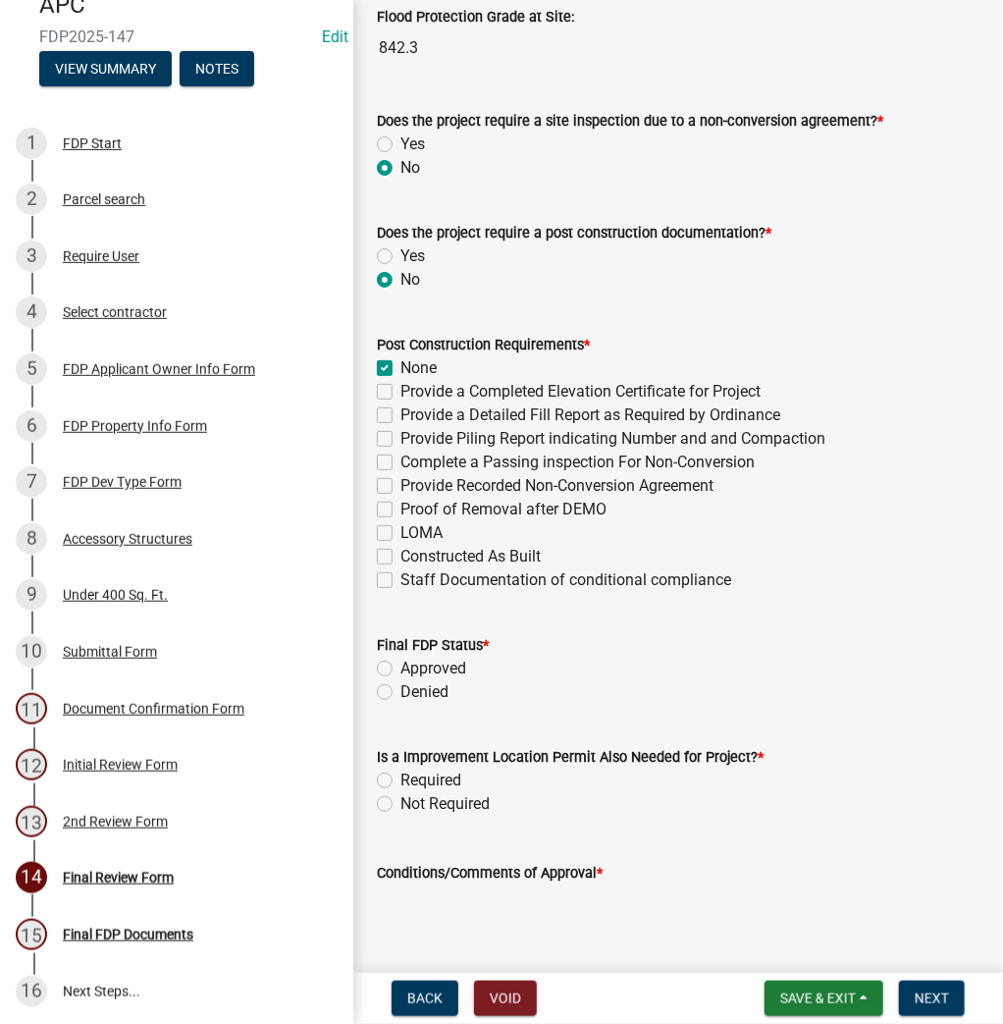
click at [400, 664] on label "Approved" at bounding box center [433, 669] width 66 height 24
click at [400, 664] on input "Approved" at bounding box center [406, 663] width 13 height 13
radio input "true"
click at [400, 803] on label "Not Required" at bounding box center [444, 804] width 89 height 24
click at [400, 803] on input "Not Required" at bounding box center [406, 798] width 13 height 13
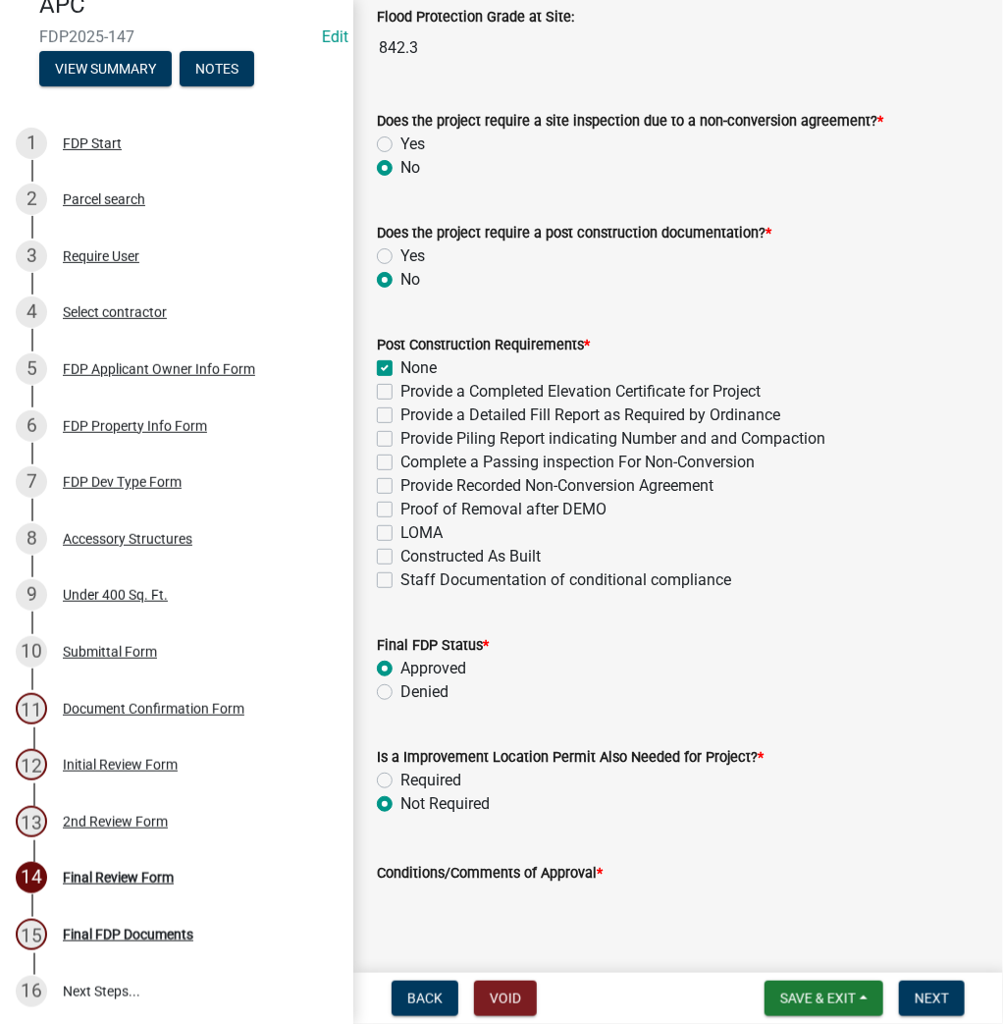
radio input "true"
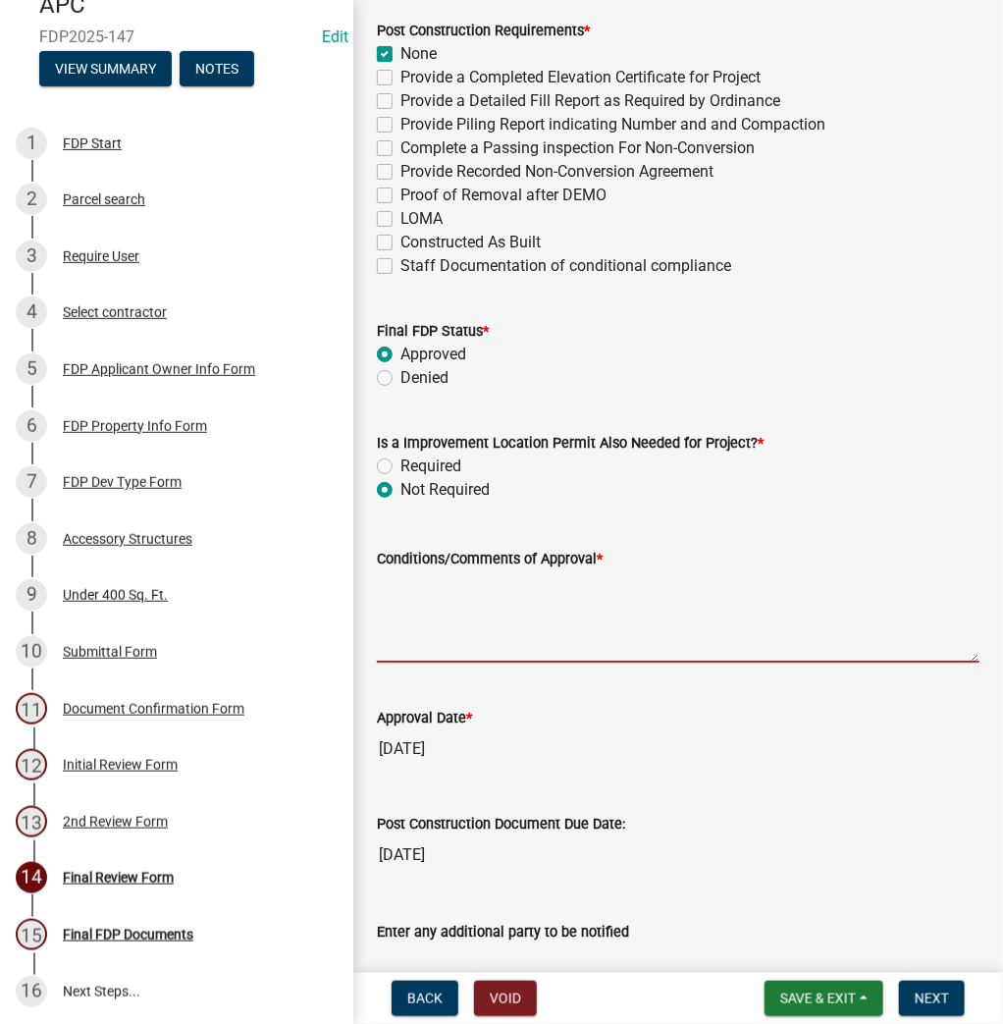
click at [538, 605] on textarea "Conditions/Comments of Approval *" at bounding box center [678, 616] width 603 height 92
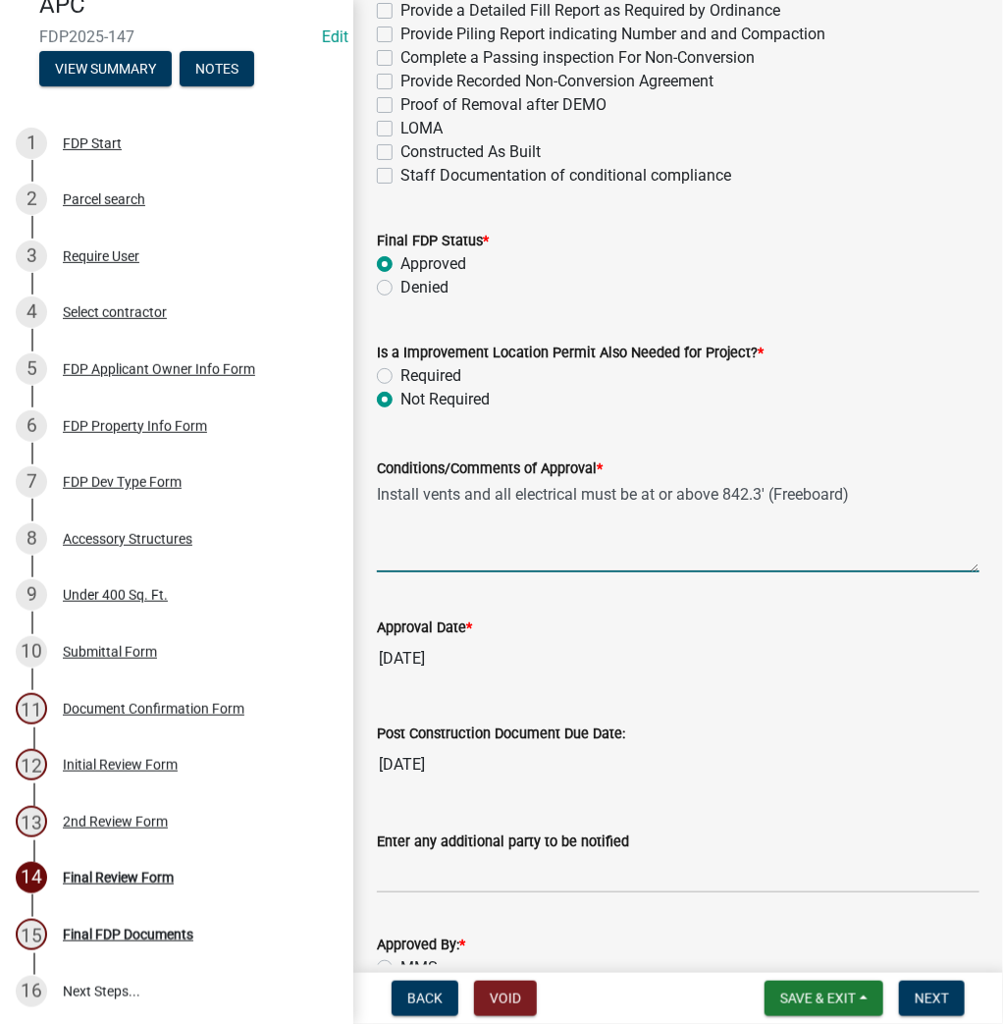
scroll to position [1252, 0]
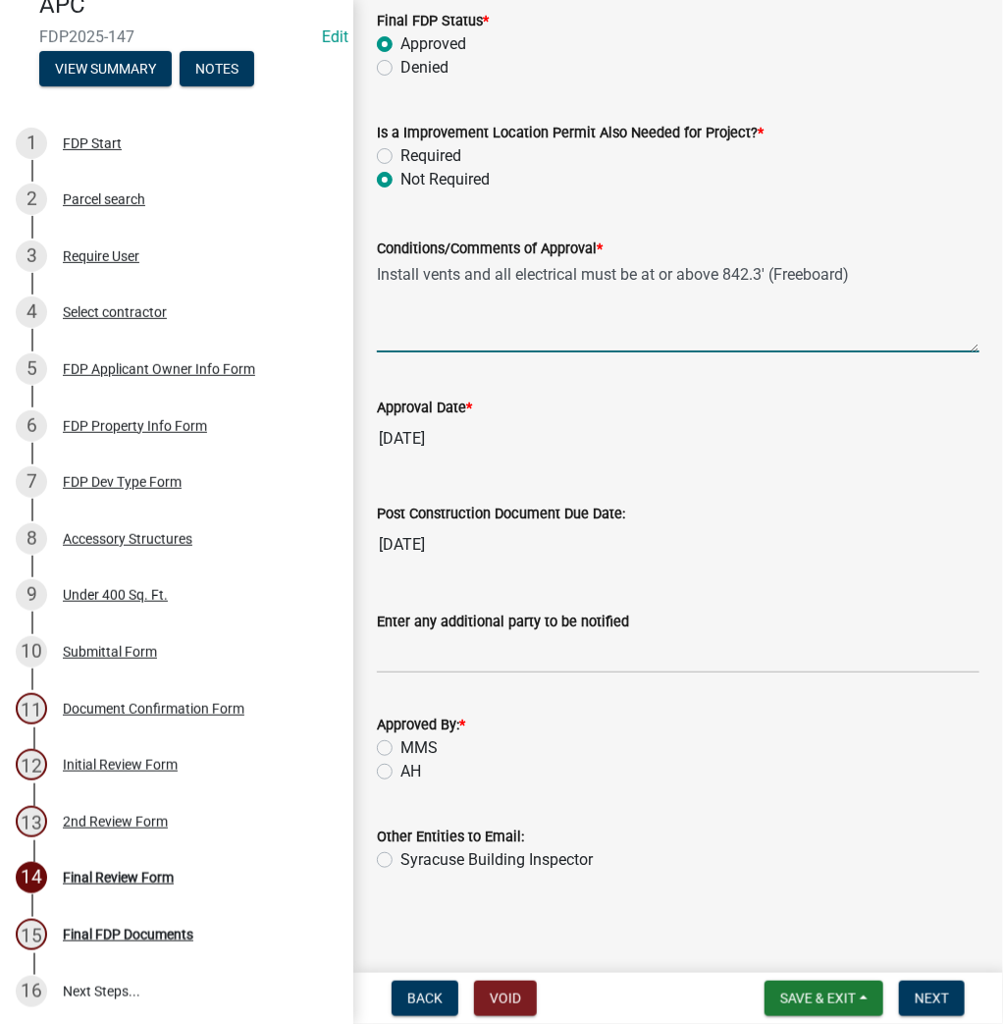
type textarea "Install vents and all electrical must be at or above 842.3' (Freeboard)"
click at [400, 748] on label "MMS" at bounding box center [418, 748] width 37 height 24
click at [400, 748] on input "MMS" at bounding box center [406, 742] width 13 height 13
radio input "true"
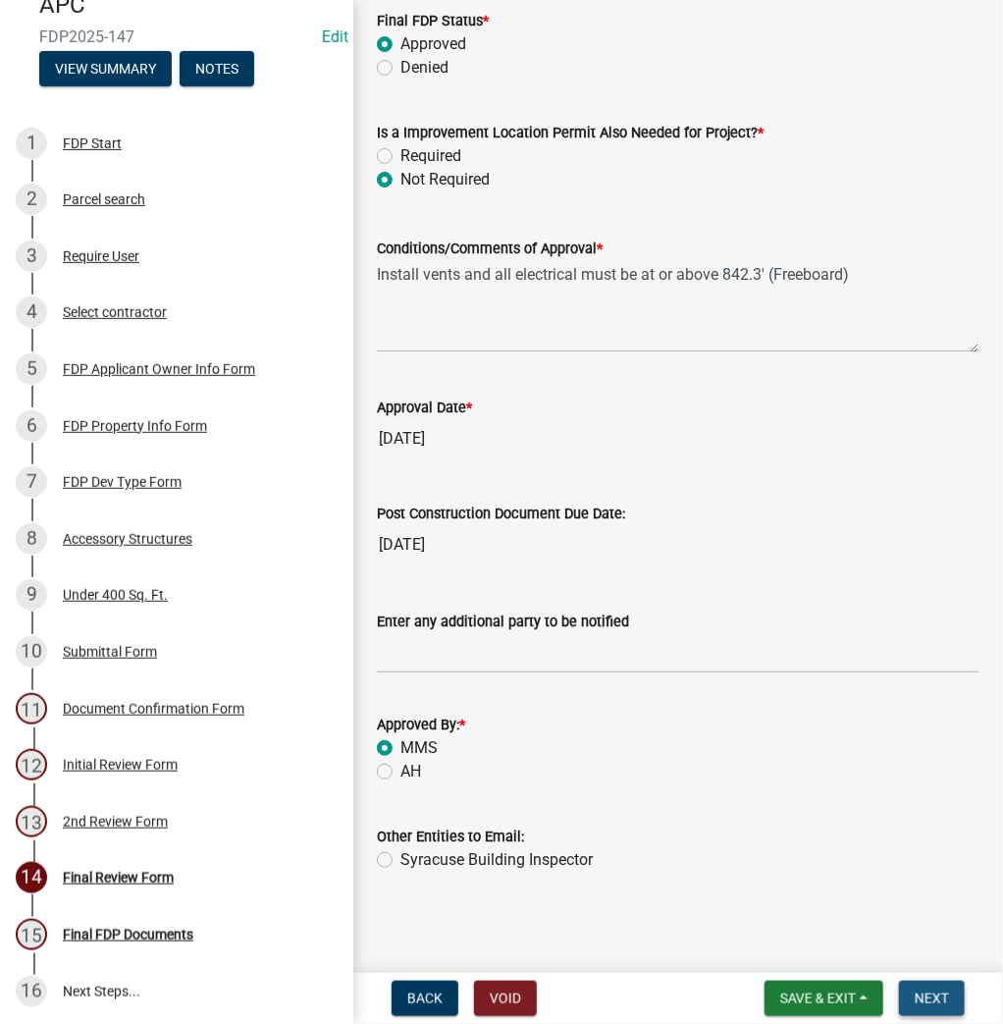
click at [923, 995] on span "Next" at bounding box center [932, 998] width 34 height 16
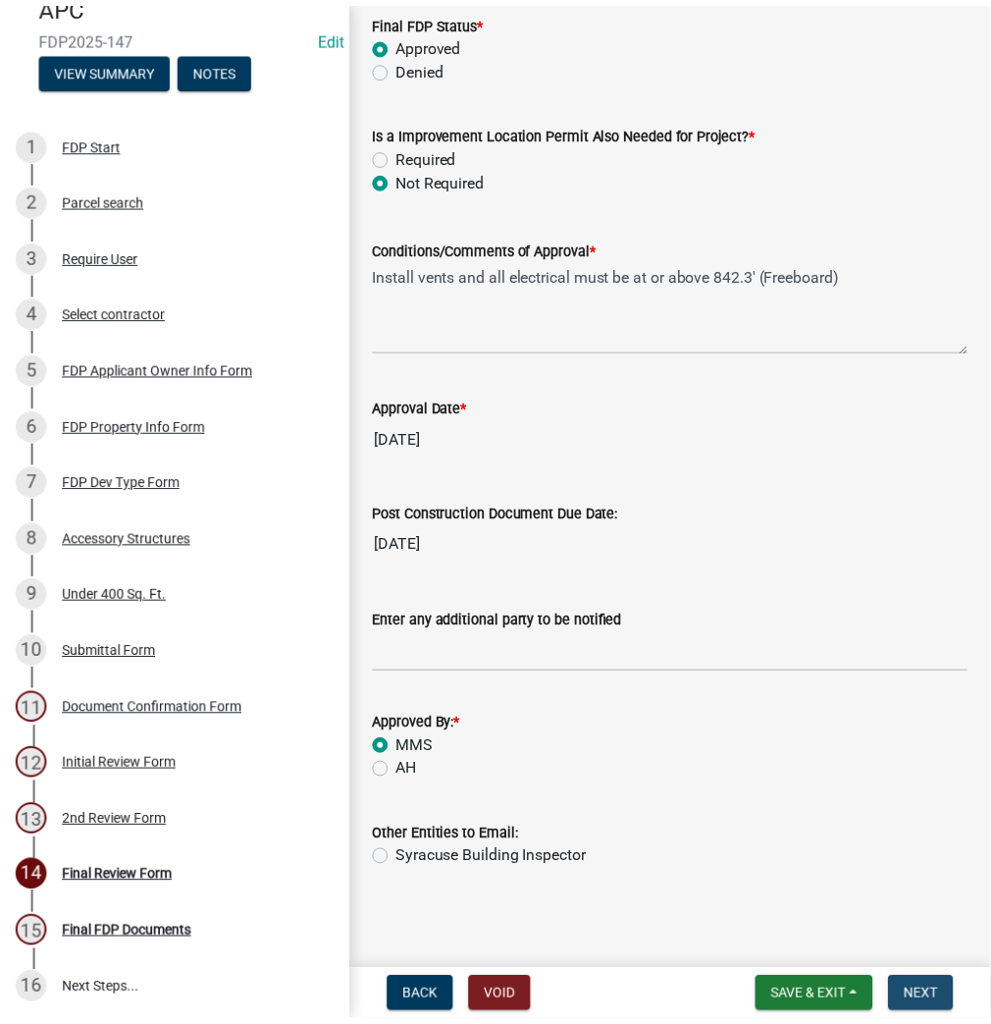
scroll to position [0, 0]
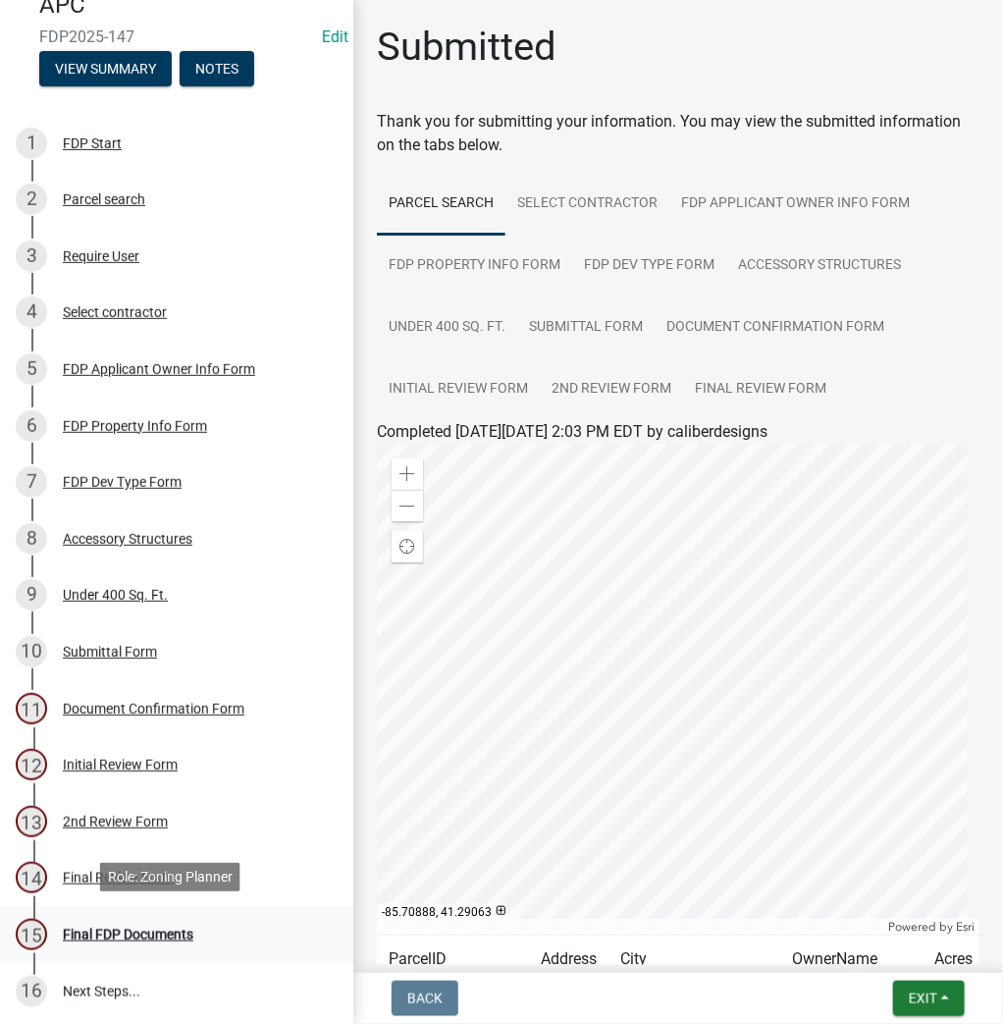
click at [129, 930] on div "Final FDP Documents" at bounding box center [128, 934] width 131 height 14
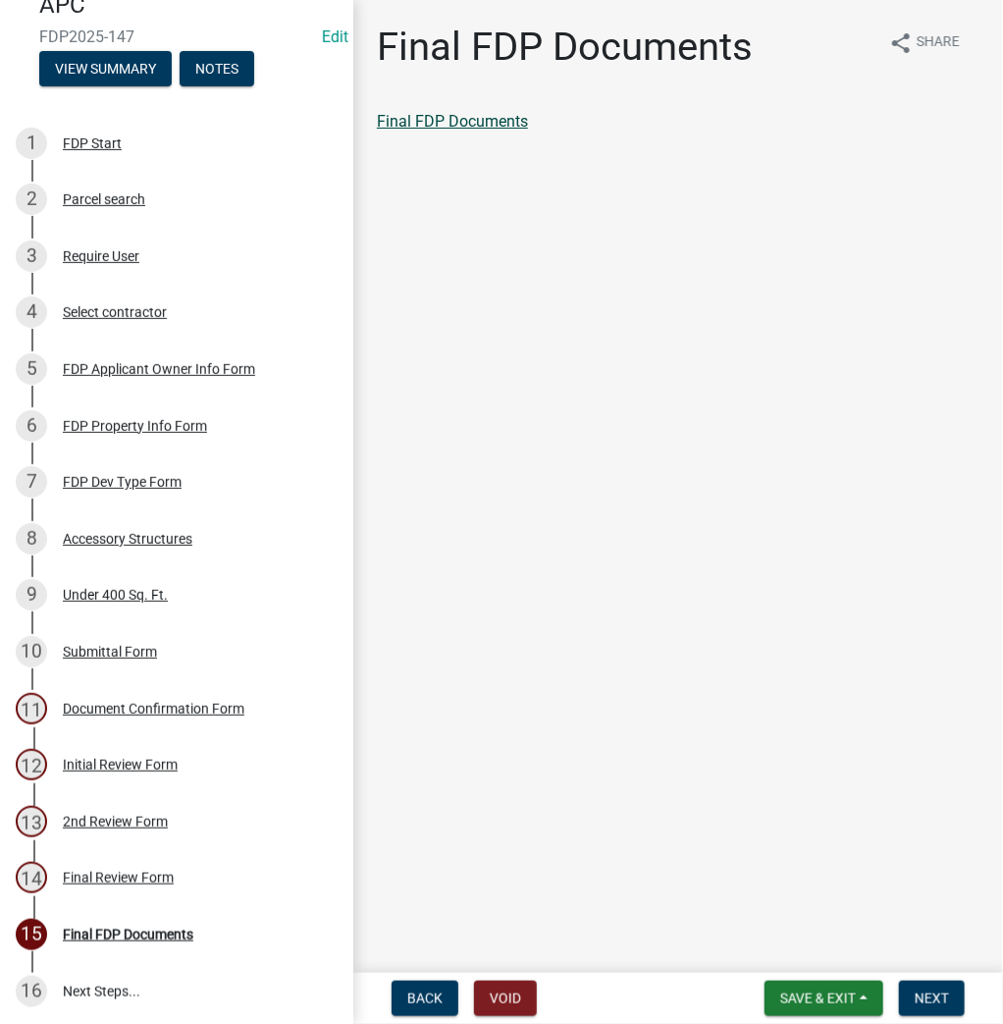
click at [465, 112] on link "Final FDP Documents" at bounding box center [452, 121] width 151 height 19
click at [926, 990] on span "Next" at bounding box center [932, 998] width 34 height 16
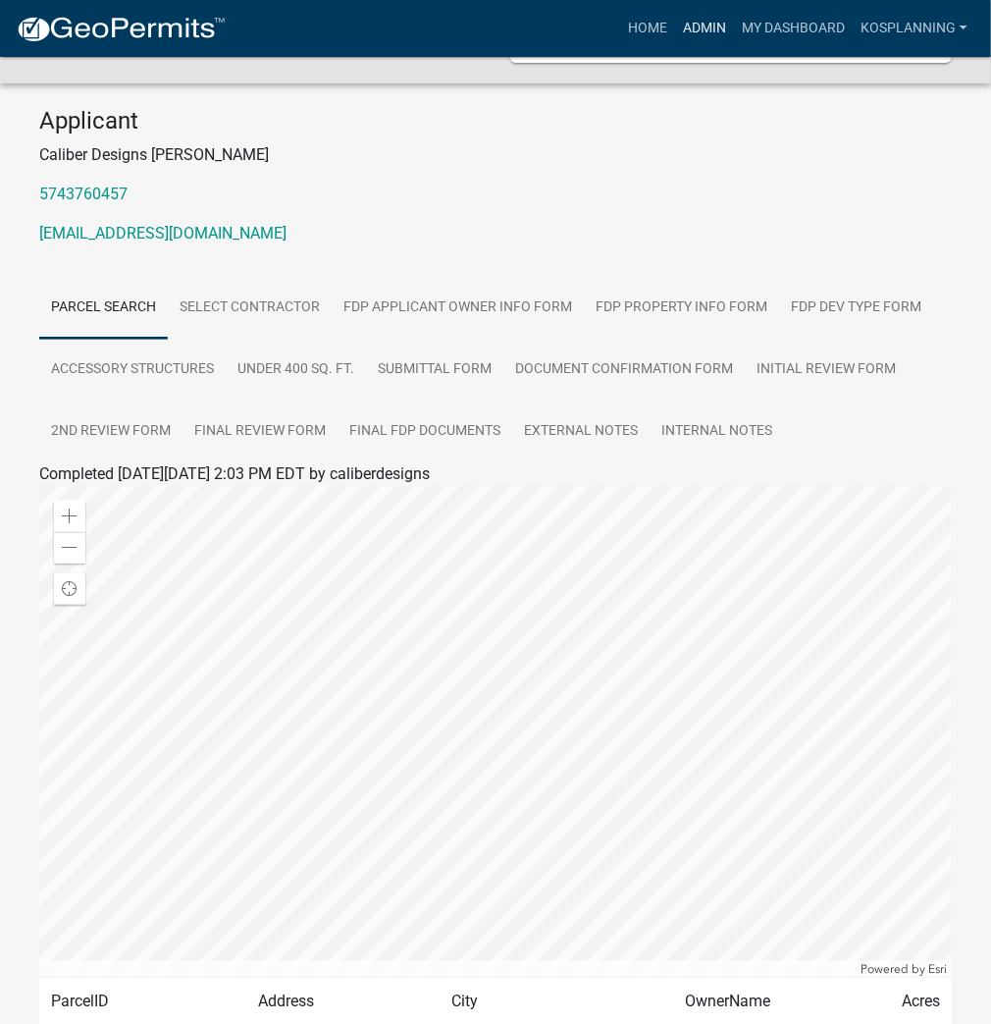
scroll to position [157, 0]
click at [636, 27] on link "Home" at bounding box center [647, 28] width 55 height 37
